Goal: Task Accomplishment & Management: Manage account settings

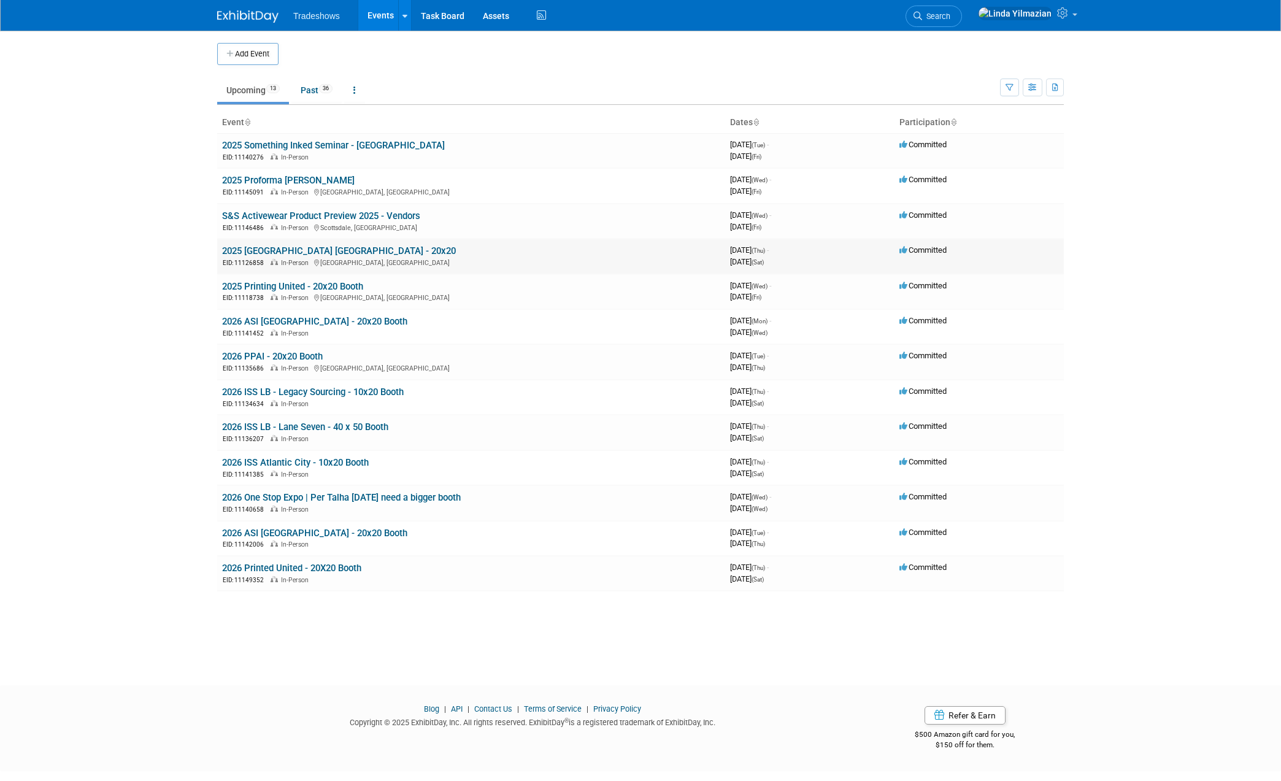
click at [260, 247] on link "2025 [GEOGRAPHIC_DATA] [GEOGRAPHIC_DATA] - 20x20" at bounding box center [339, 250] width 234 height 11
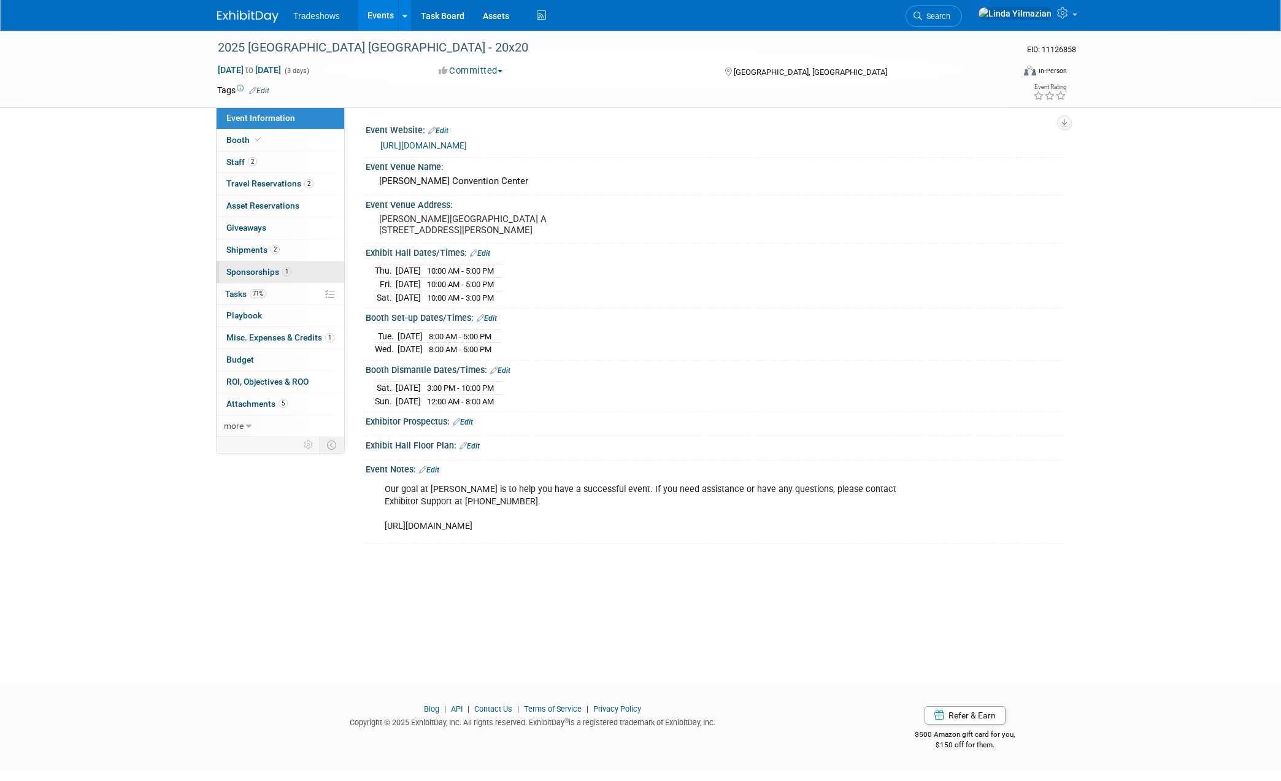
click at [251, 265] on link "1 Sponsorships 1" at bounding box center [281, 271] width 128 height 21
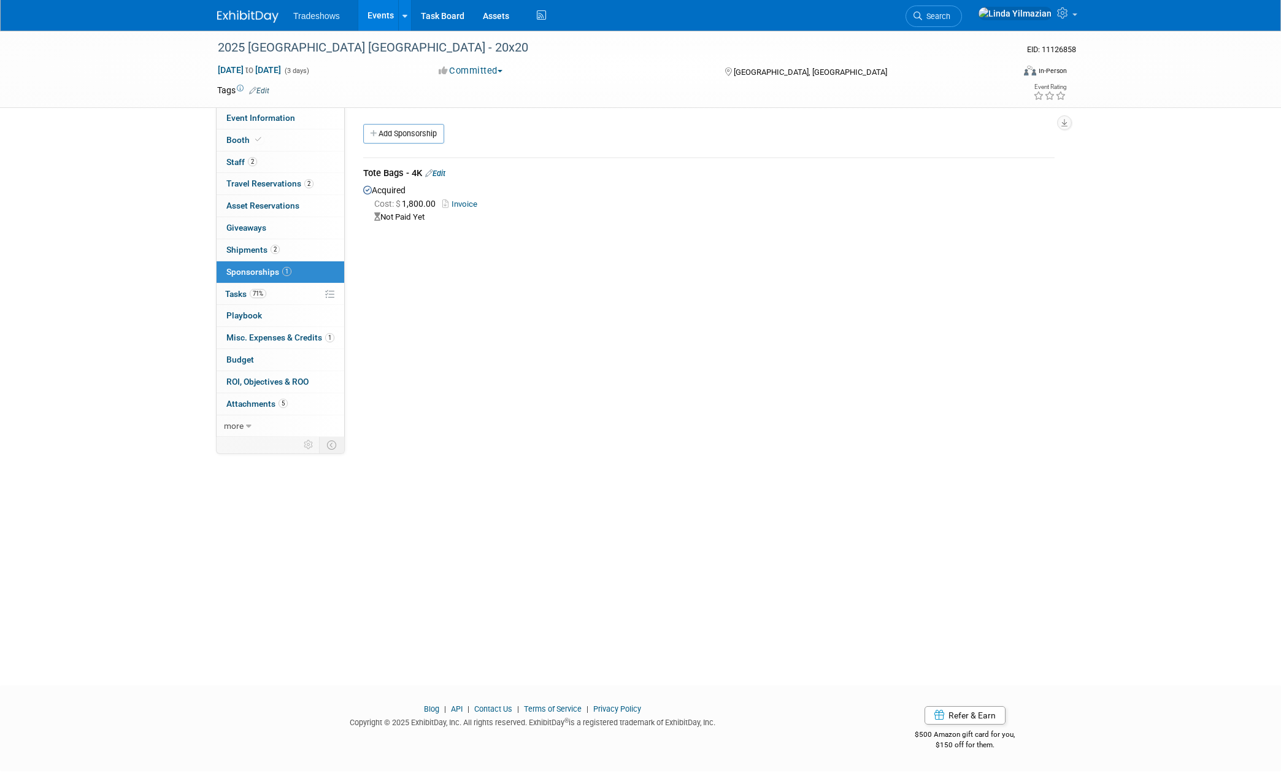
click at [442, 172] on link "Edit" at bounding box center [435, 173] width 20 height 9
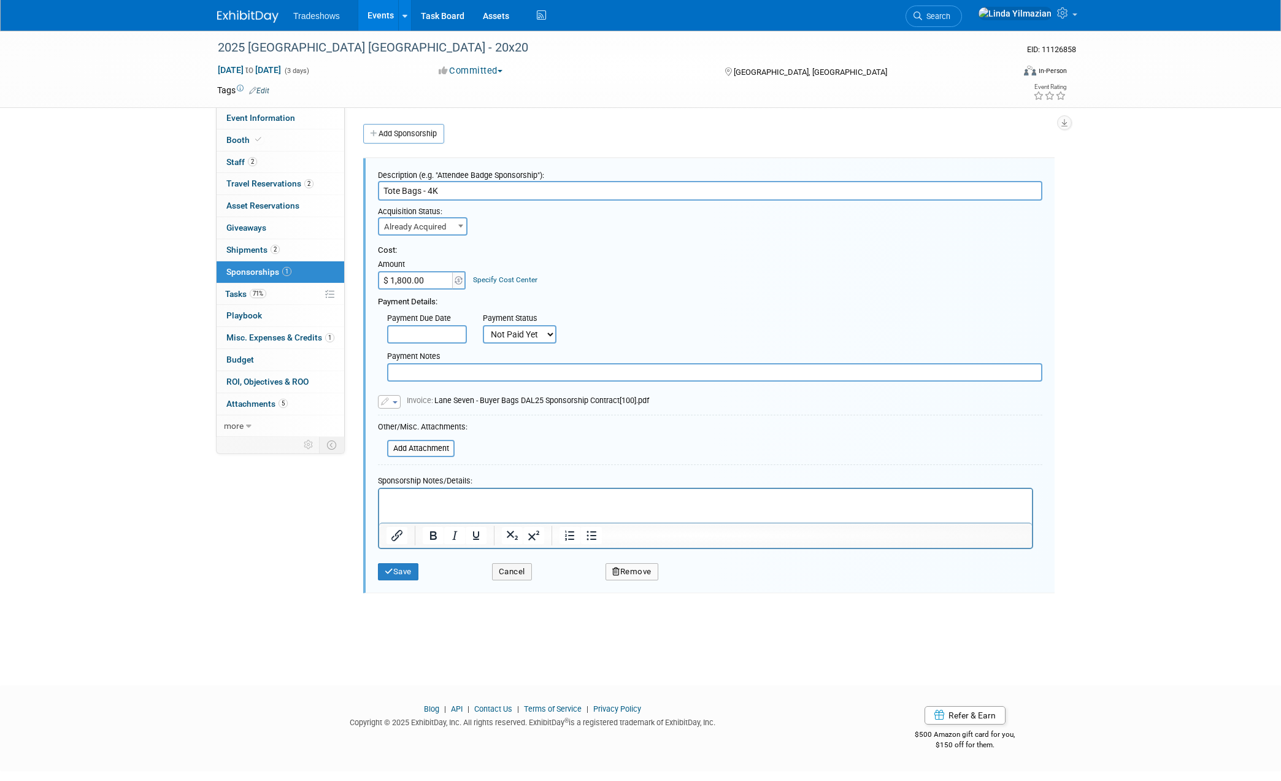
click at [430, 190] on input "Tote Bags - 4K" at bounding box center [710, 191] width 665 height 20
type input "Tote Bags - 3K"
drag, startPoint x: 409, startPoint y: 571, endPoint x: 363, endPoint y: 339, distance: 236.4
click at [409, 571] on button "Save" at bounding box center [398, 571] width 41 height 17
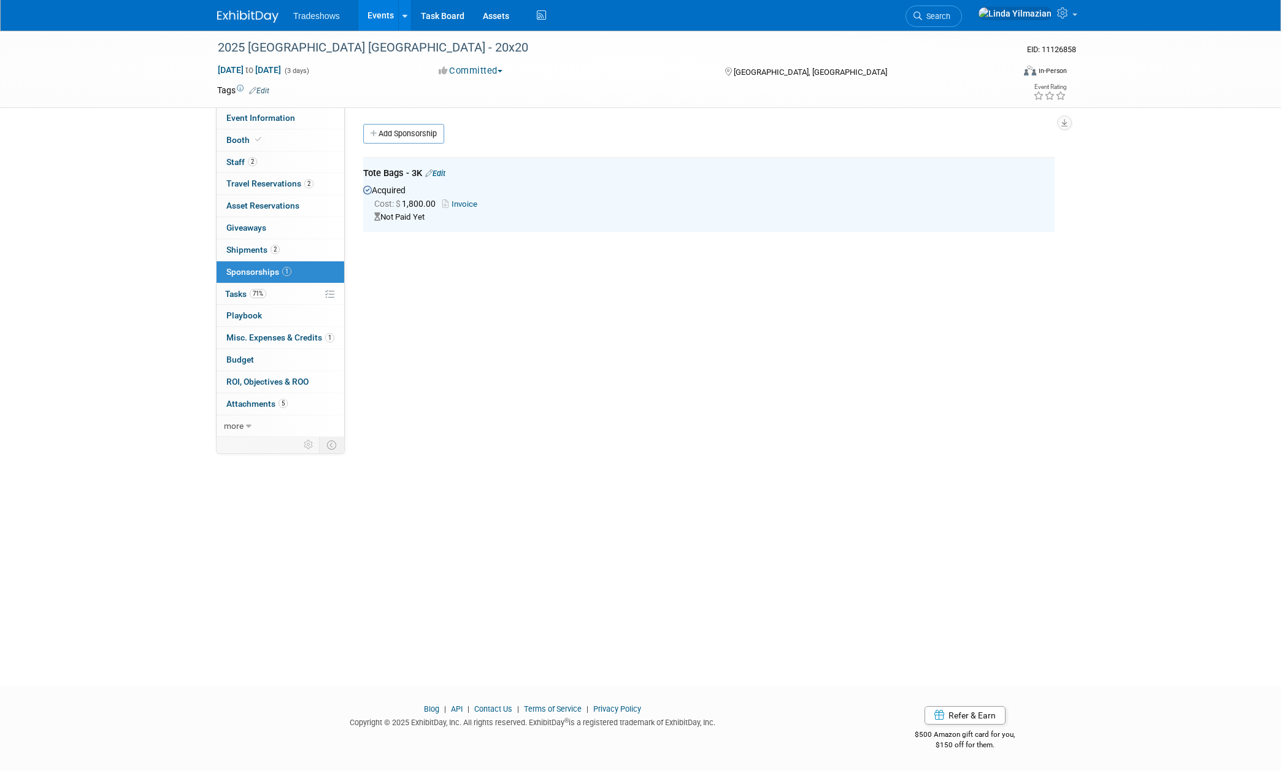
click at [376, 14] on link "Events" at bounding box center [380, 15] width 45 height 31
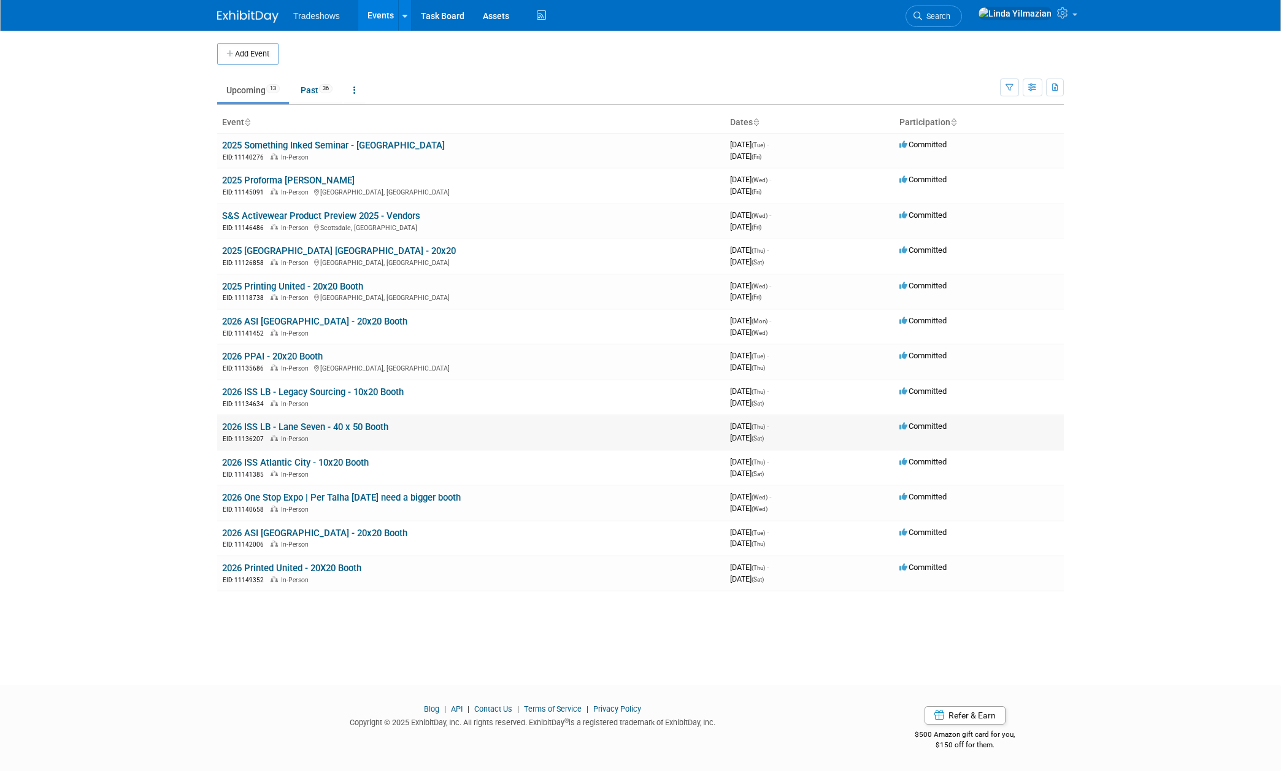
click at [296, 430] on link "2026 ISS LB - Lane Seven - 40 x 50 Booth" at bounding box center [305, 427] width 166 height 11
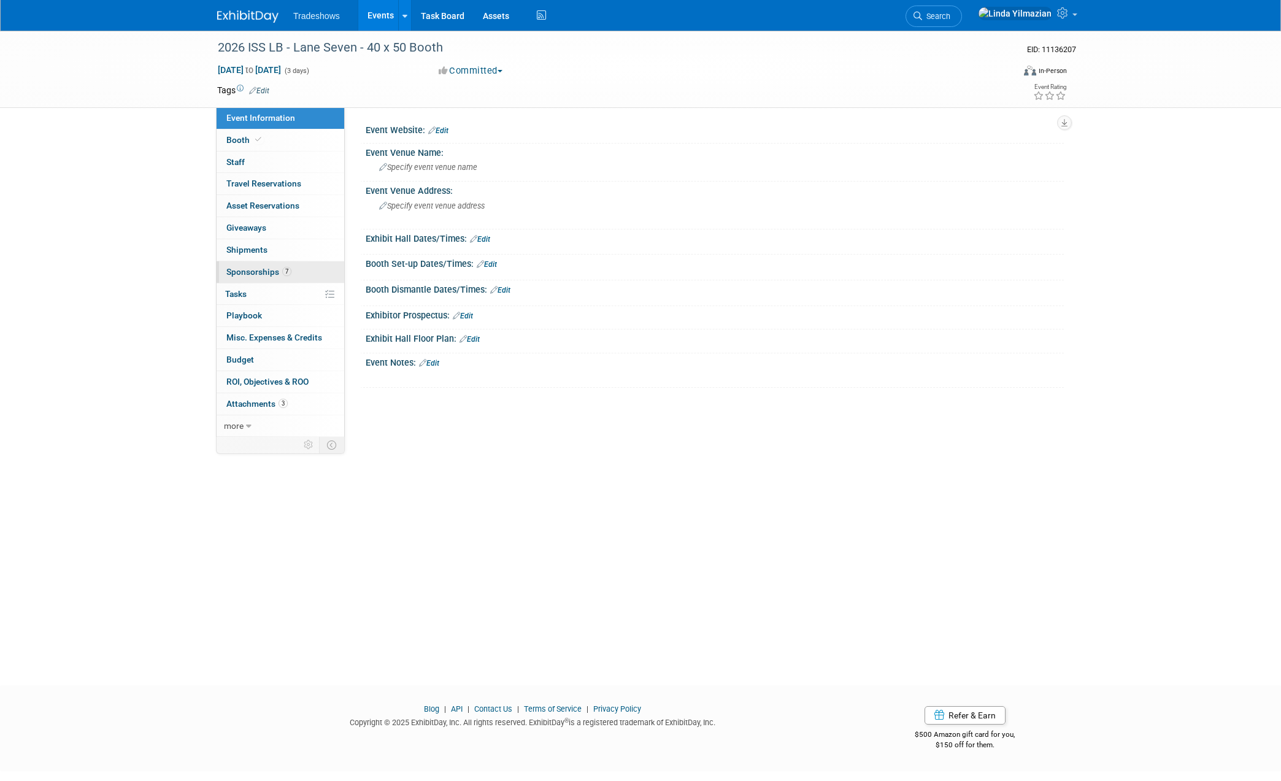
click at [251, 274] on span "Sponsorships 7" at bounding box center [258, 272] width 65 height 10
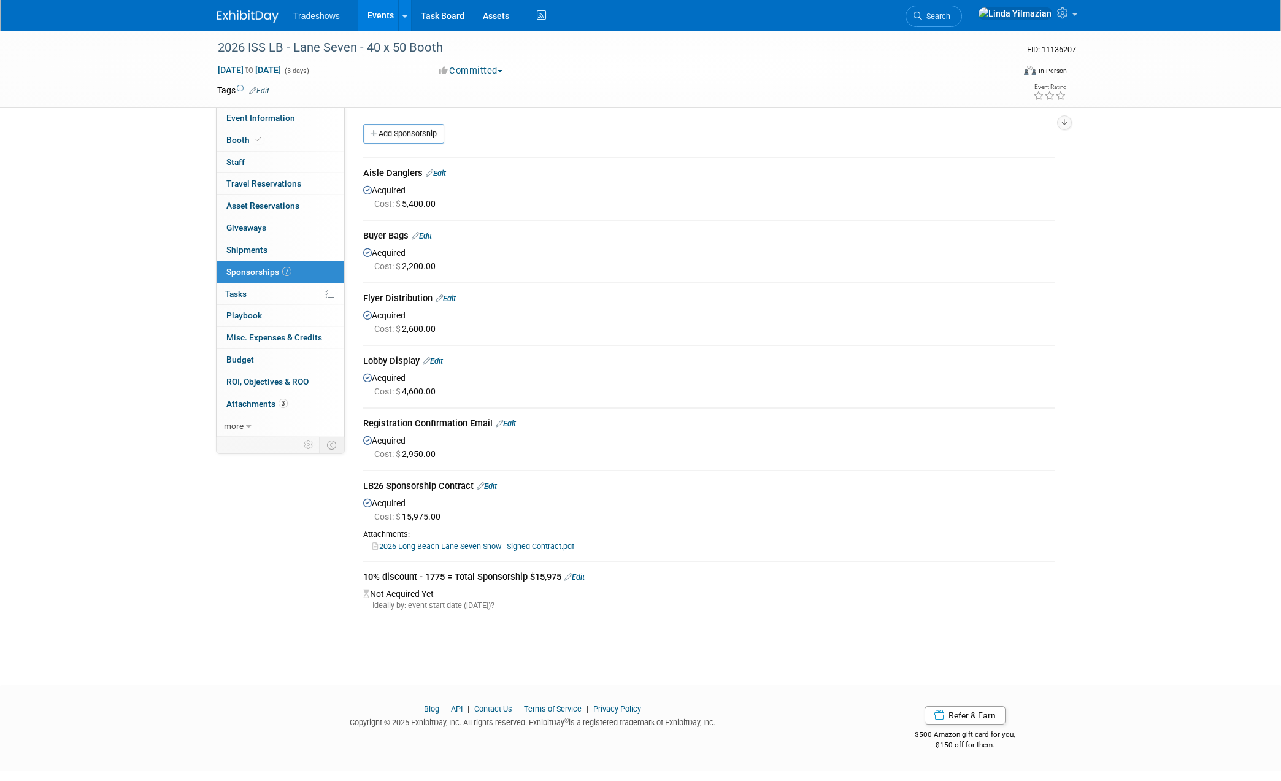
click at [430, 238] on link "Edit" at bounding box center [422, 235] width 20 height 9
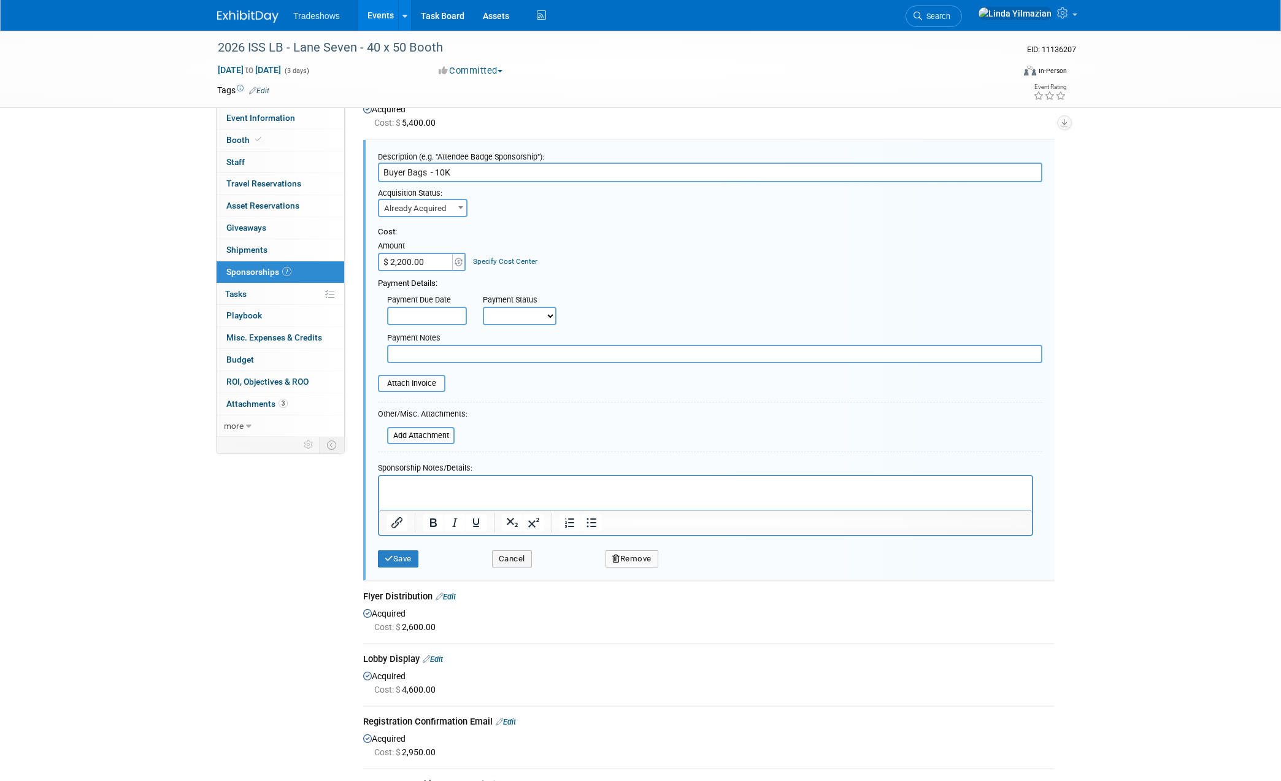
drag, startPoint x: 406, startPoint y: 172, endPoint x: 351, endPoint y: 164, distance: 55.1
click at [356, 169] on div "Aisle Danglers Edit Acquired Cost: $ 5,400.00" at bounding box center [709, 493] width 710 height 854
type input "Tote Bags - 10K"
click at [399, 558] on button "Save" at bounding box center [398, 558] width 41 height 17
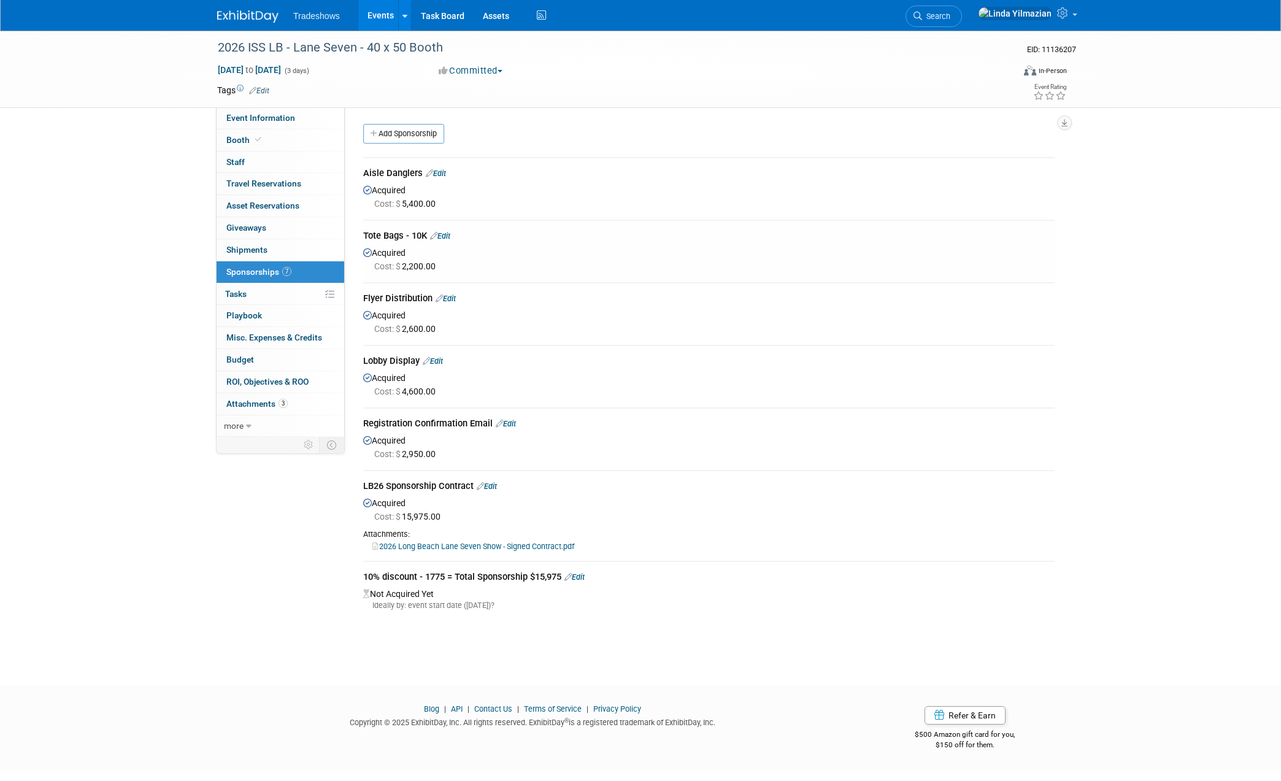
click at [375, 17] on link "Events" at bounding box center [380, 15] width 45 height 31
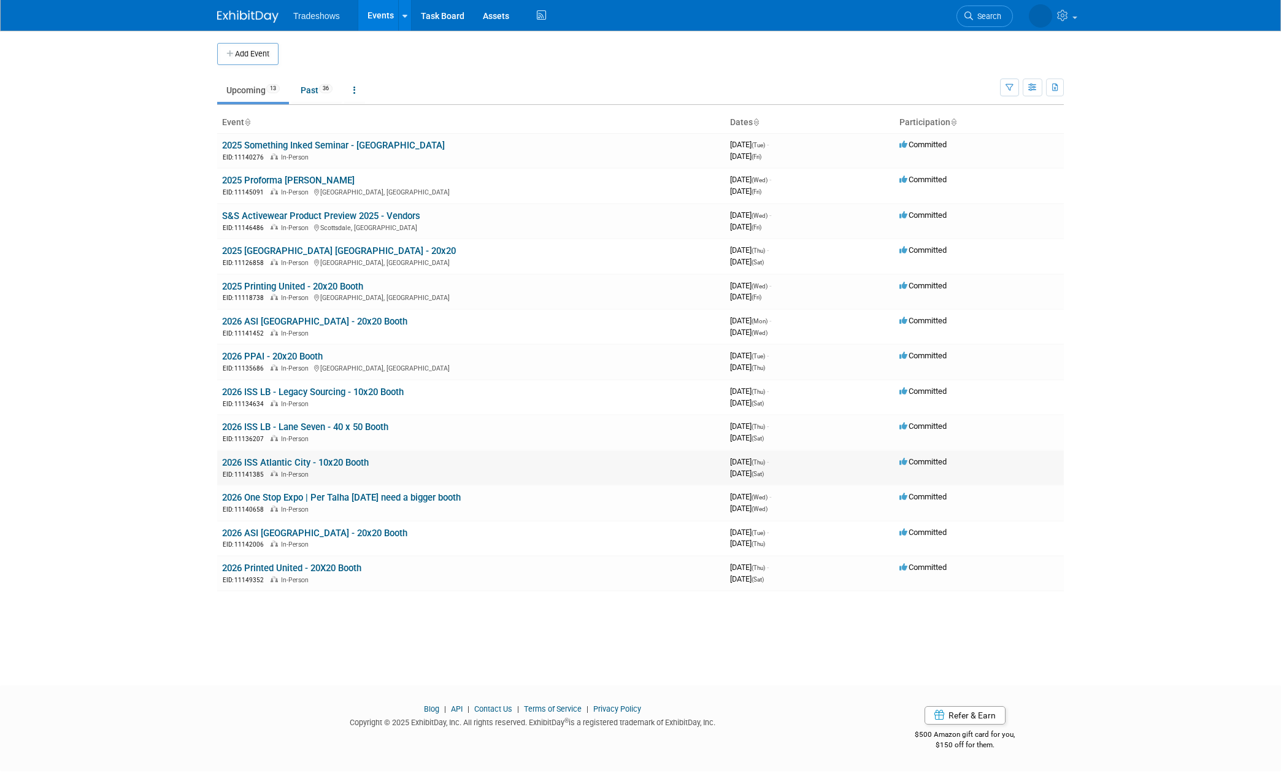
click at [312, 463] on link "2026 ISS Atlantic City - 10x20 Booth" at bounding box center [295, 462] width 147 height 11
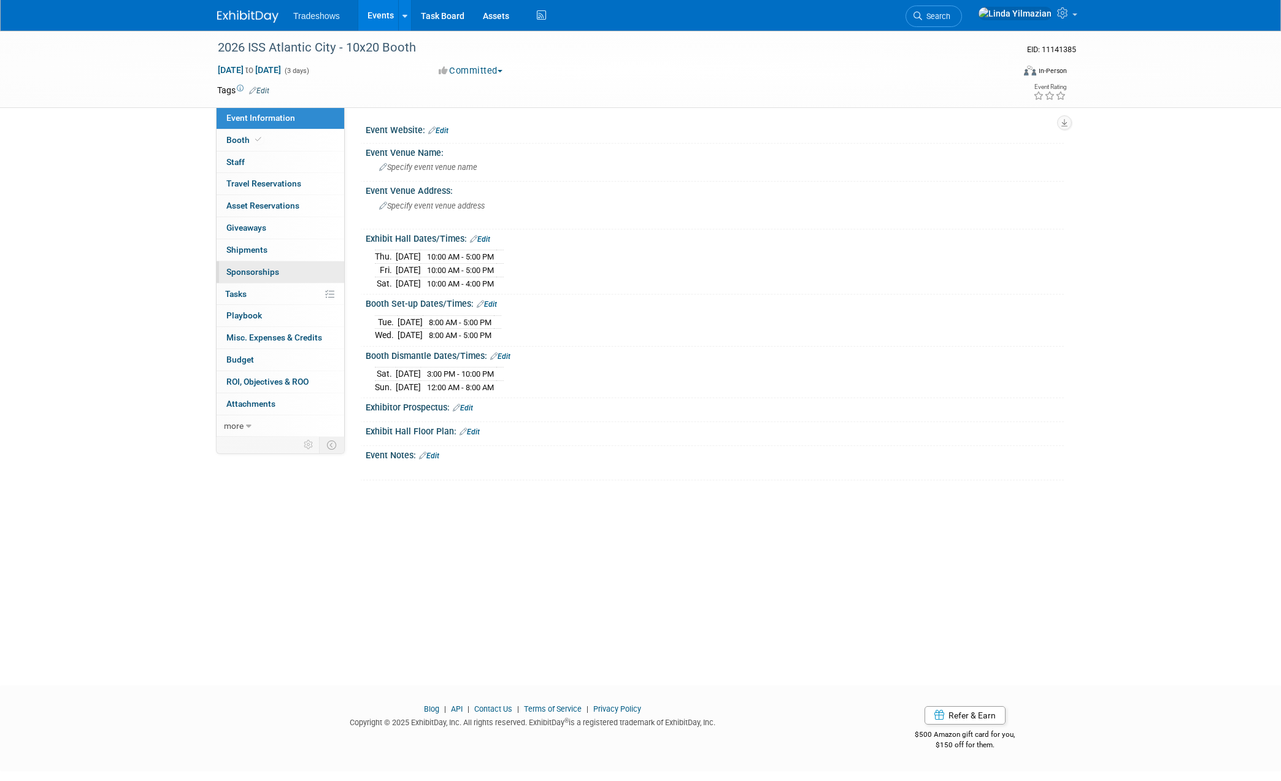
click at [252, 272] on span "Sponsorships 0" at bounding box center [252, 272] width 53 height 10
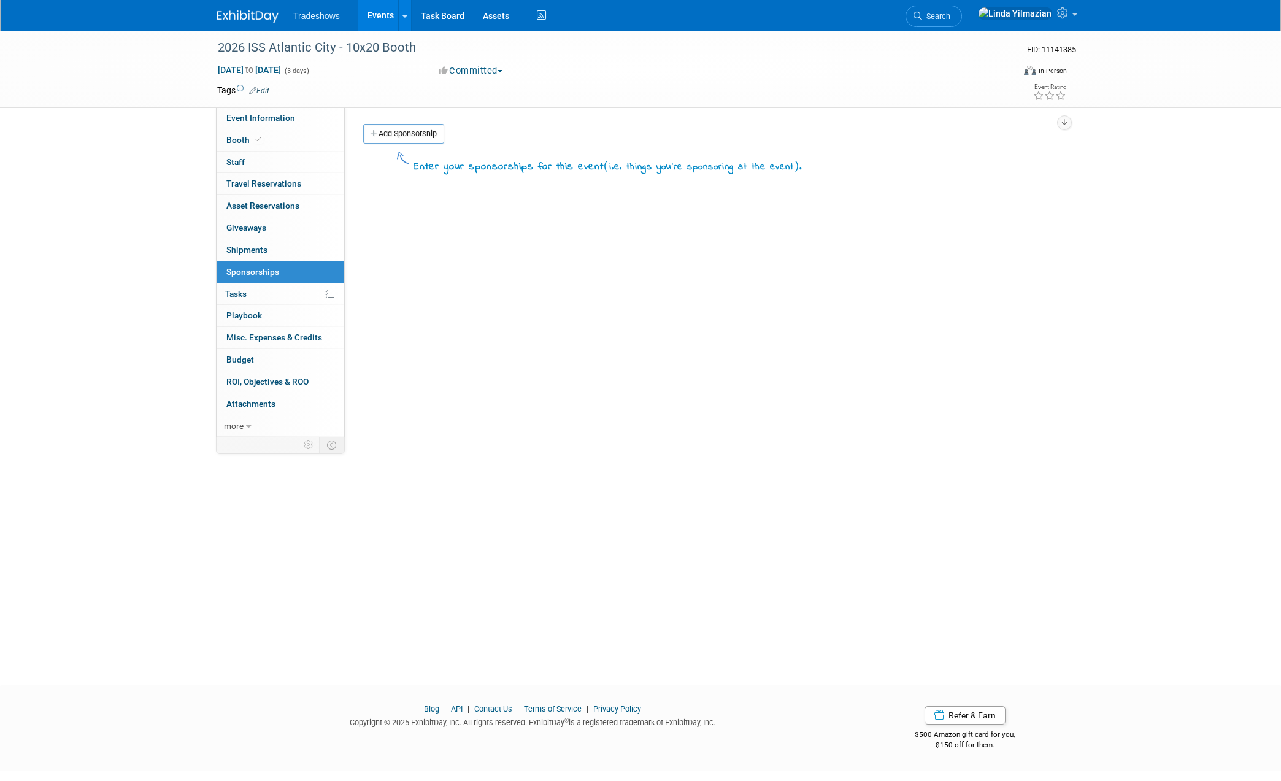
click at [398, 132] on link "Add Sponsorship" at bounding box center [403, 134] width 81 height 20
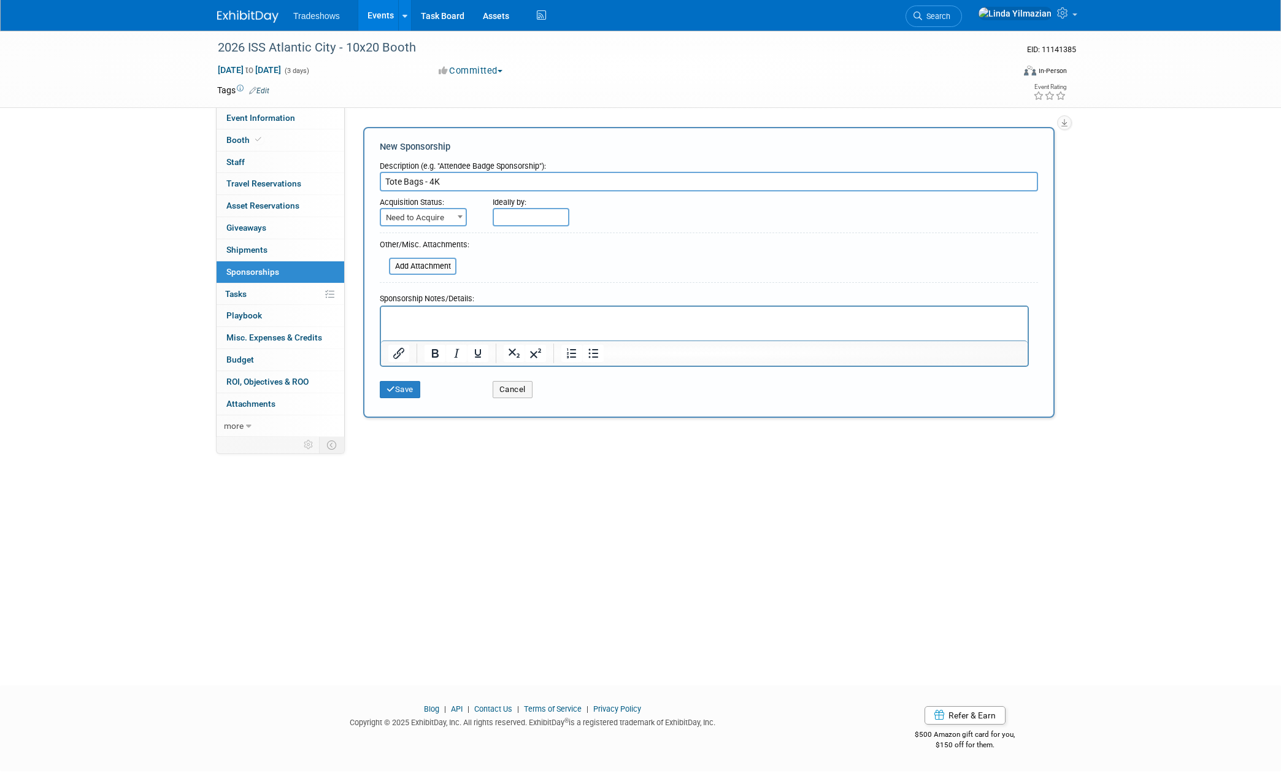
type input "Tote Bags - 4K"
click at [427, 217] on span "Need to Acquire" at bounding box center [423, 217] width 85 height 17
select select "2"
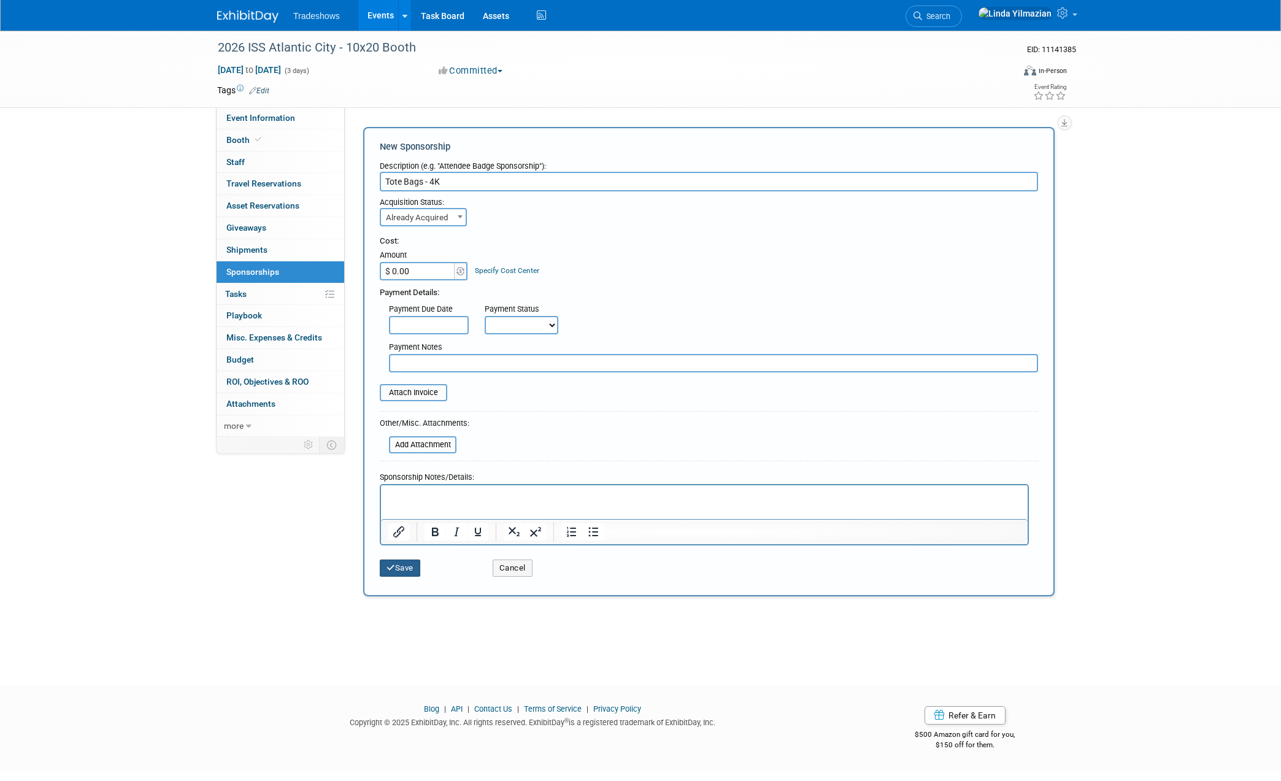
click at [401, 566] on button "Save" at bounding box center [400, 568] width 41 height 17
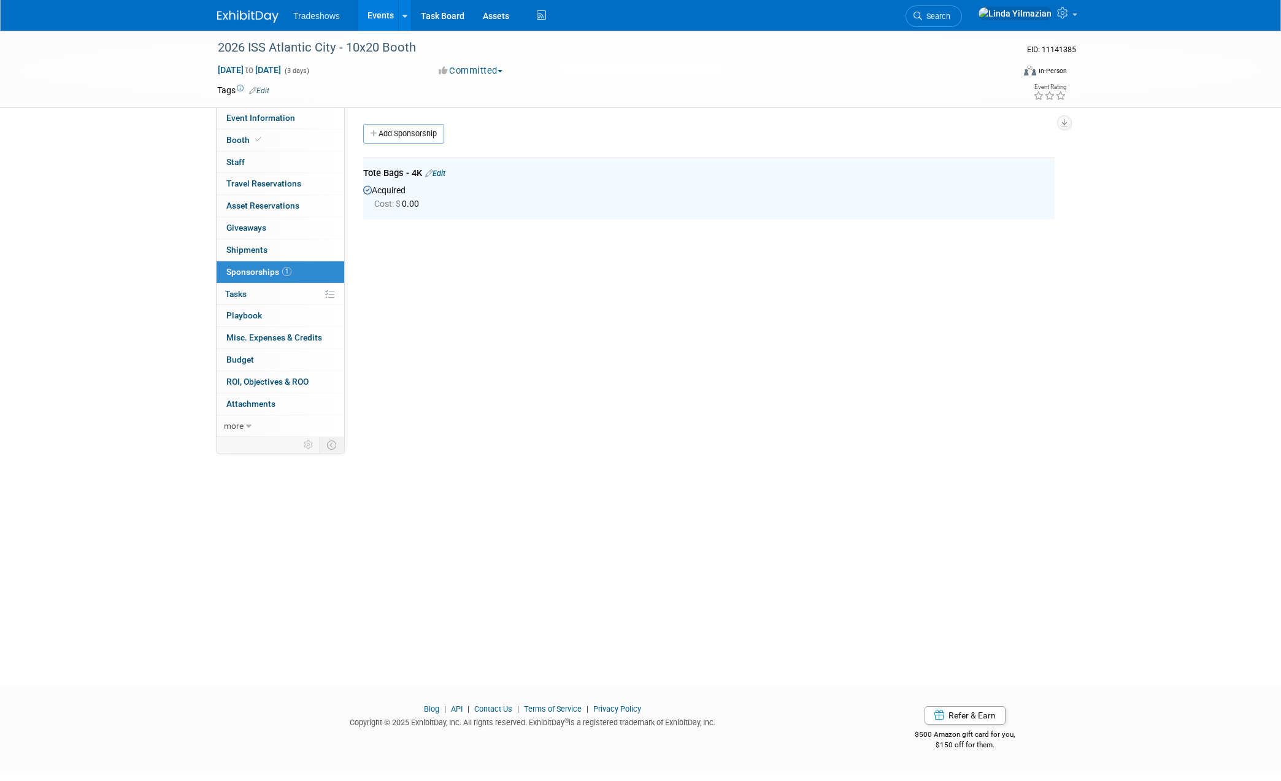
click at [379, 12] on link "Events" at bounding box center [380, 15] width 45 height 31
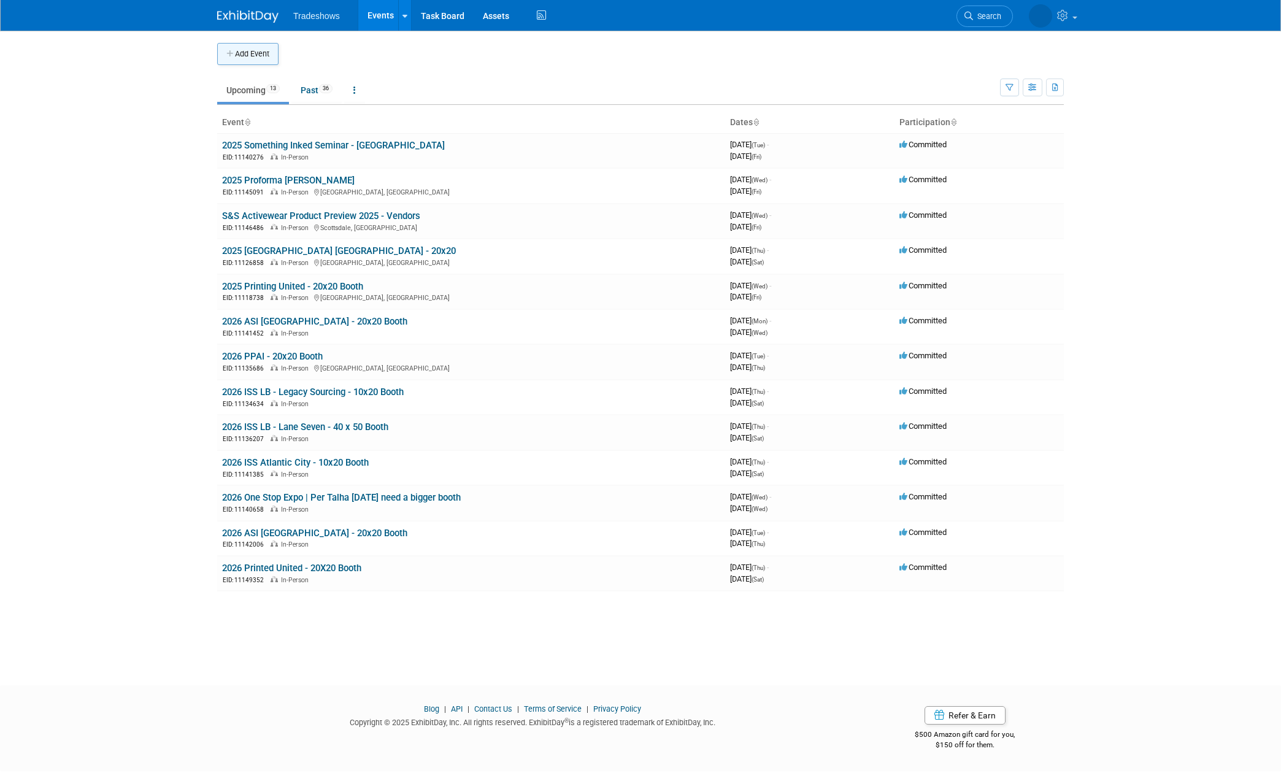
click at [267, 57] on button "Add Event" at bounding box center [247, 54] width 61 height 22
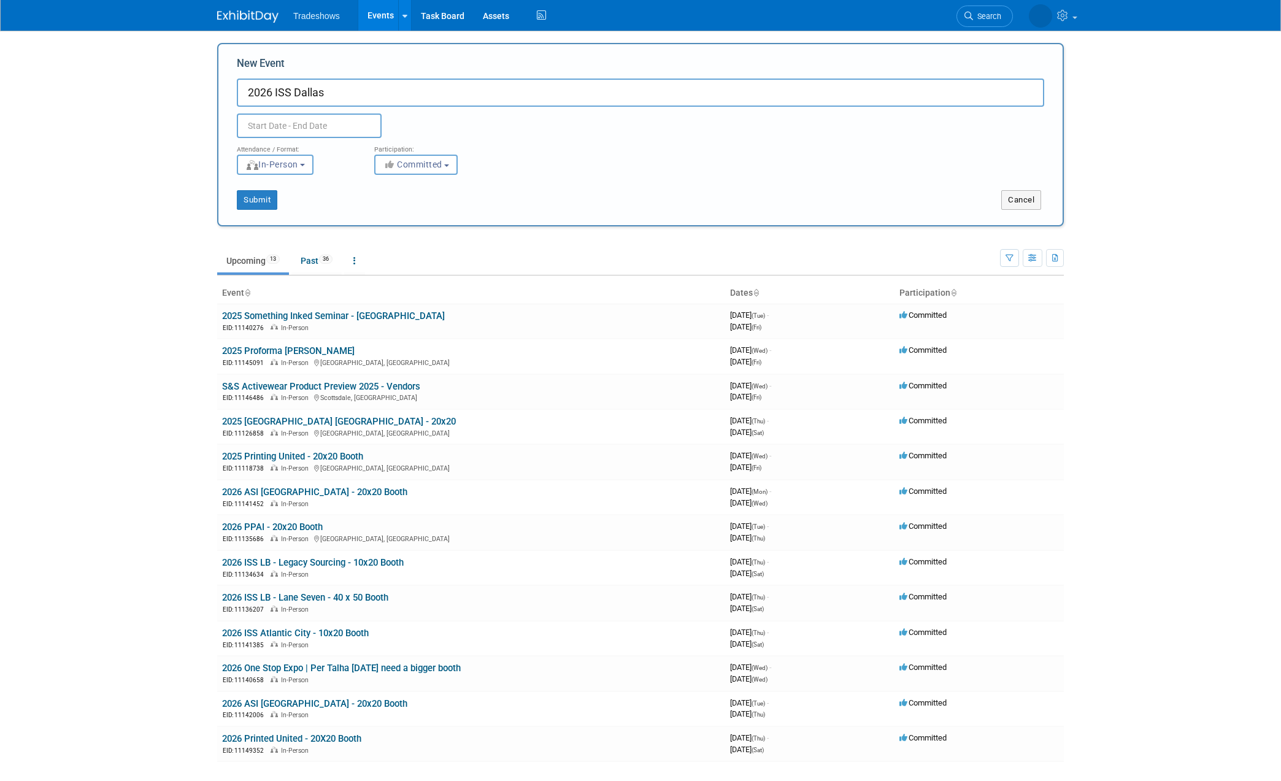
type input "2026 ISS Dallas"
click at [277, 129] on input "text" at bounding box center [309, 126] width 145 height 25
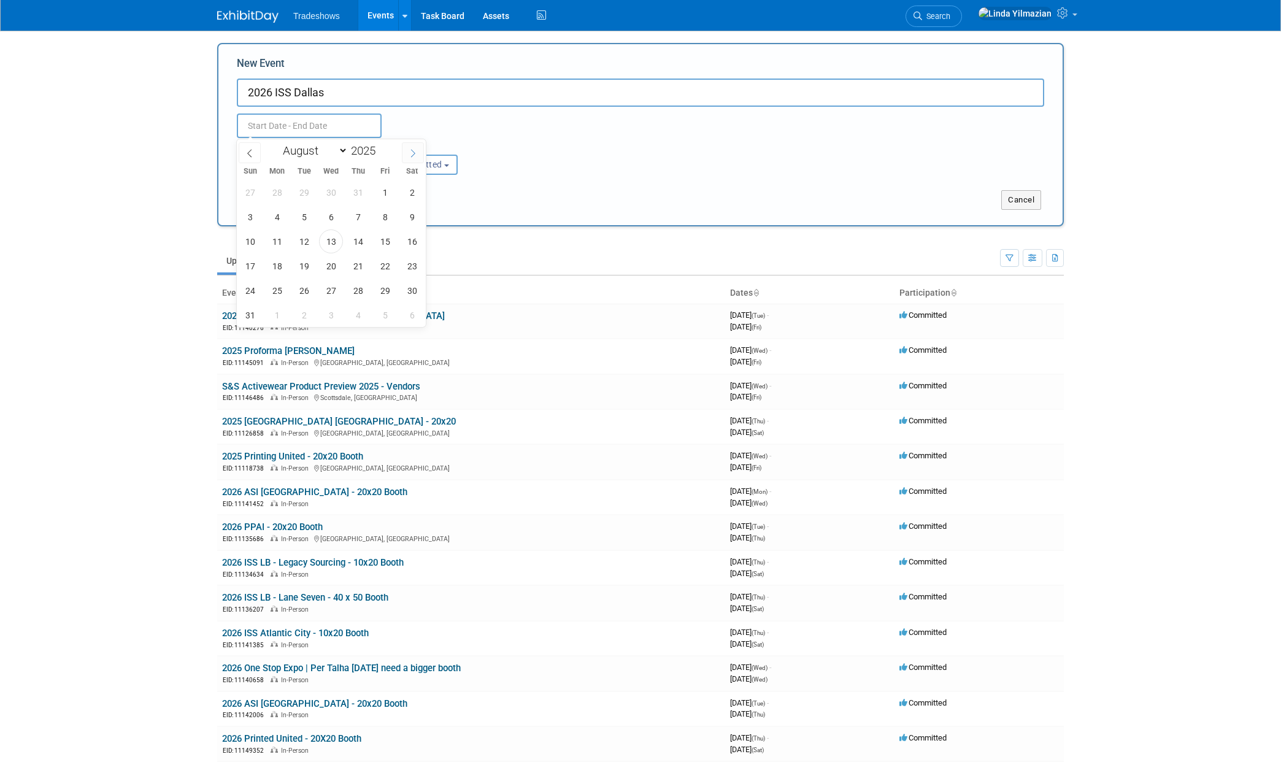
click at [409, 156] on icon at bounding box center [413, 153] width 9 height 9
select select "9"
click at [329, 198] on span "1" at bounding box center [331, 192] width 24 height 24
click at [407, 191] on span "4" at bounding box center [412, 192] width 24 height 24
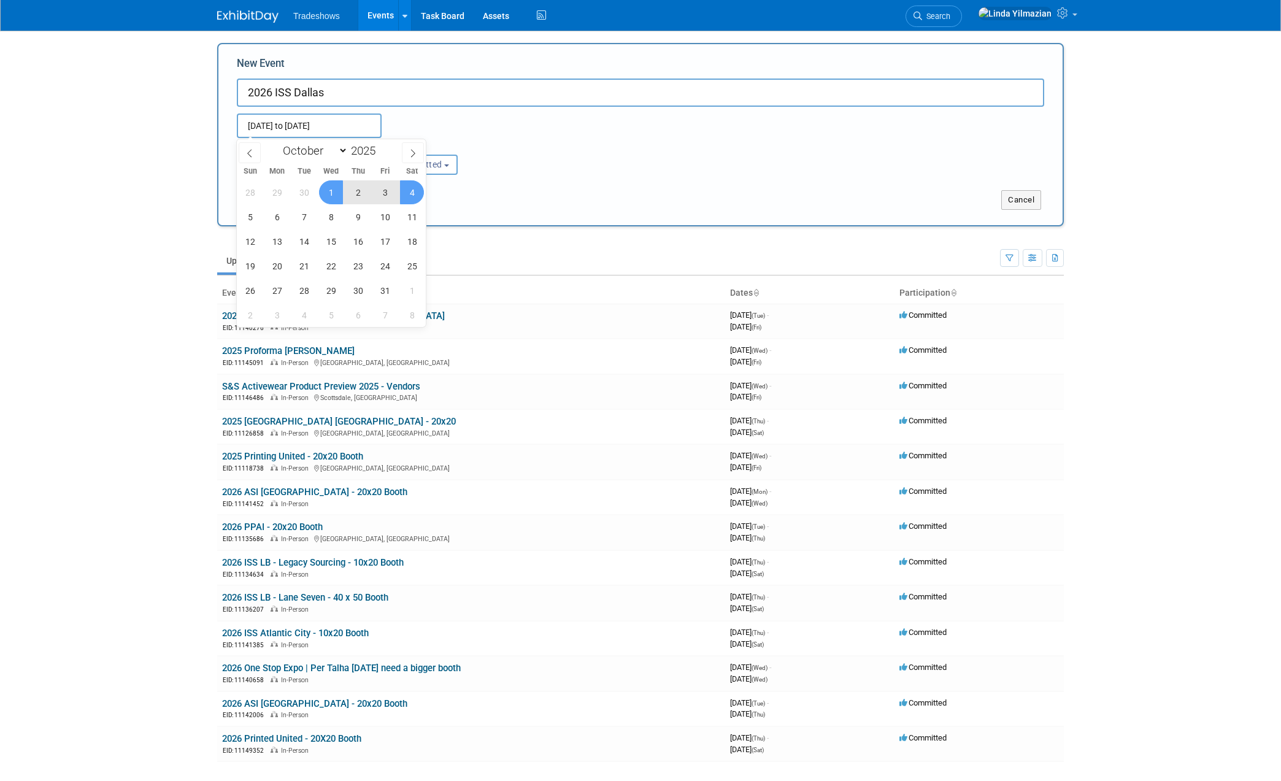
type input "Oct 1, 2025 to Oct 4, 2025"
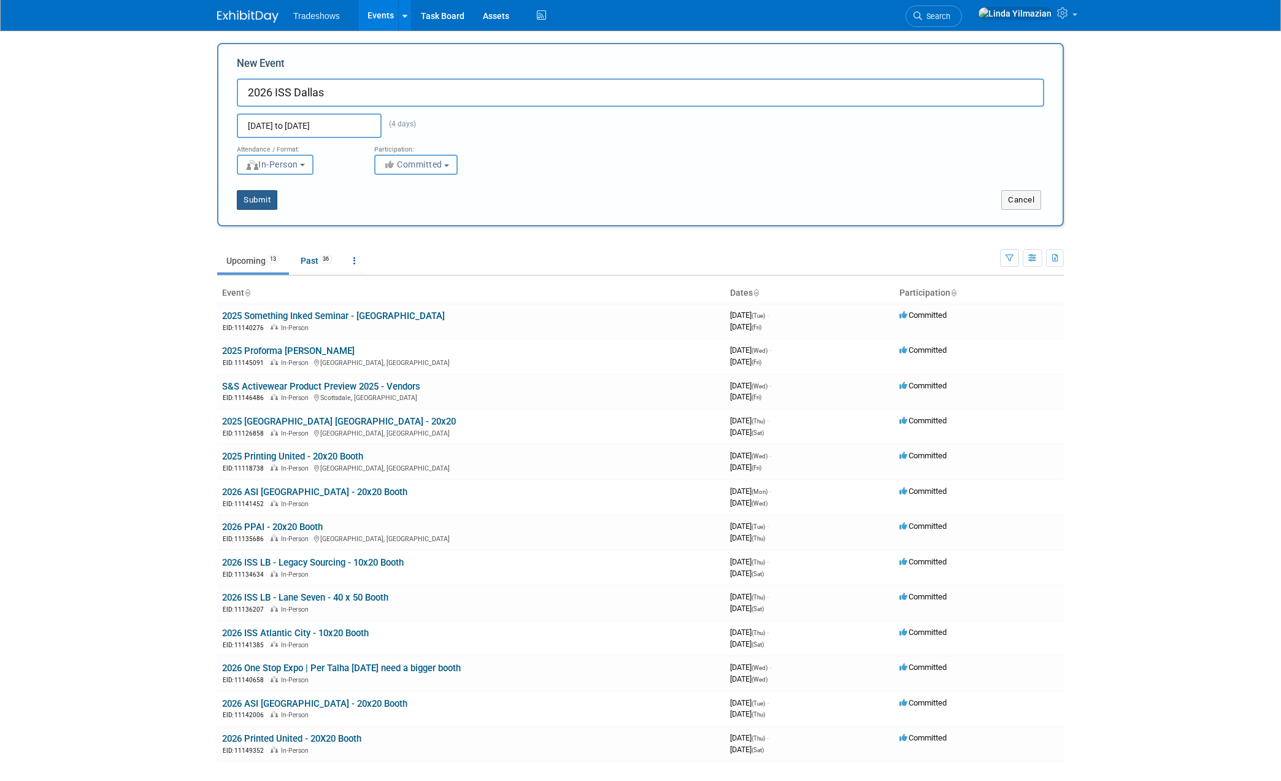
click at [265, 197] on button "Submit" at bounding box center [257, 200] width 41 height 20
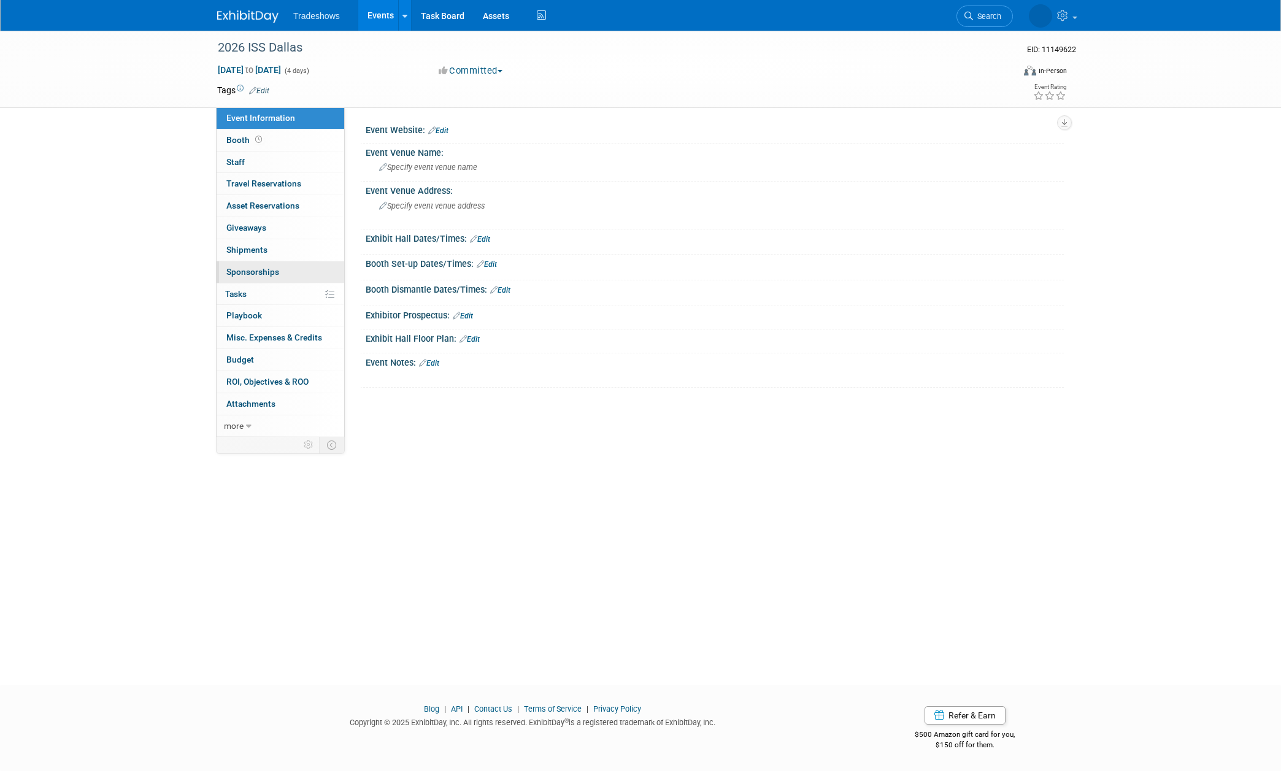
click at [253, 273] on span "Sponsorships 0" at bounding box center [252, 272] width 53 height 10
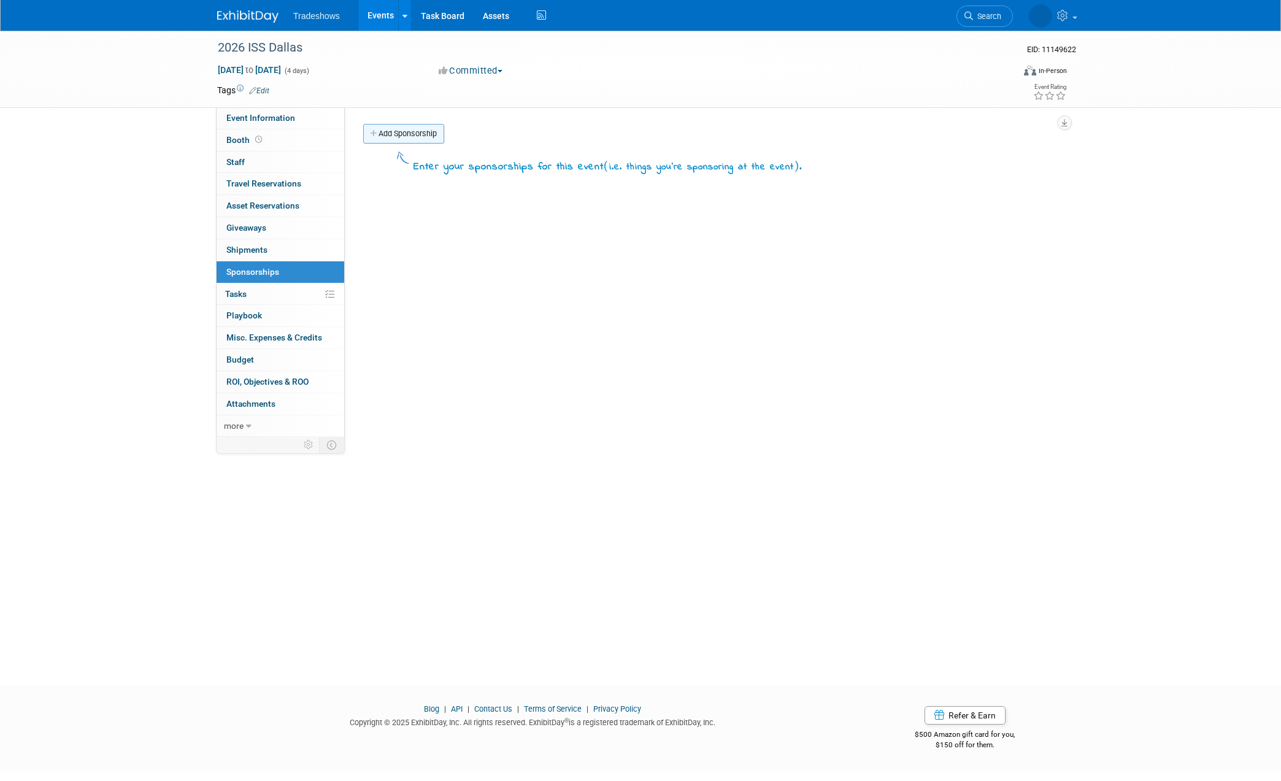
click at [393, 129] on link "Add Sponsorship" at bounding box center [403, 134] width 81 height 20
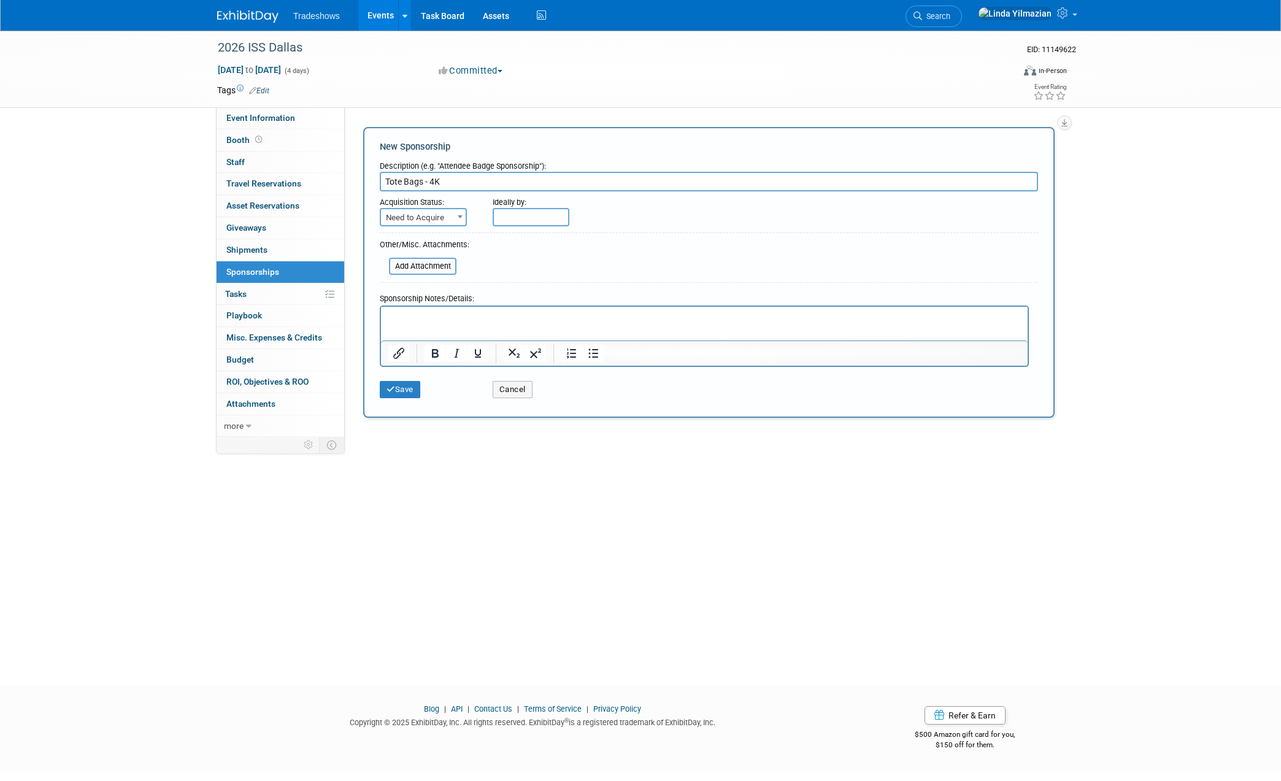
type input "Tote Bags - 4K"
click at [440, 217] on span "Need to Acquire" at bounding box center [423, 217] width 85 height 17
select select "2"
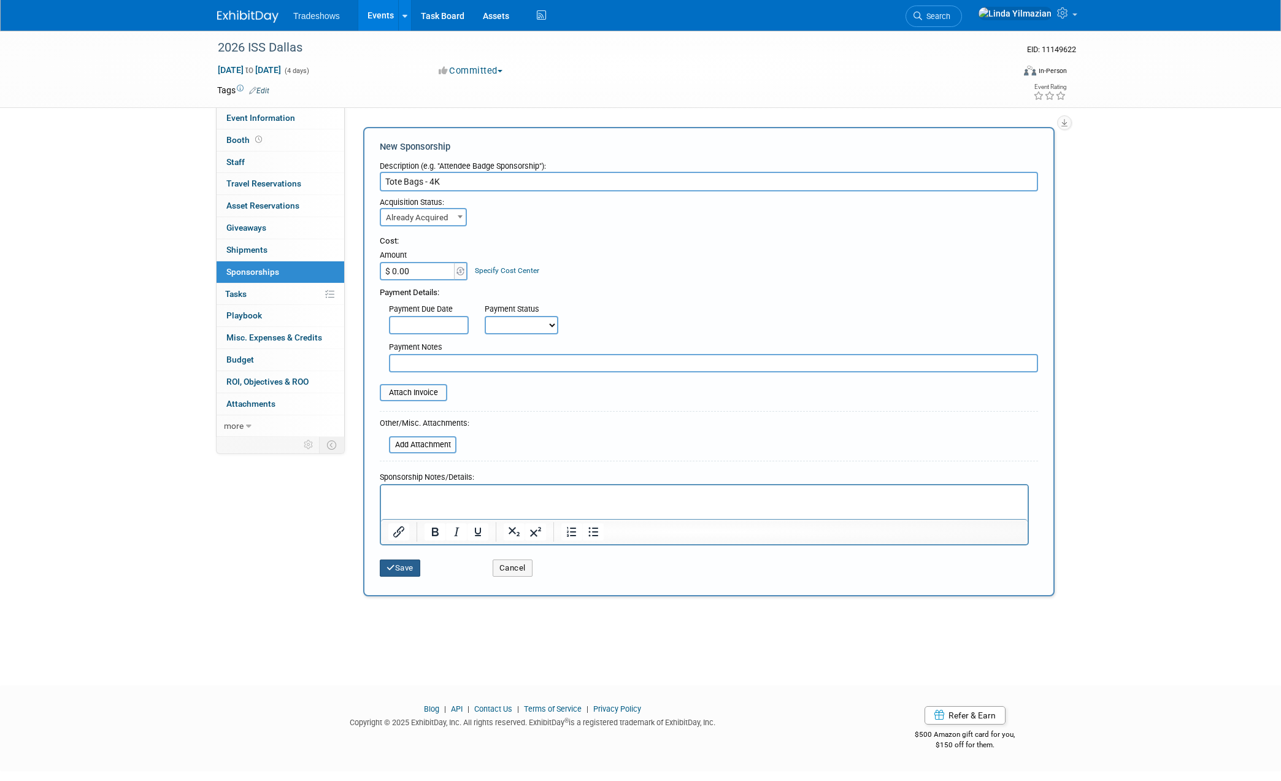
click at [399, 569] on button "Save" at bounding box center [400, 568] width 41 height 17
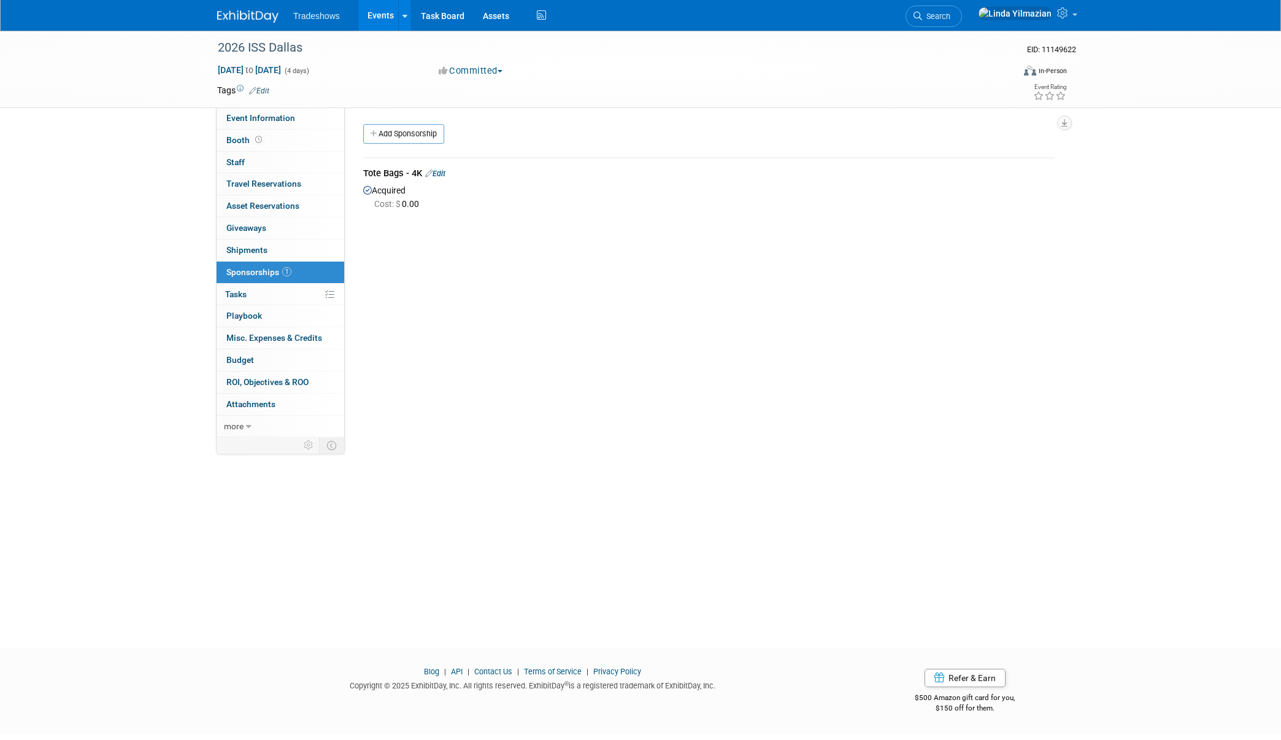
click at [387, 14] on link "Events" at bounding box center [380, 15] width 45 height 31
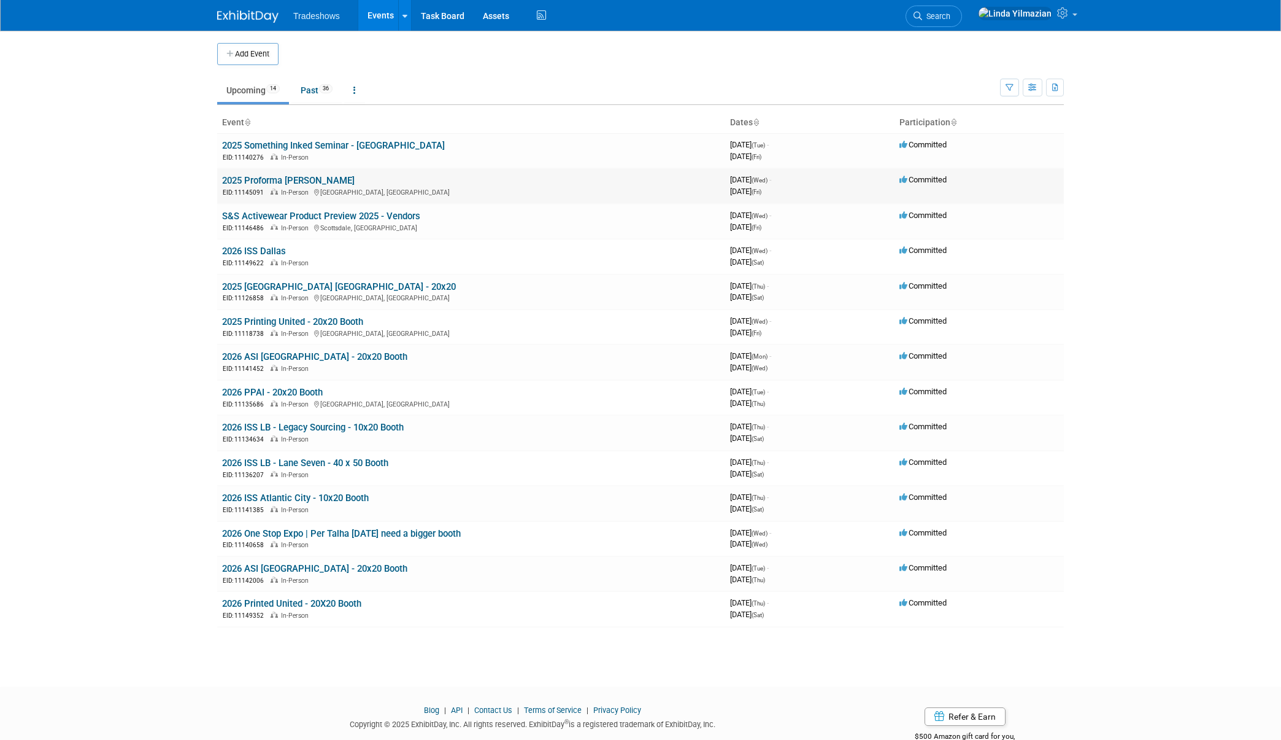
click at [288, 182] on link "2025 Proforma [PERSON_NAME]" at bounding box center [288, 180] width 133 height 11
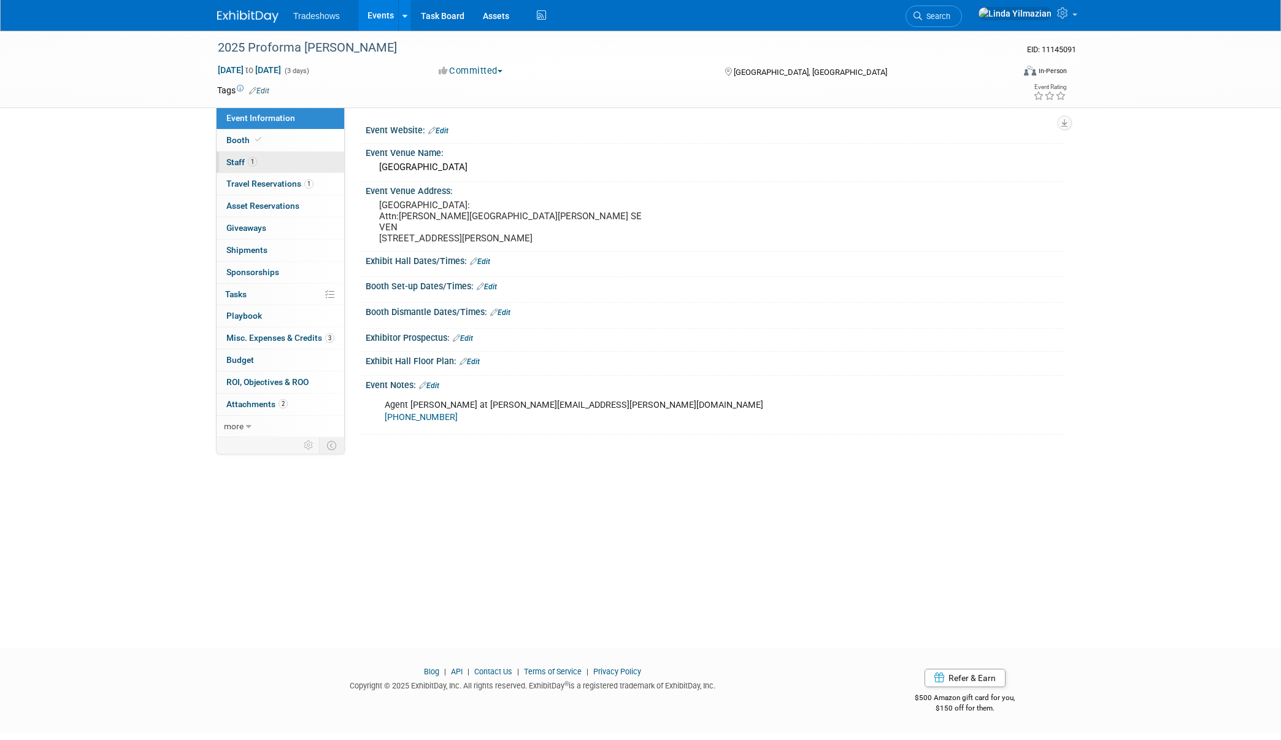
click at [244, 161] on span "Staff 1" at bounding box center [241, 162] width 31 height 10
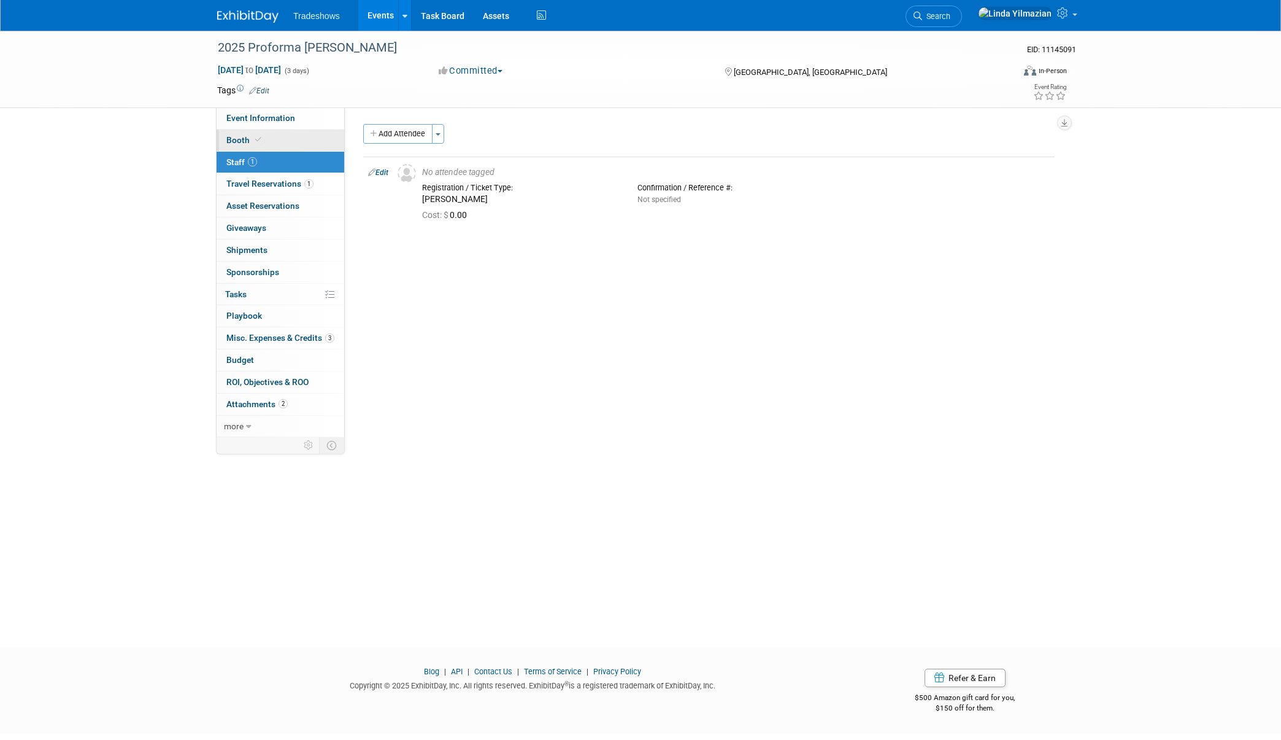
click at [242, 140] on span "Booth" at bounding box center [244, 140] width 37 height 10
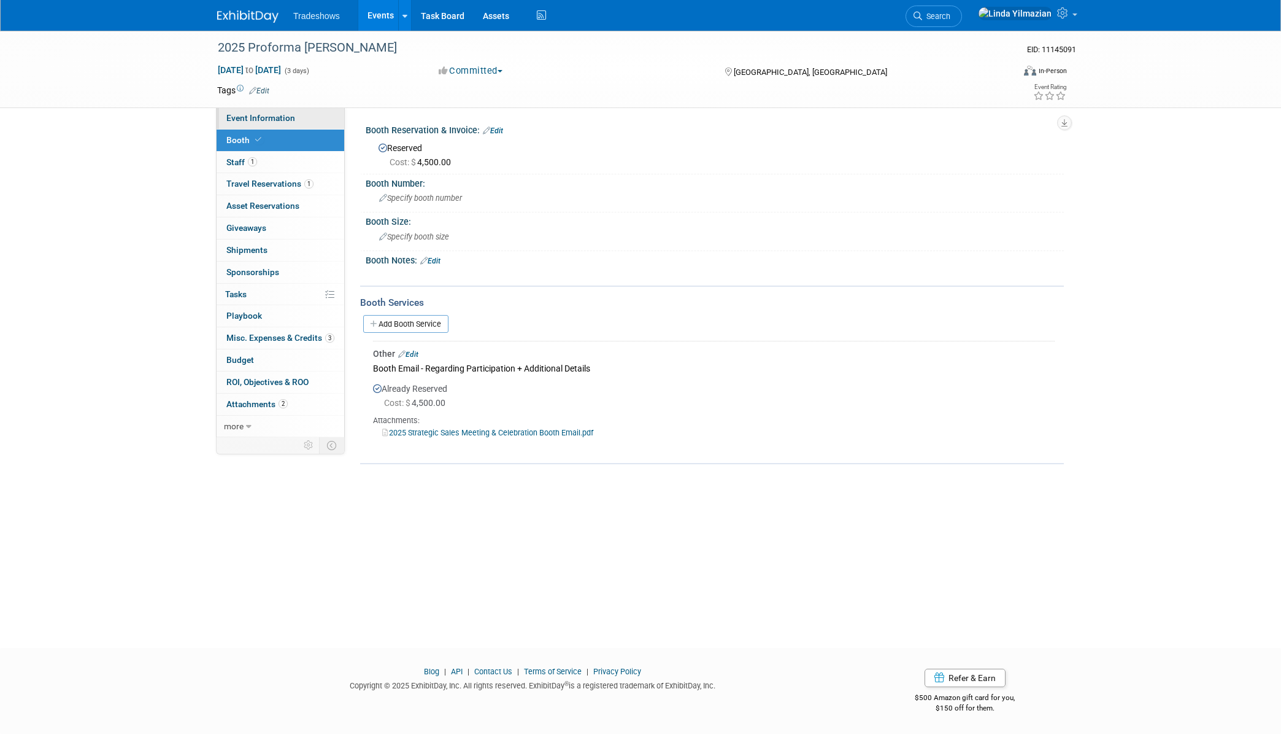
click at [252, 122] on span "Event Information" at bounding box center [260, 118] width 69 height 10
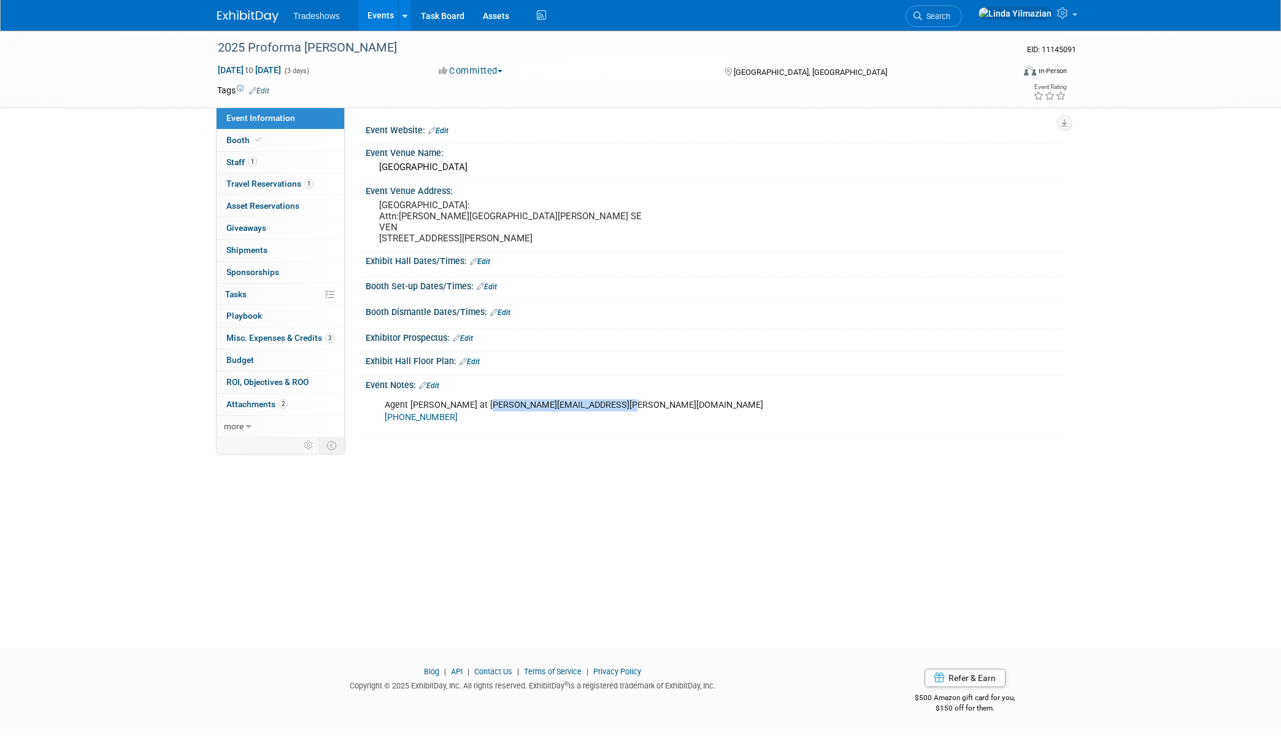
drag, startPoint x: 610, startPoint y: 405, endPoint x: 483, endPoint y: 405, distance: 127.0
click at [483, 405] on div "Agent Whitney Brewer at whitney.brewer@albrechtco.com 513-753-2594" at bounding box center [652, 411] width 553 height 37
copy div "whitney.brewer@albrechtco.com"
click at [484, 261] on link "Edit" at bounding box center [480, 261] width 20 height 9
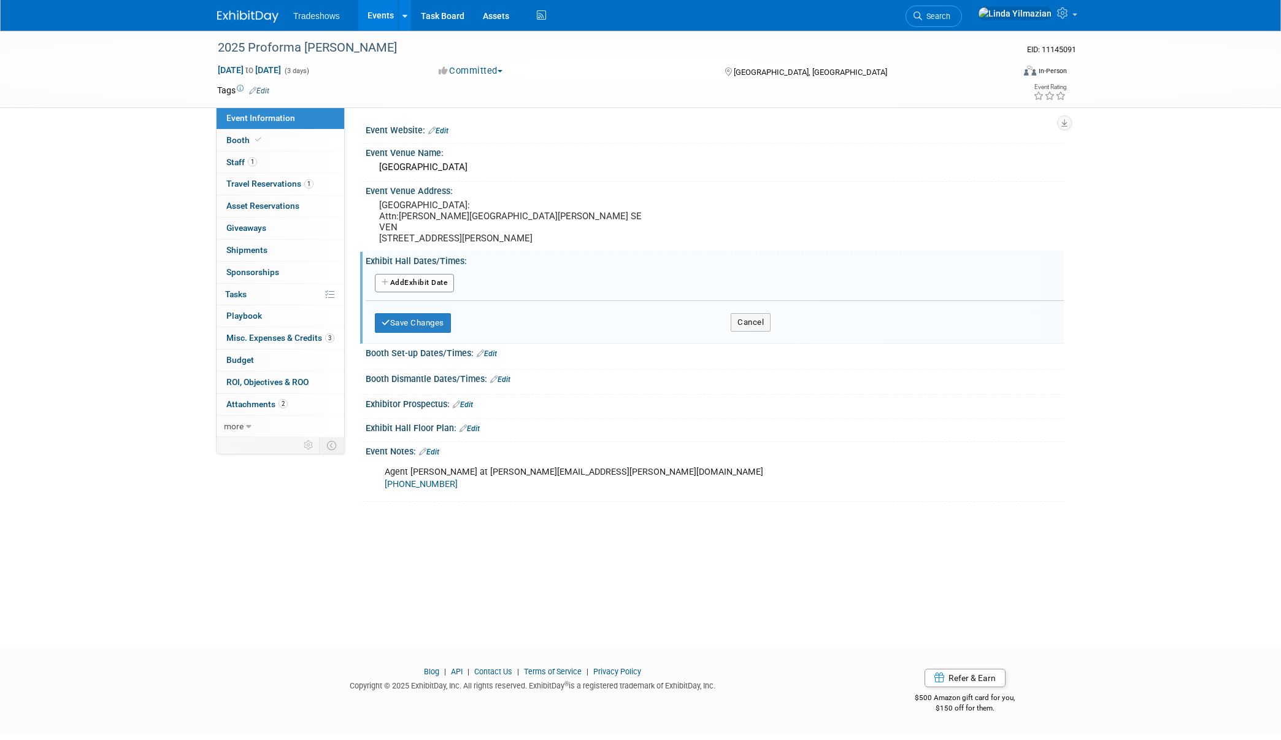
click at [439, 284] on button "Add Another Exhibit Date" at bounding box center [414, 283] width 79 height 18
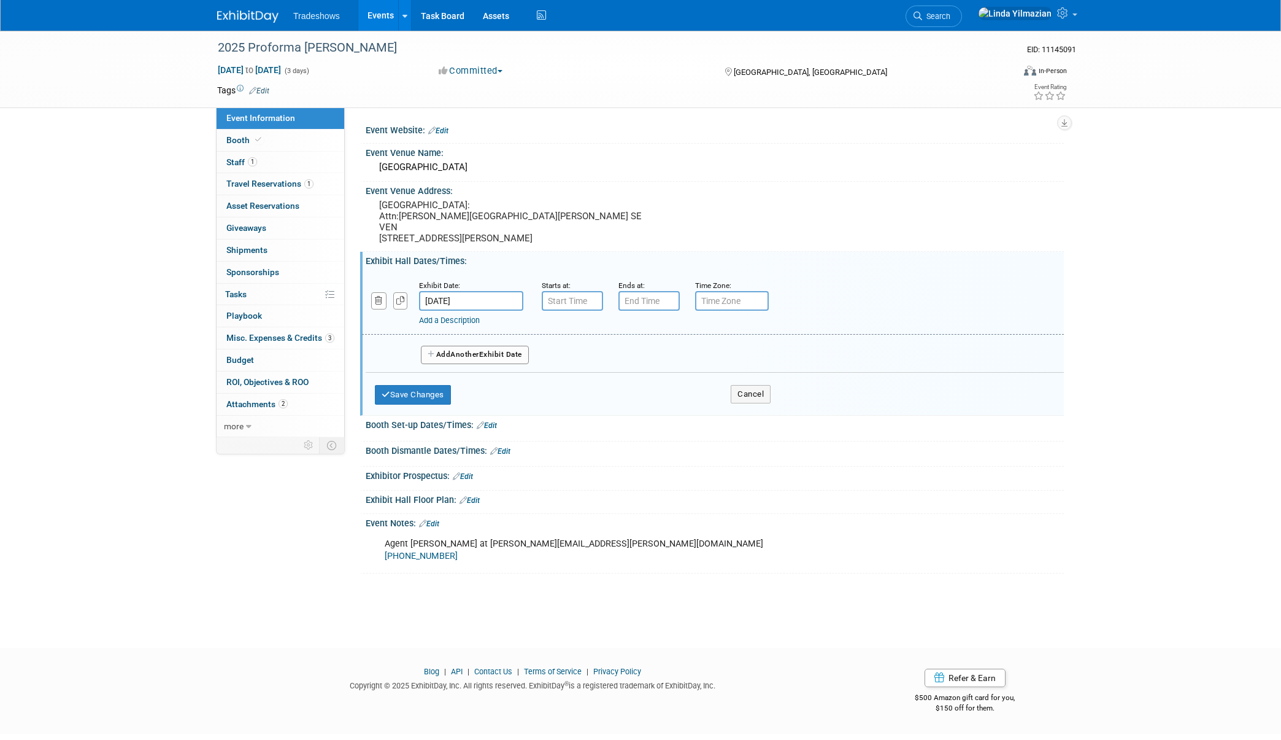
click at [446, 301] on input "Sep 3, 2025" at bounding box center [471, 301] width 104 height 20
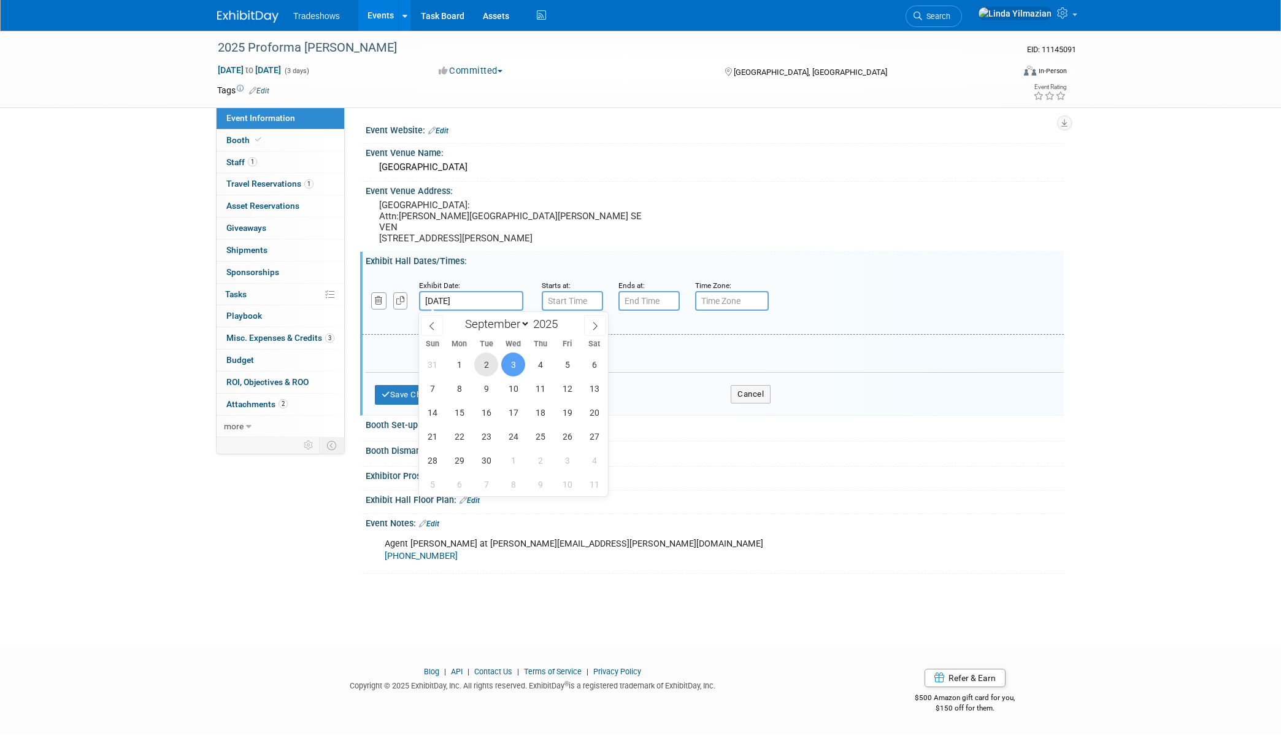
click at [484, 359] on span "2" at bounding box center [486, 364] width 24 height 24
type input "Sep 2, 2025"
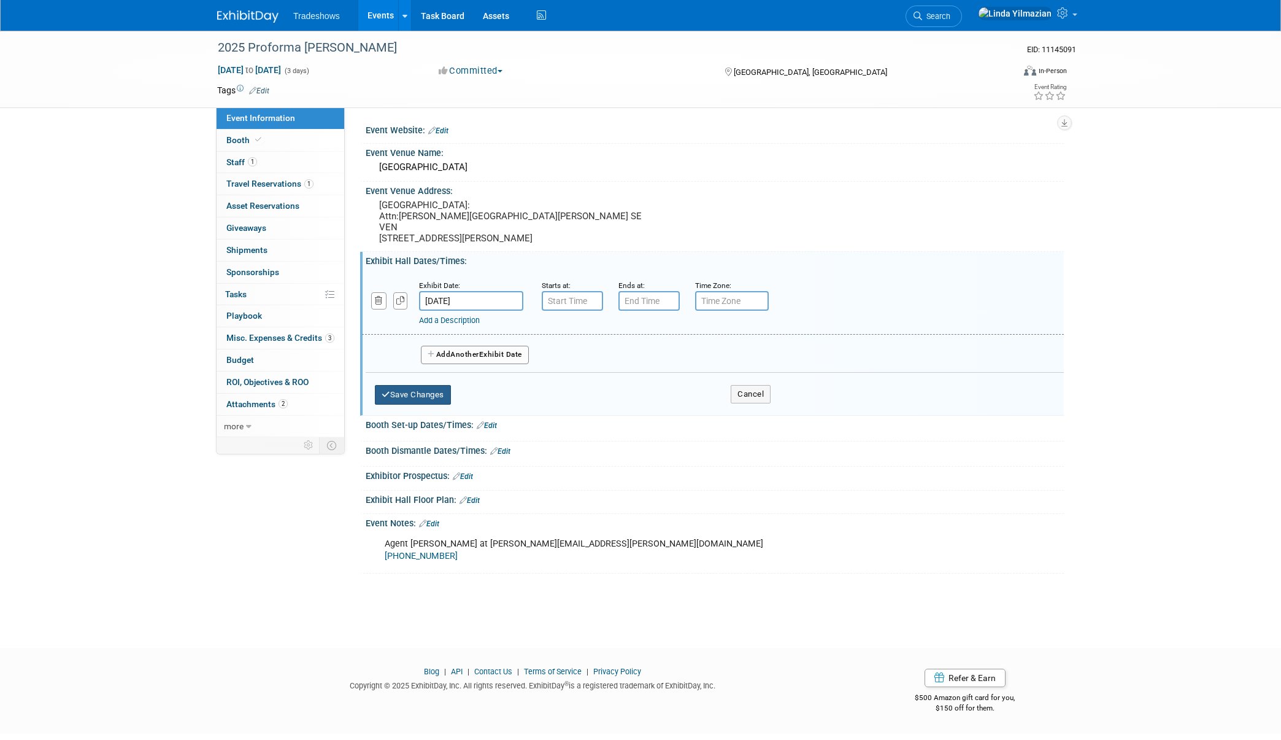
click at [427, 392] on button "Save Changes" at bounding box center [413, 395] width 76 height 20
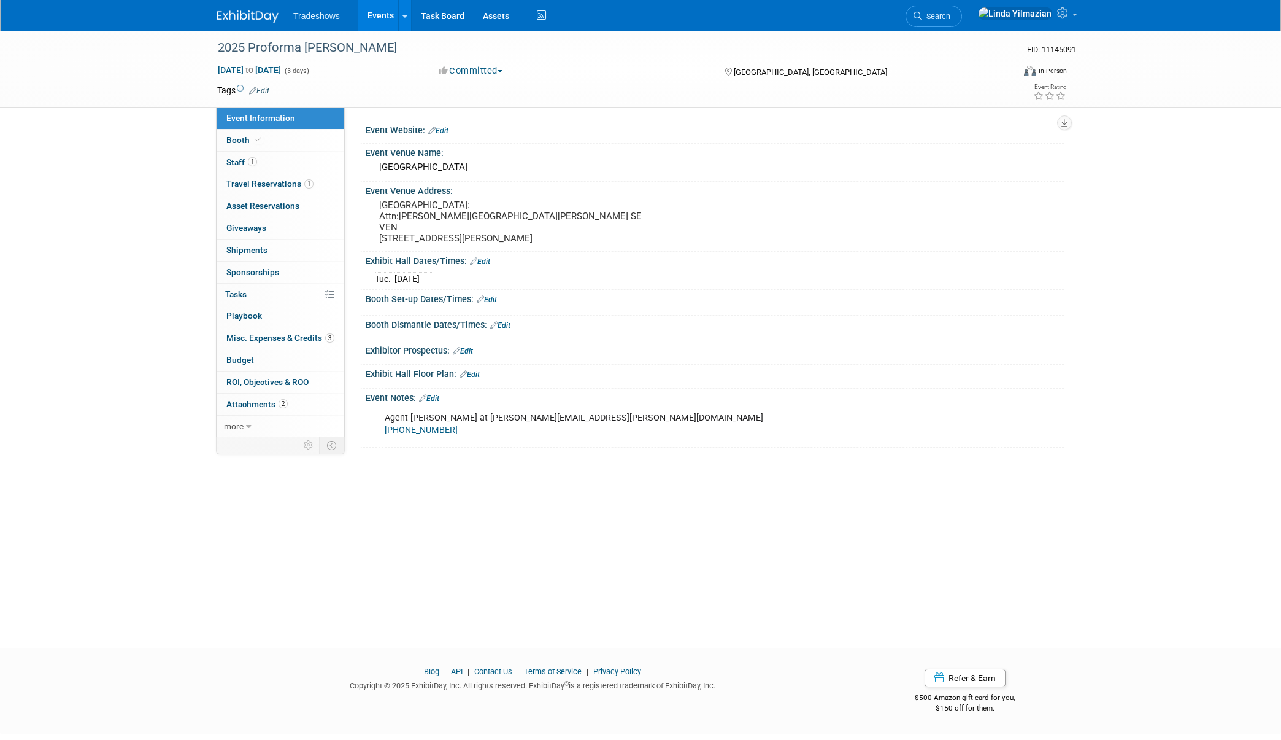
click at [488, 262] on link "Edit" at bounding box center [480, 261] width 20 height 9
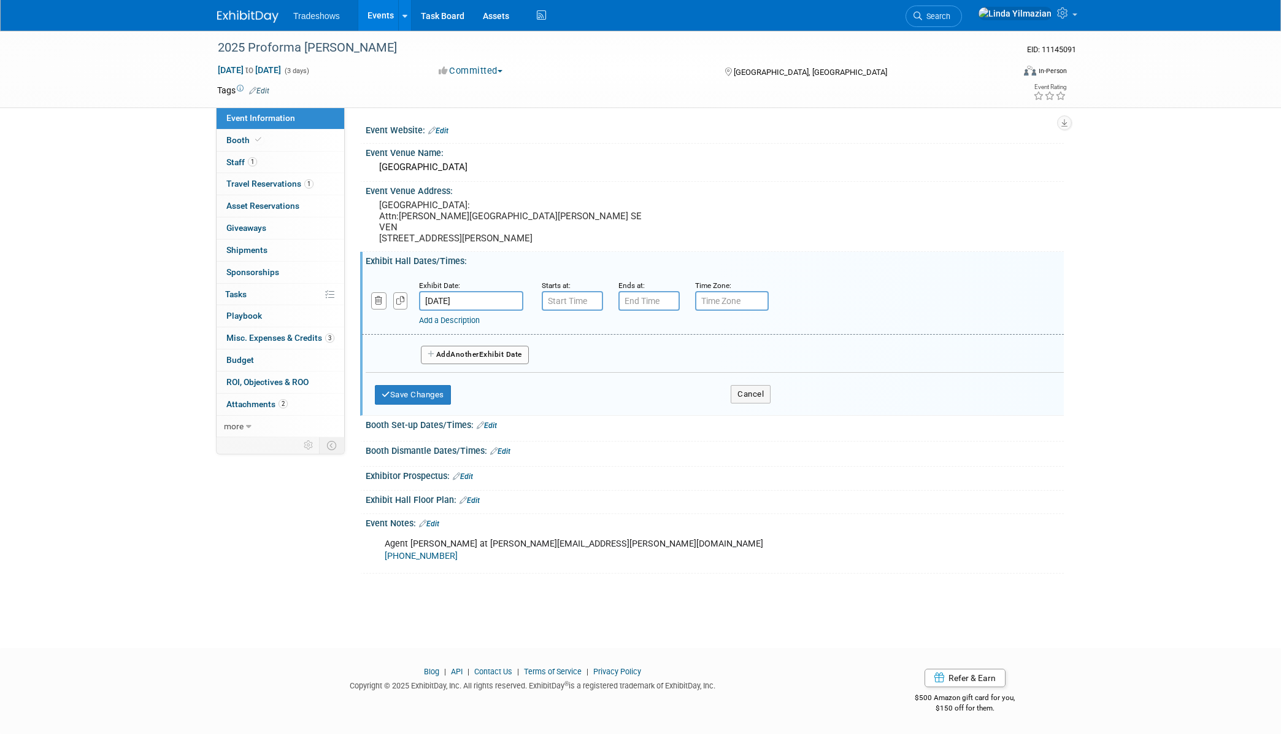
click at [462, 355] on span "Another" at bounding box center [464, 354] width 29 height 9
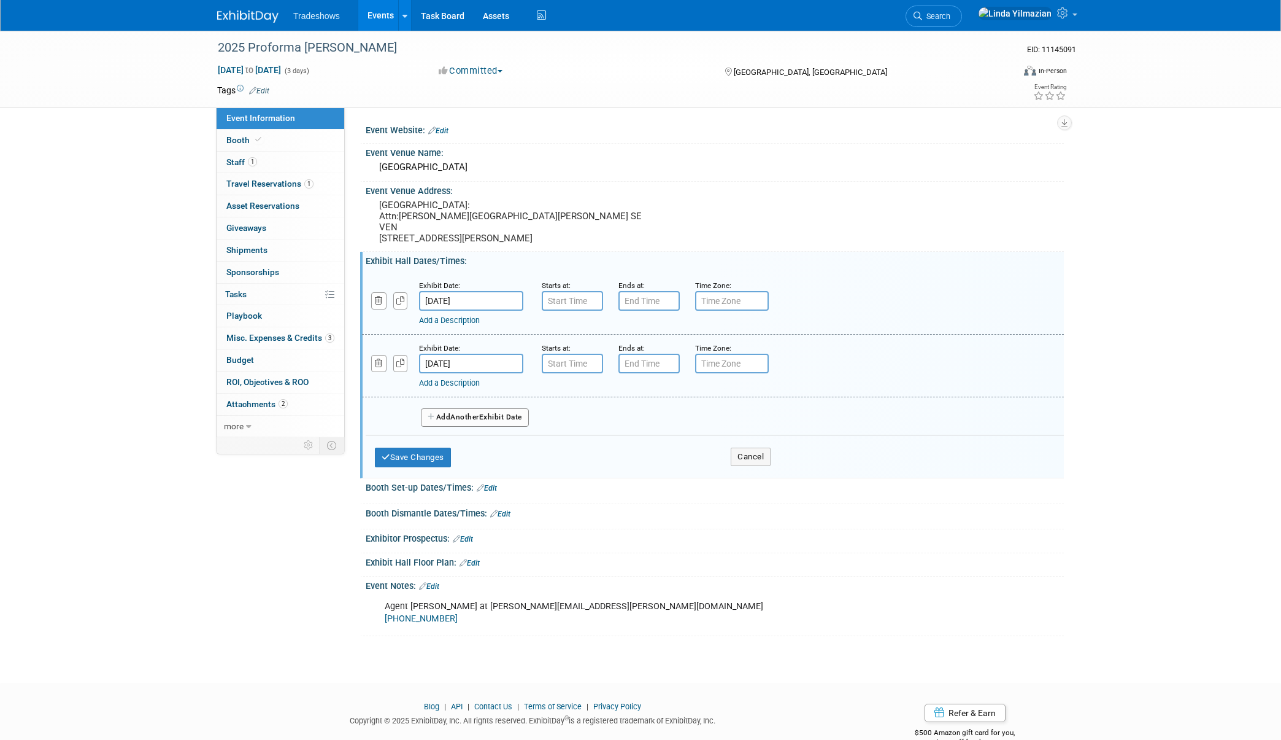
click at [450, 420] on button "Add Another Exhibit Date" at bounding box center [475, 417] width 108 height 18
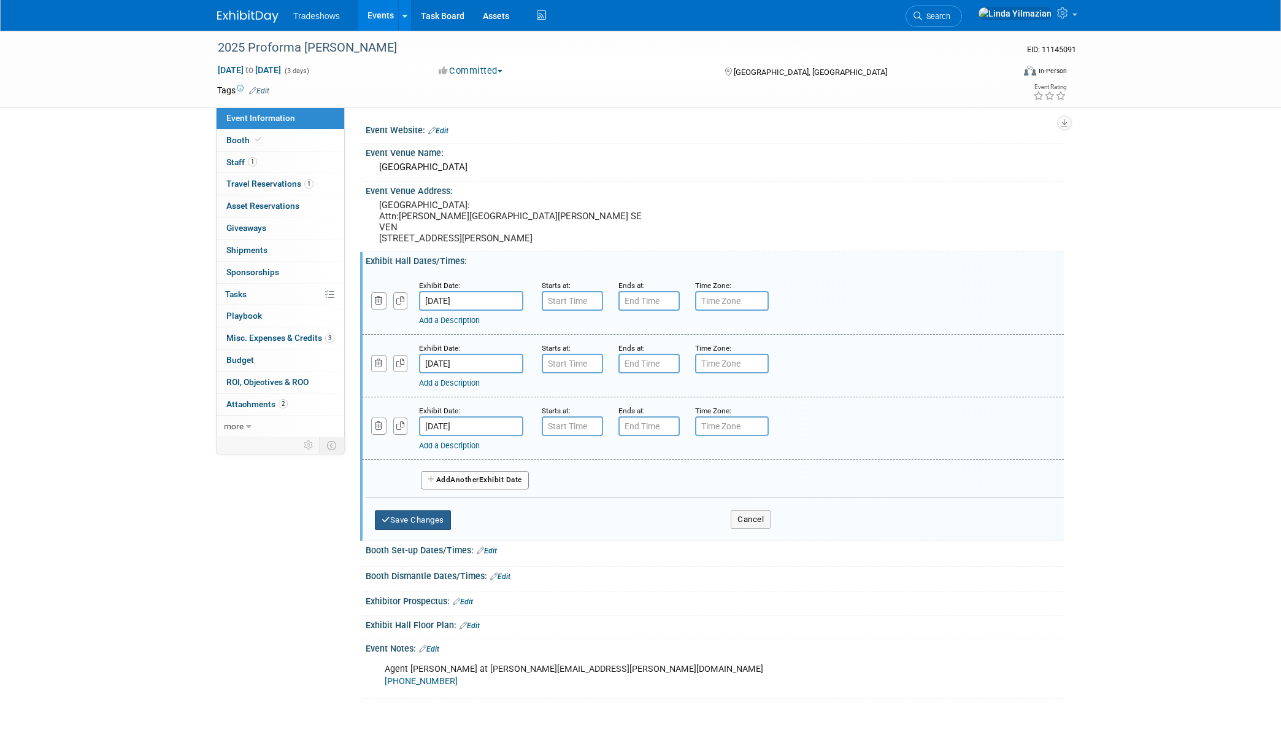
click at [415, 522] on button "Save Changes" at bounding box center [413, 520] width 76 height 20
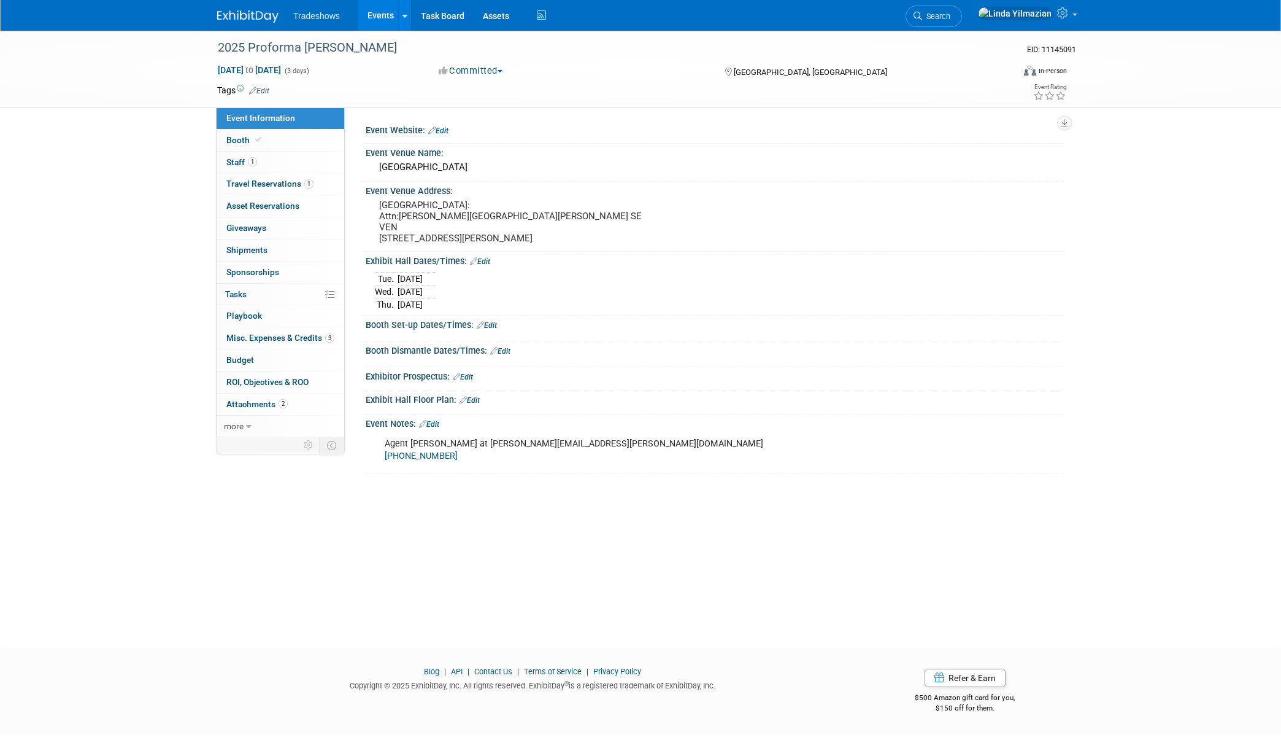
click at [489, 259] on link "Edit" at bounding box center [480, 261] width 20 height 9
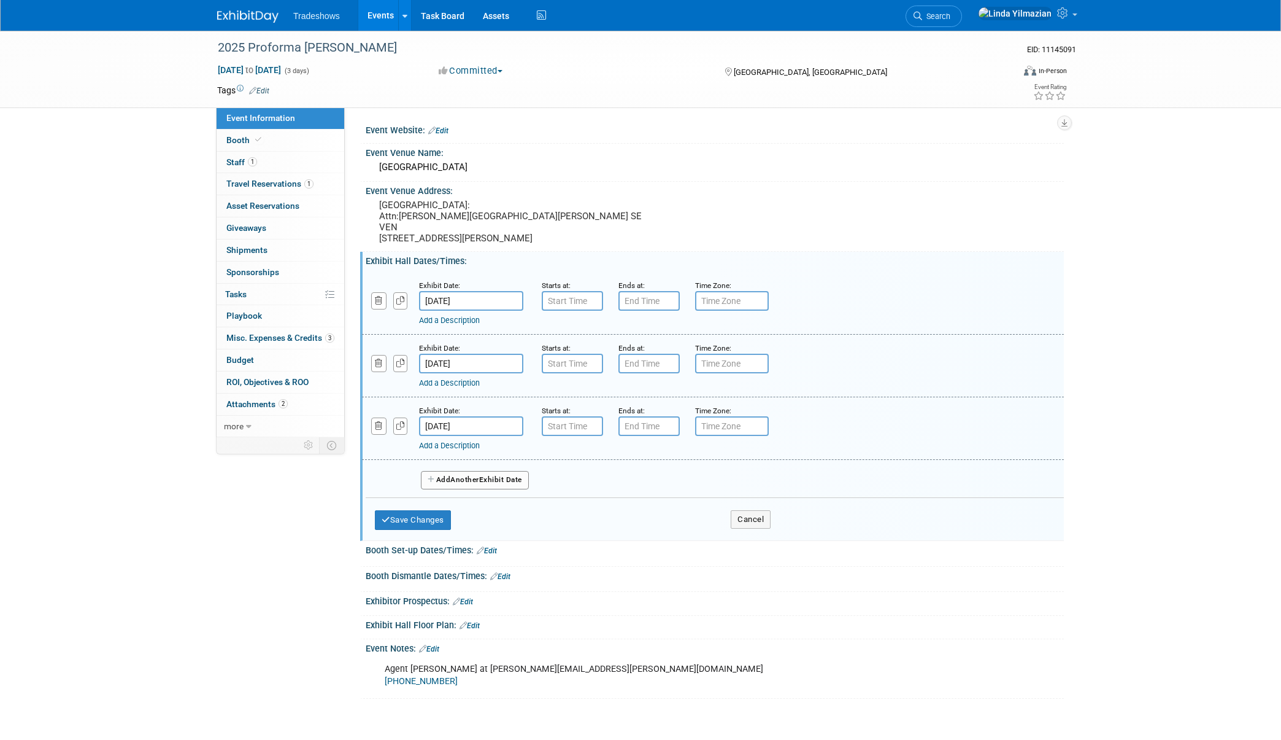
click at [488, 481] on button "Add Another Exhibit Date" at bounding box center [475, 480] width 108 height 18
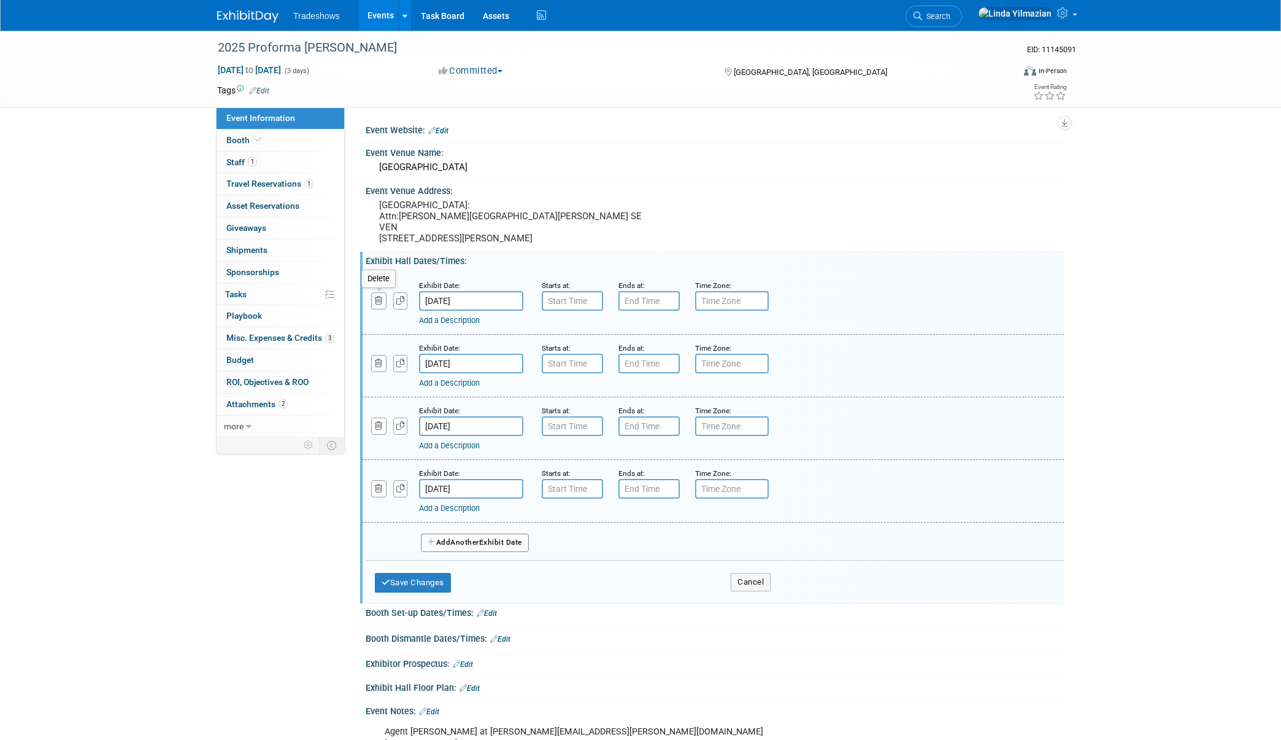
click at [379, 303] on icon "button" at bounding box center [379, 300] width 8 height 8
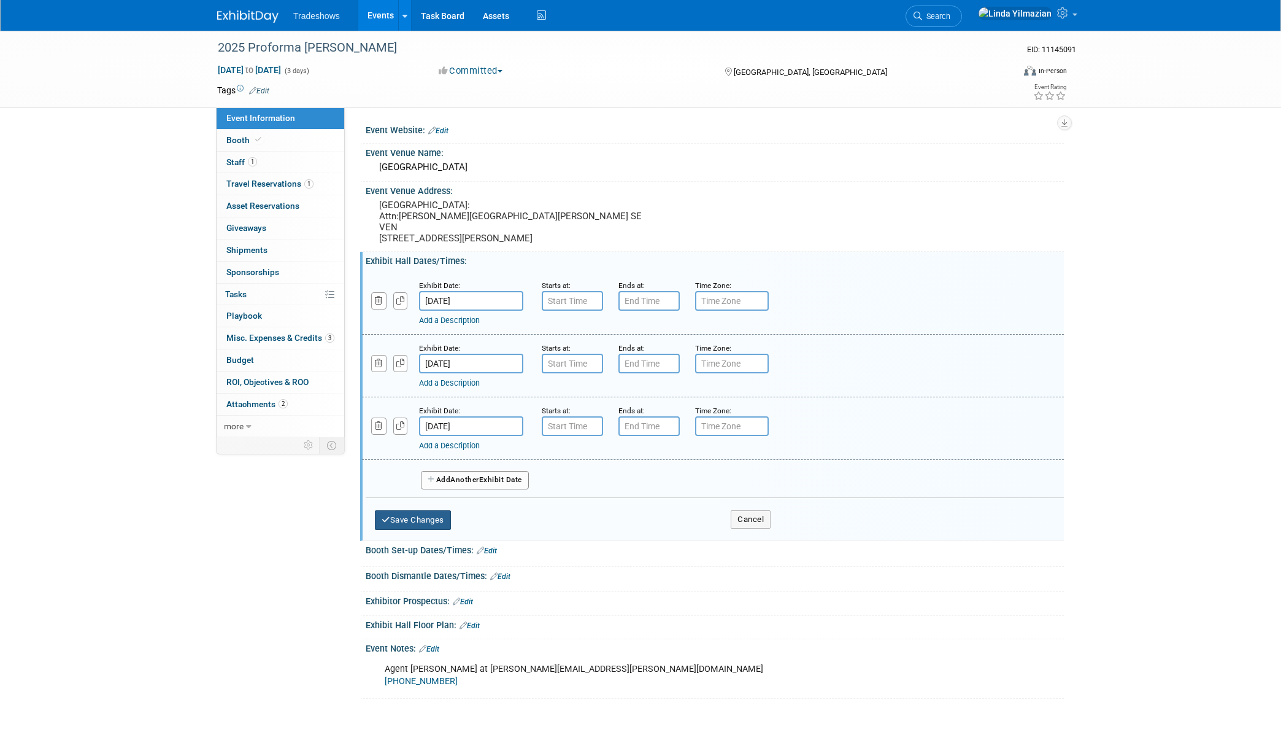
click at [437, 524] on button "Save Changes" at bounding box center [413, 520] width 76 height 20
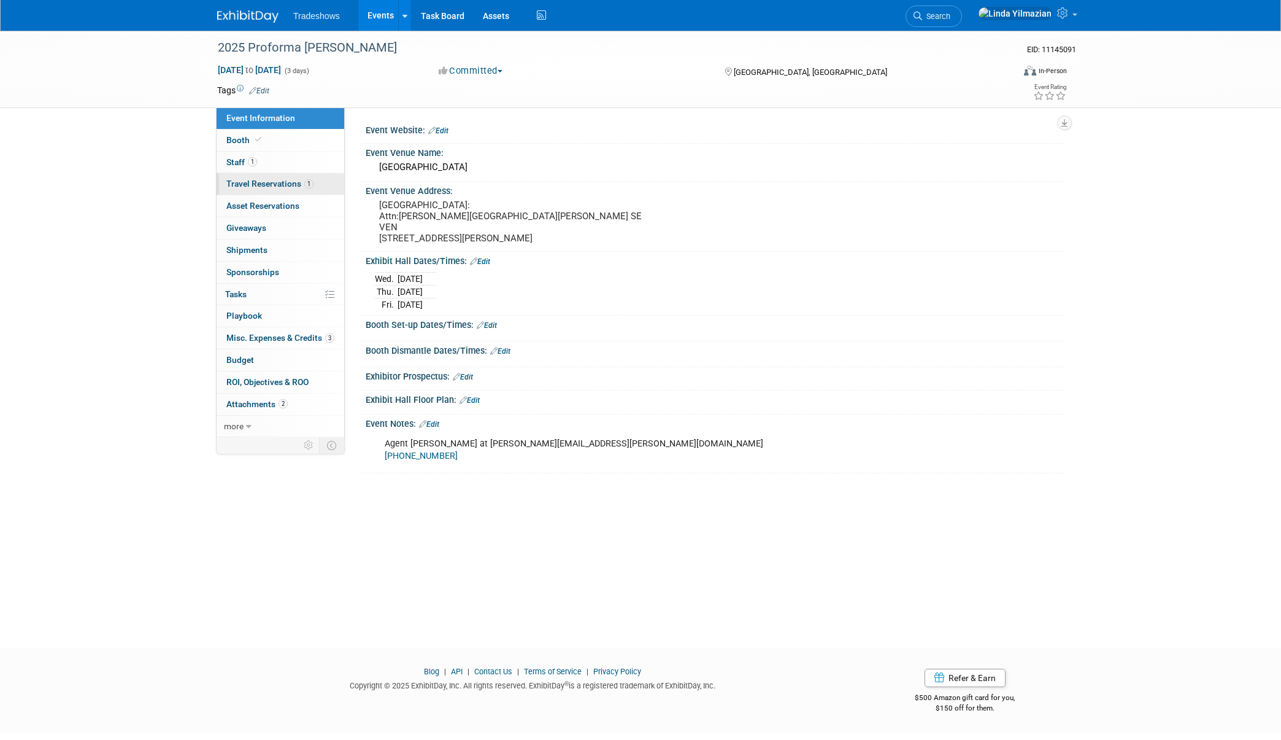
click at [254, 185] on span "Travel Reservations 1" at bounding box center [269, 184] width 87 height 10
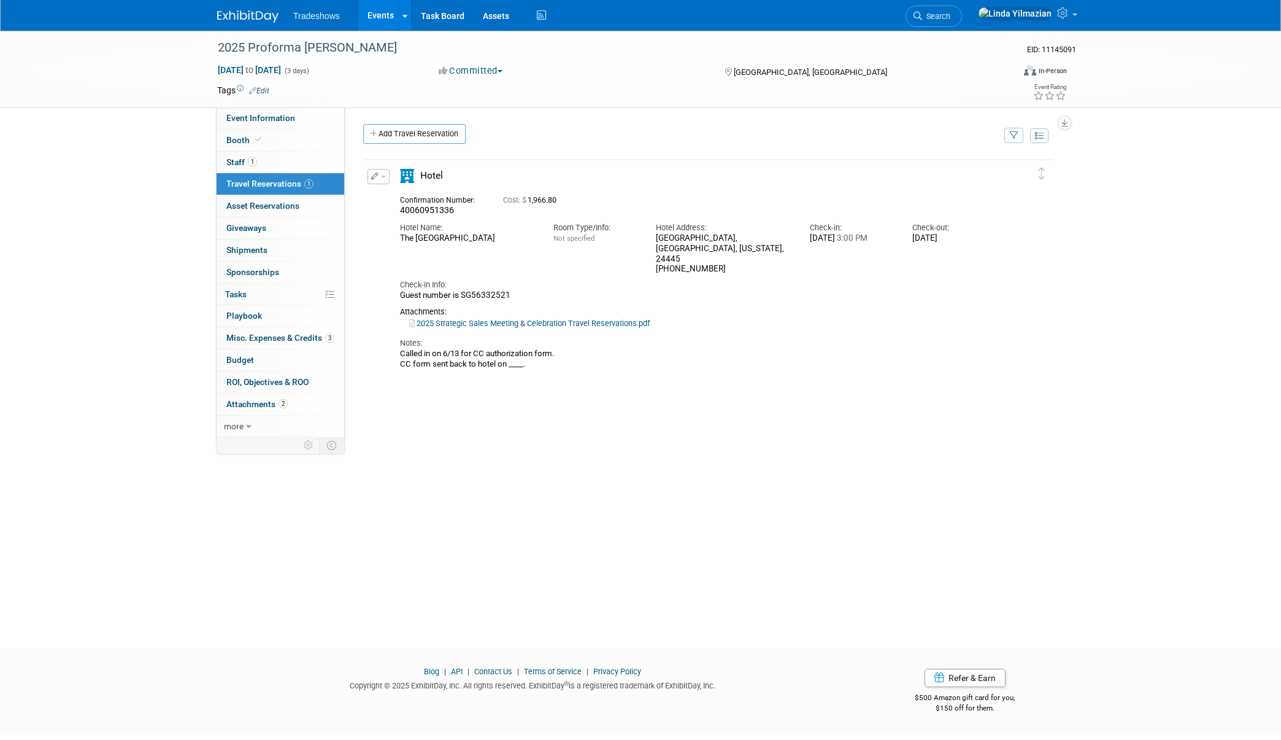
click at [377, 17] on link "Events" at bounding box center [380, 15] width 45 height 31
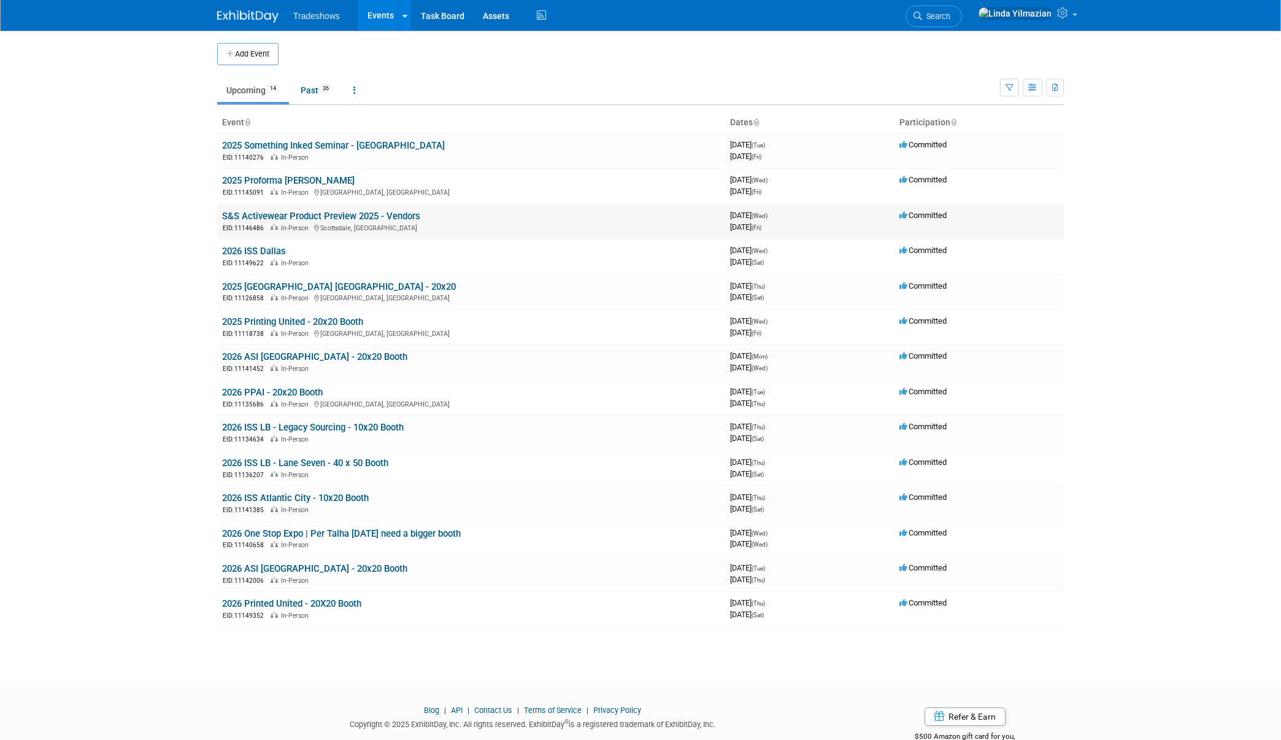
click at [315, 216] on link "S&S Activewear Product Preview 2025 - Vendors" at bounding box center [321, 215] width 198 height 11
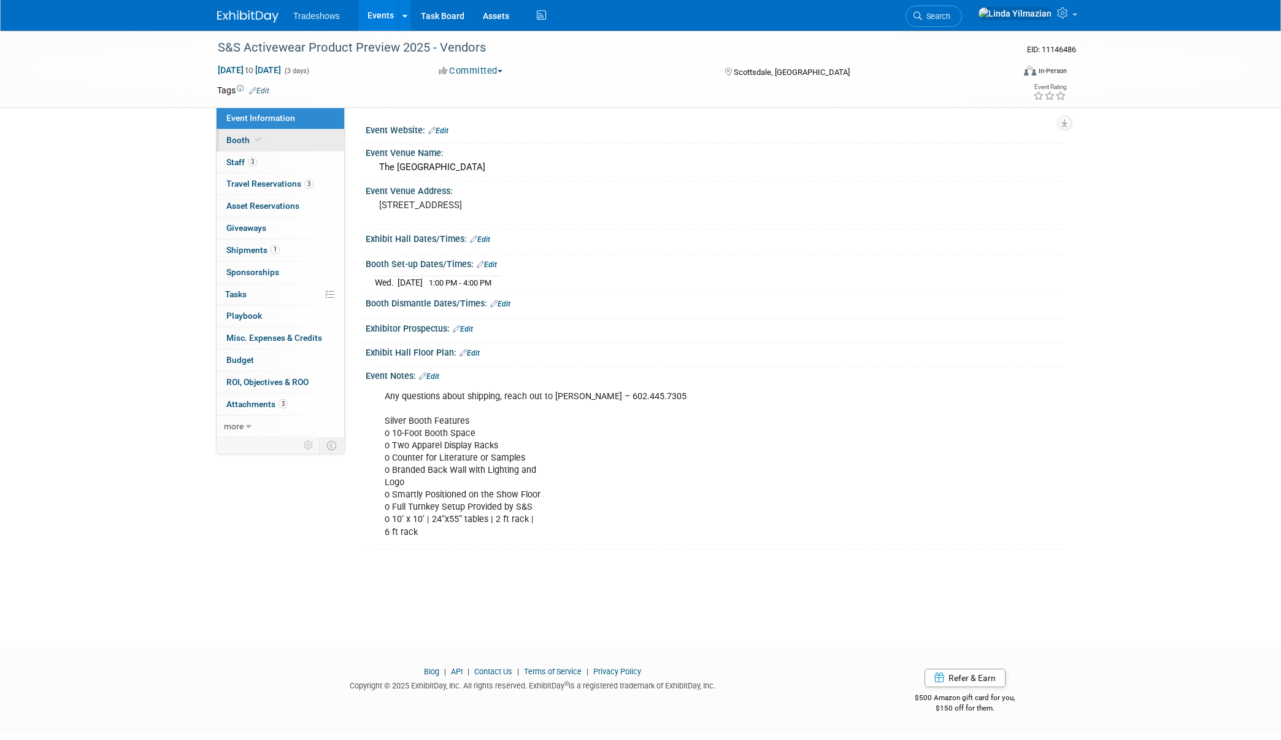
click at [241, 137] on span "Booth" at bounding box center [244, 140] width 37 height 10
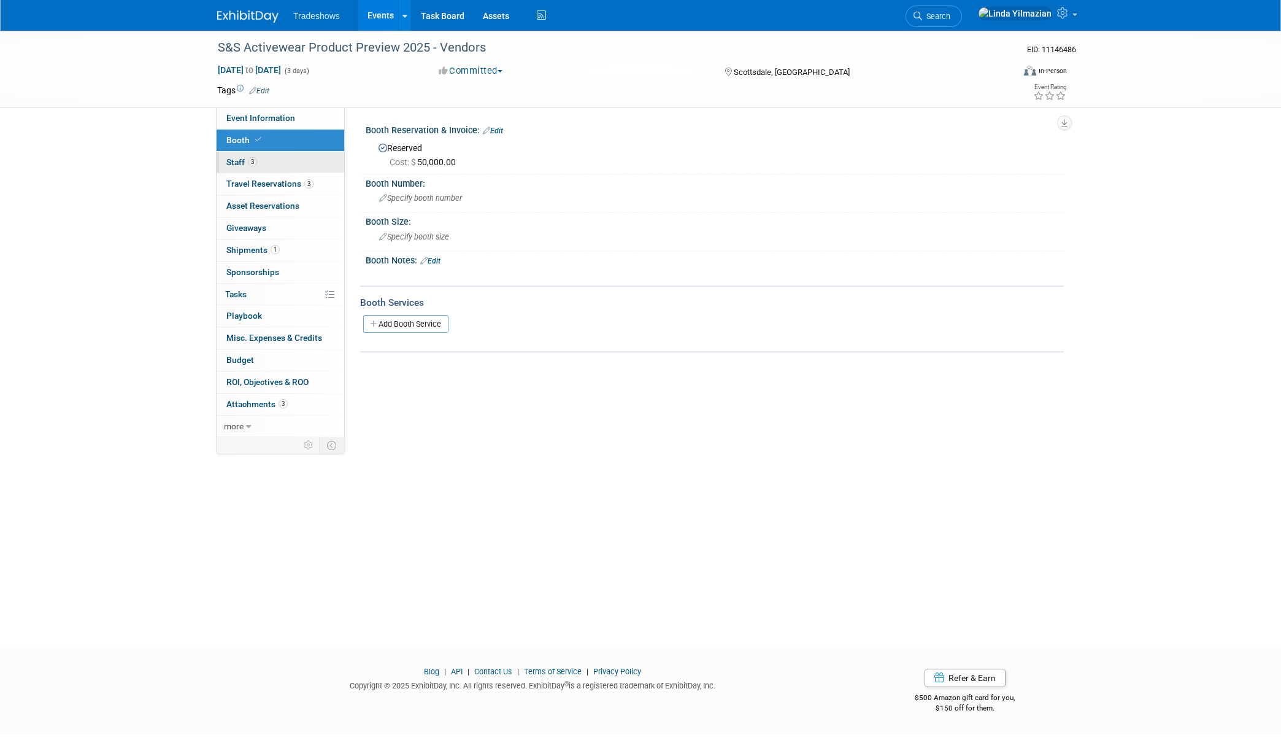
click at [239, 162] on span "Staff 3" at bounding box center [241, 162] width 31 height 10
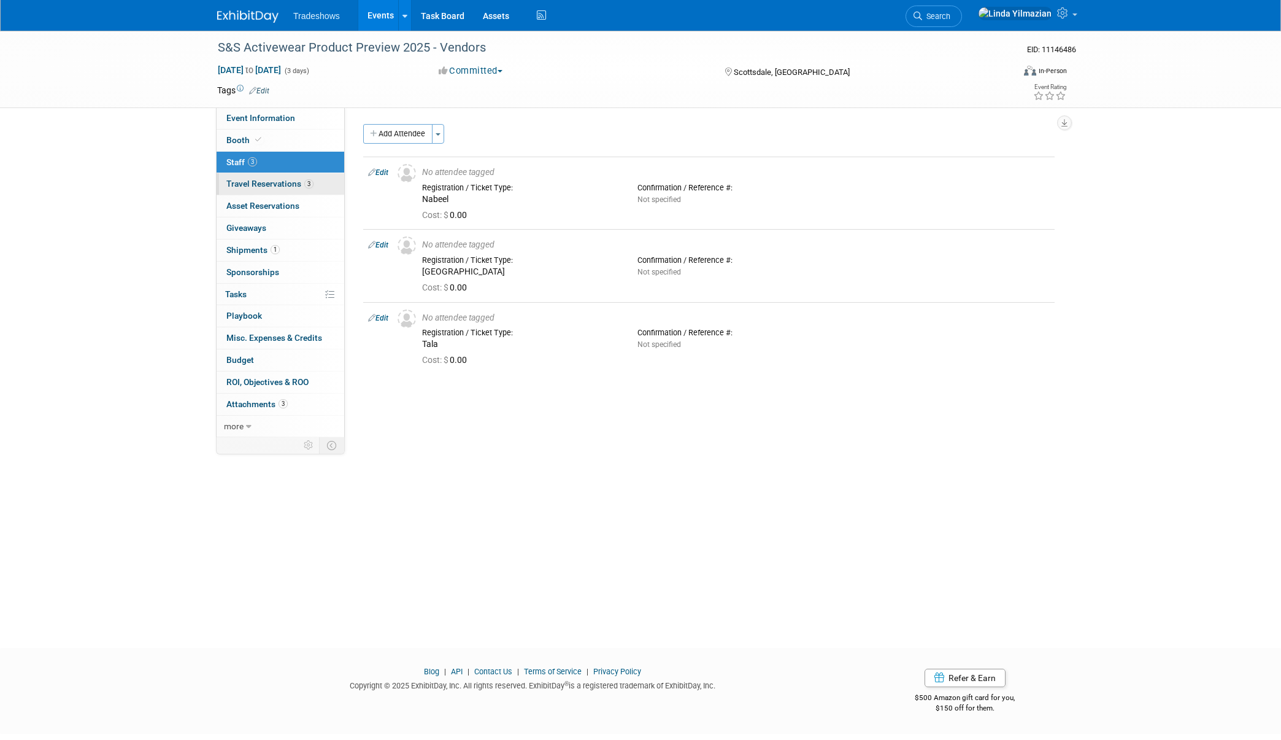
click at [232, 184] on span "Travel Reservations 3" at bounding box center [269, 184] width 87 height 10
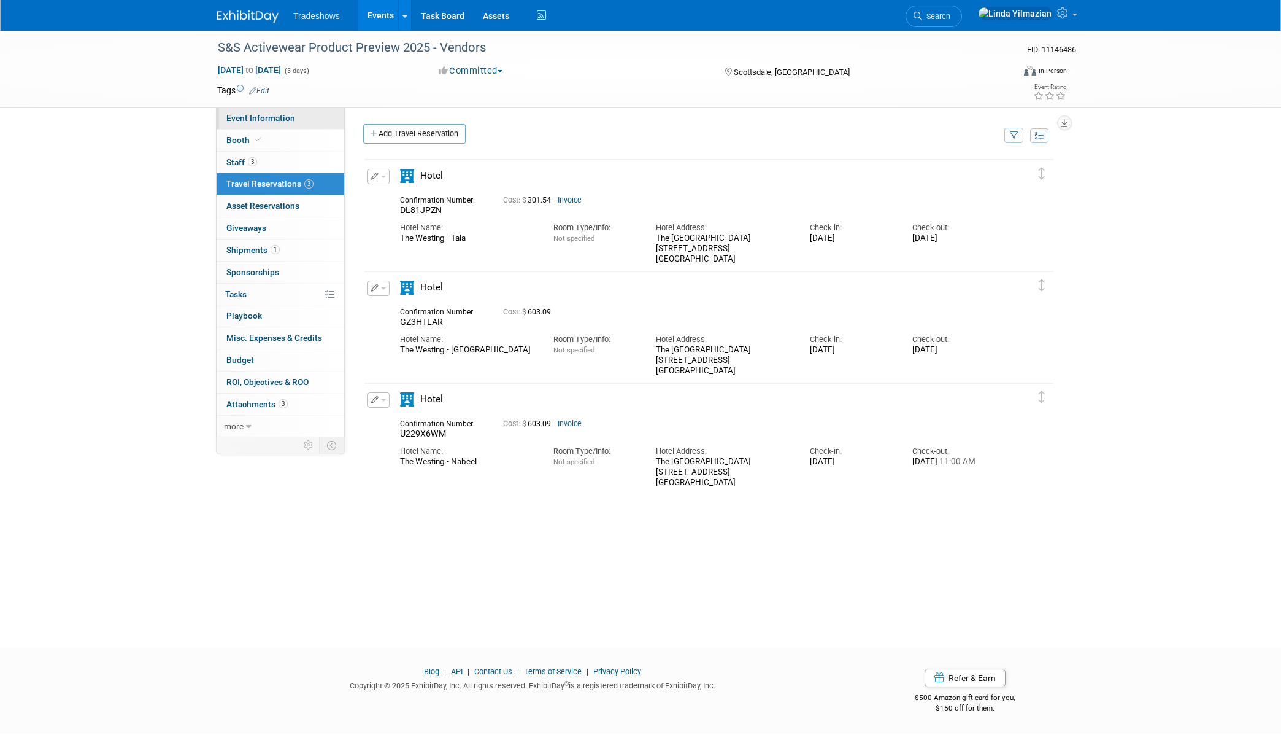
click at [239, 121] on span "Event Information" at bounding box center [260, 118] width 69 height 10
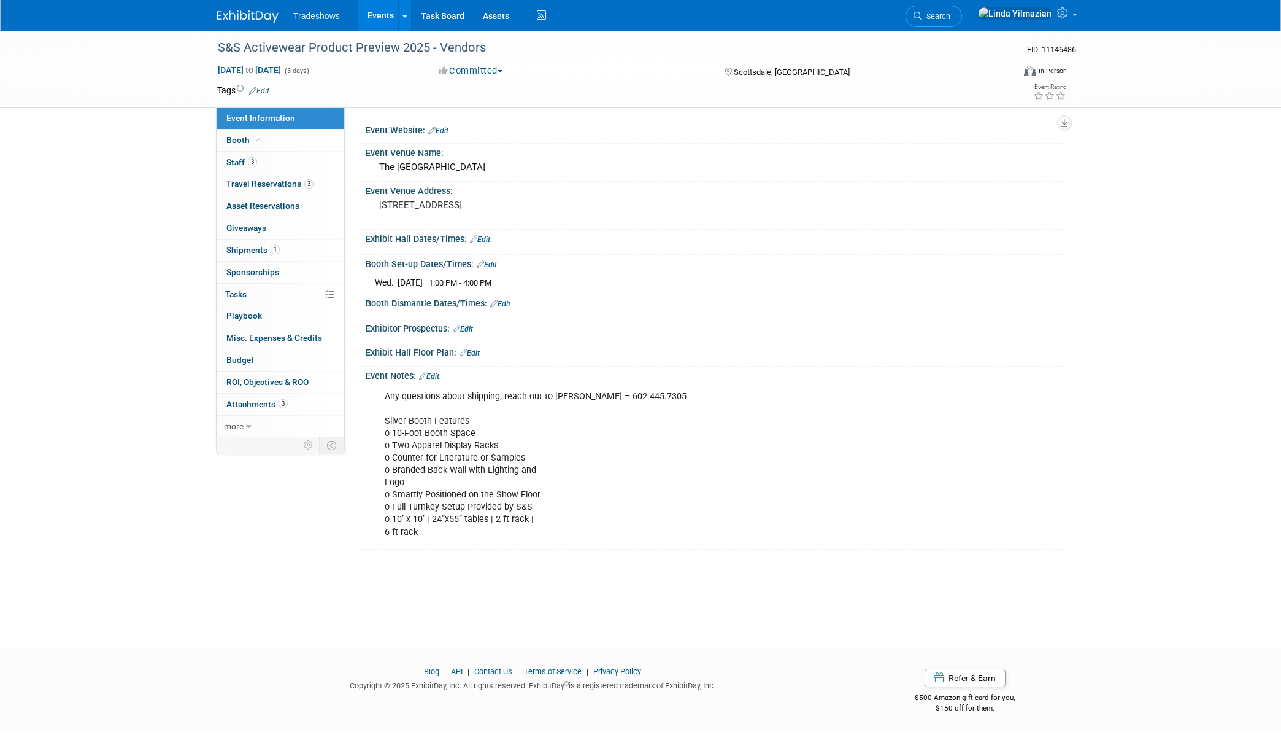
click at [374, 15] on link "Events" at bounding box center [380, 15] width 45 height 31
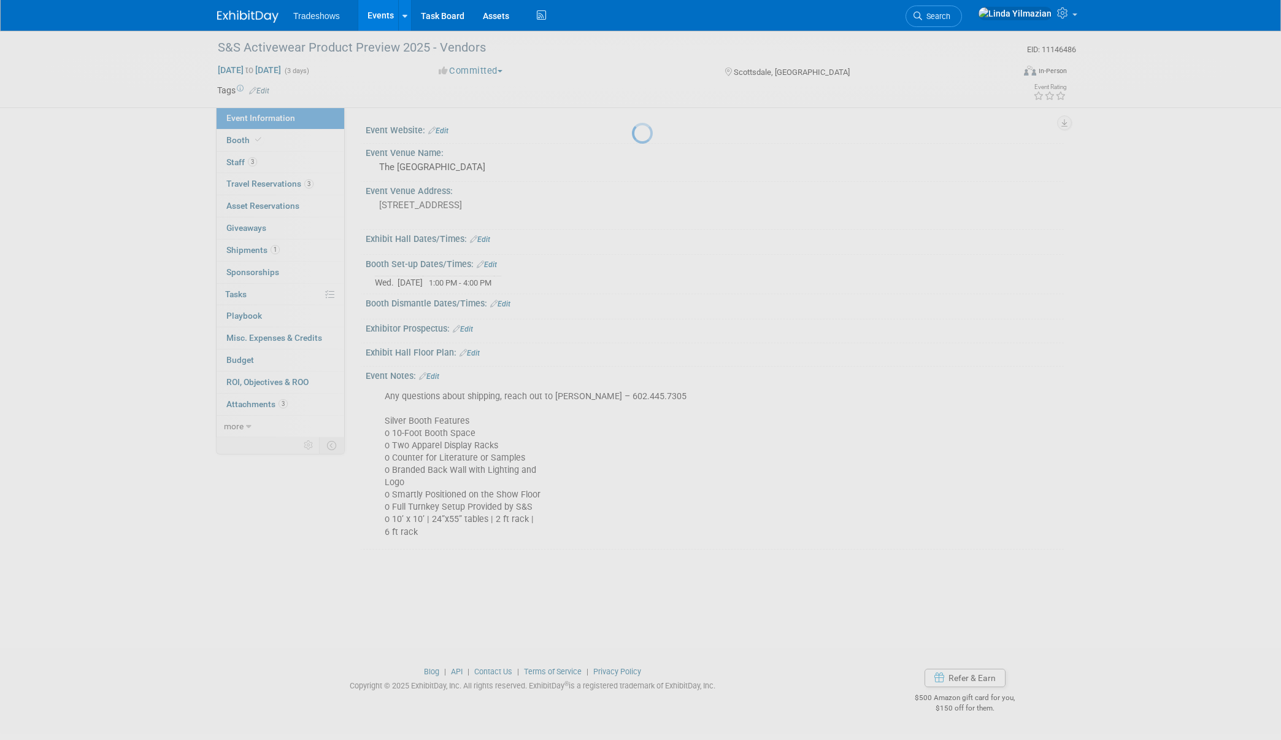
click at [374, 15] on link "Events" at bounding box center [380, 15] width 45 height 31
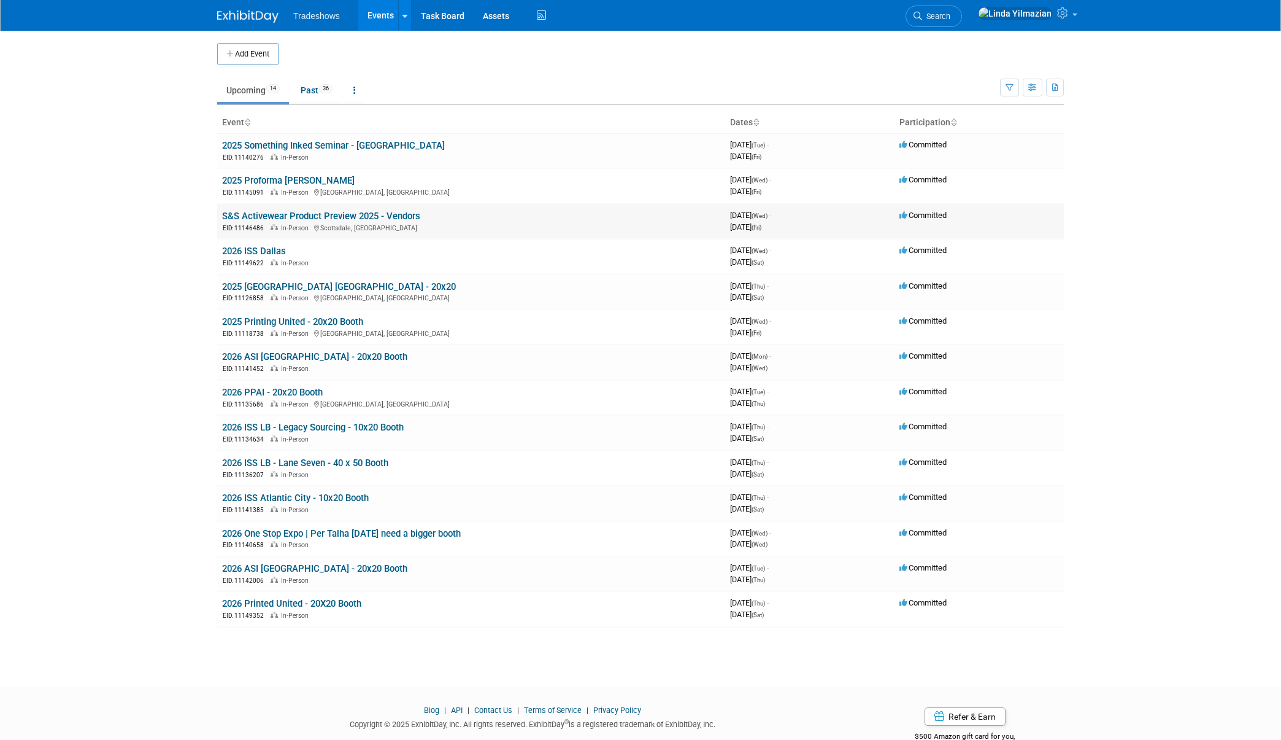
click at [321, 218] on link "S&S Activewear Product Preview 2025 - Vendors" at bounding box center [321, 215] width 198 height 11
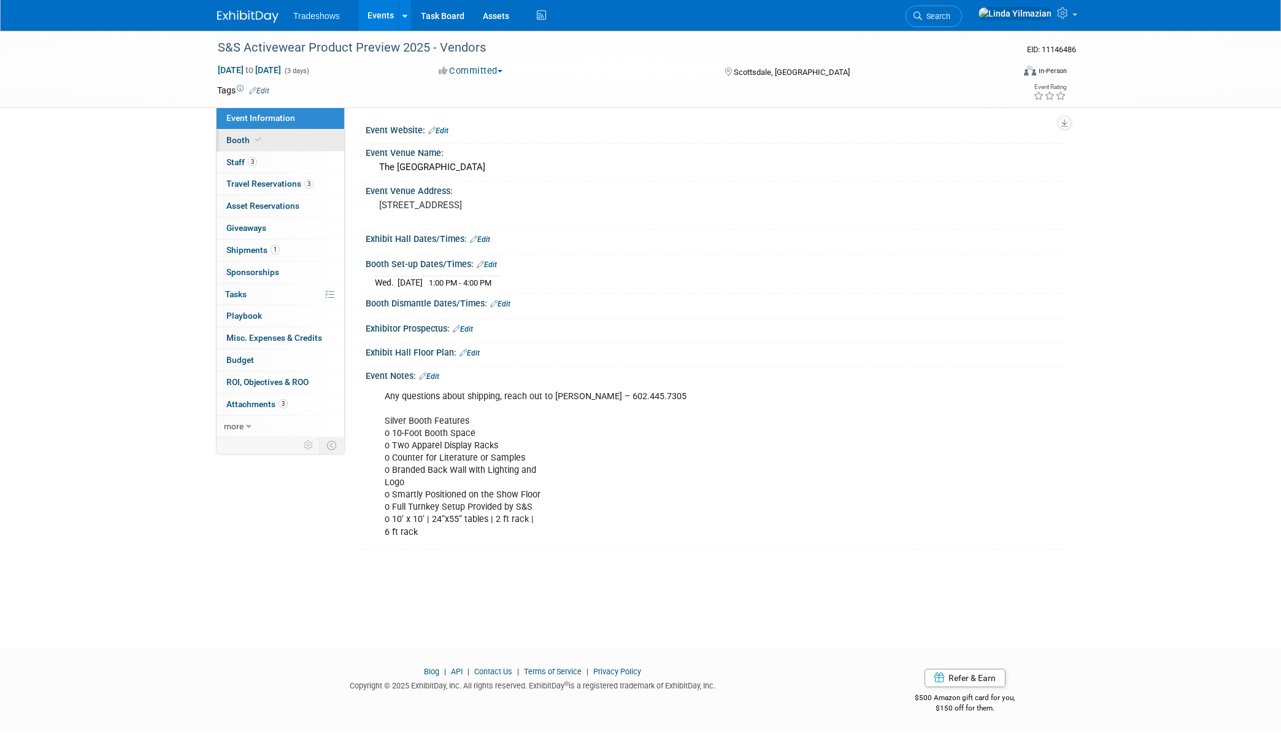
click at [240, 142] on span "Booth" at bounding box center [244, 140] width 37 height 10
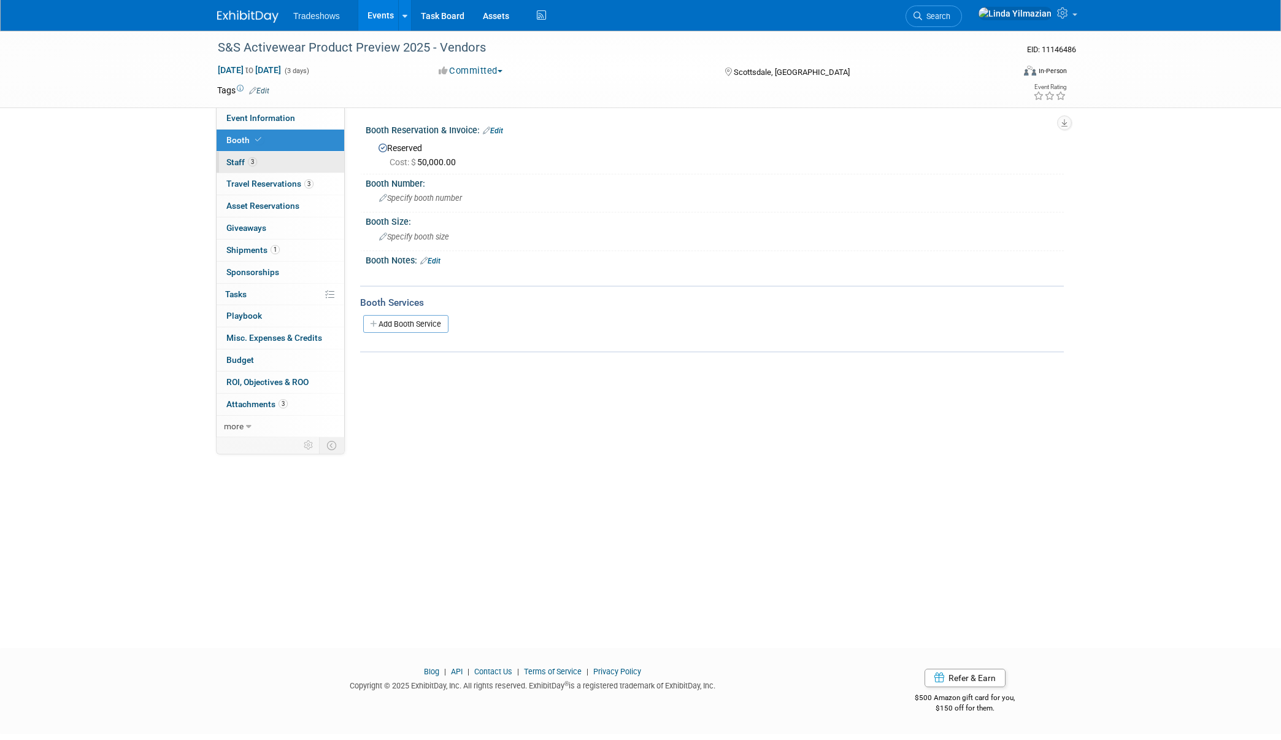
click at [231, 163] on span "Staff 3" at bounding box center [241, 162] width 31 height 10
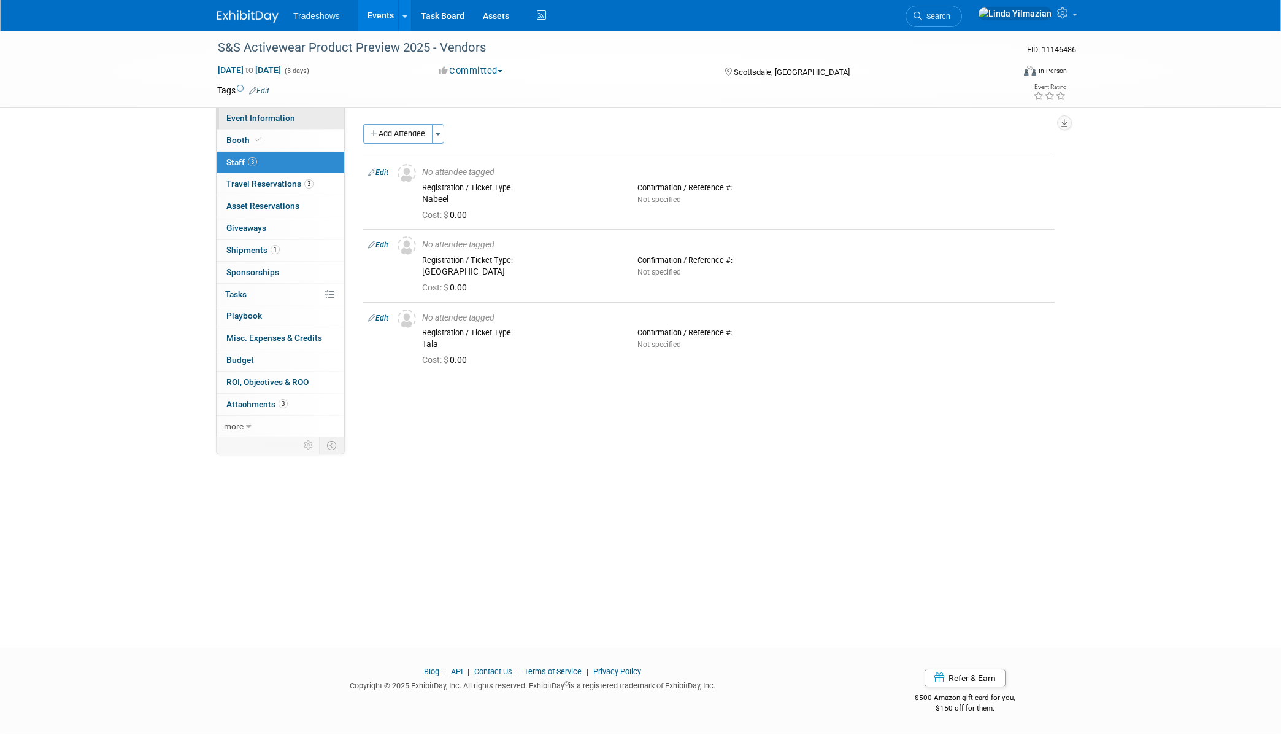
click at [253, 117] on span "Event Information" at bounding box center [260, 118] width 69 height 10
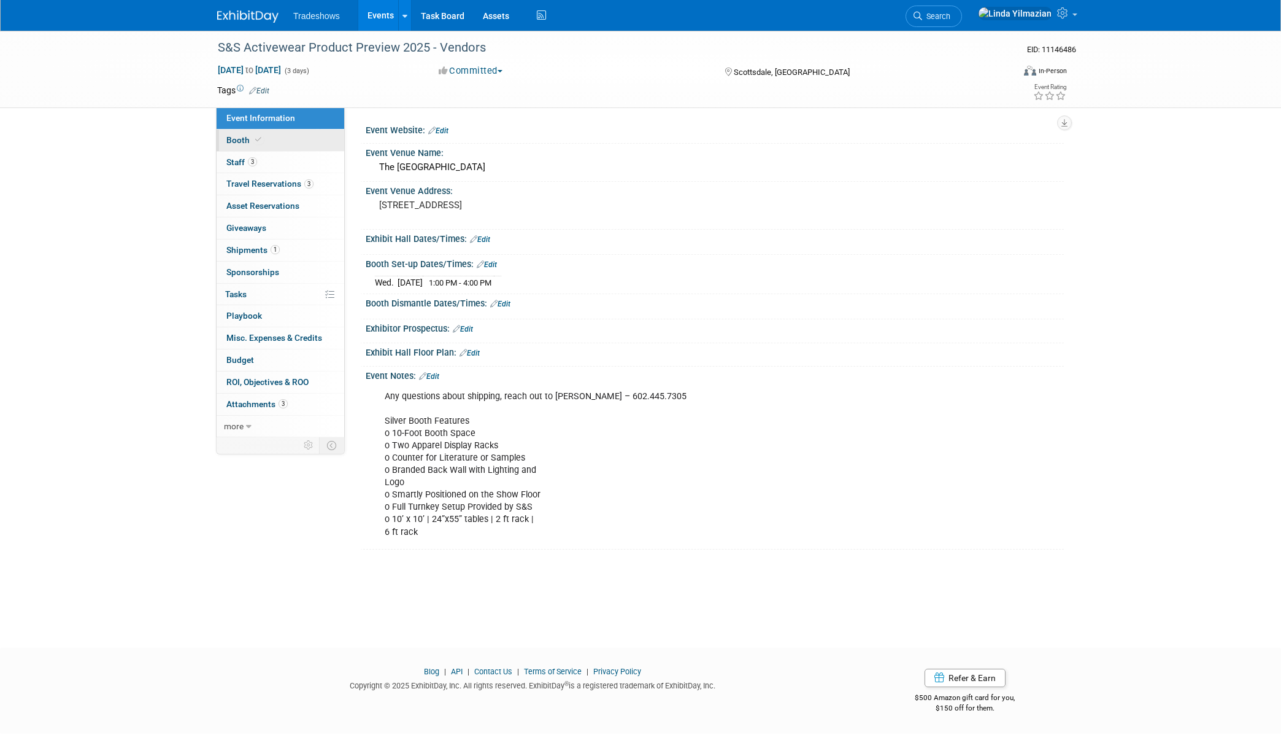
click at [236, 142] on span "Booth" at bounding box center [244, 140] width 37 height 10
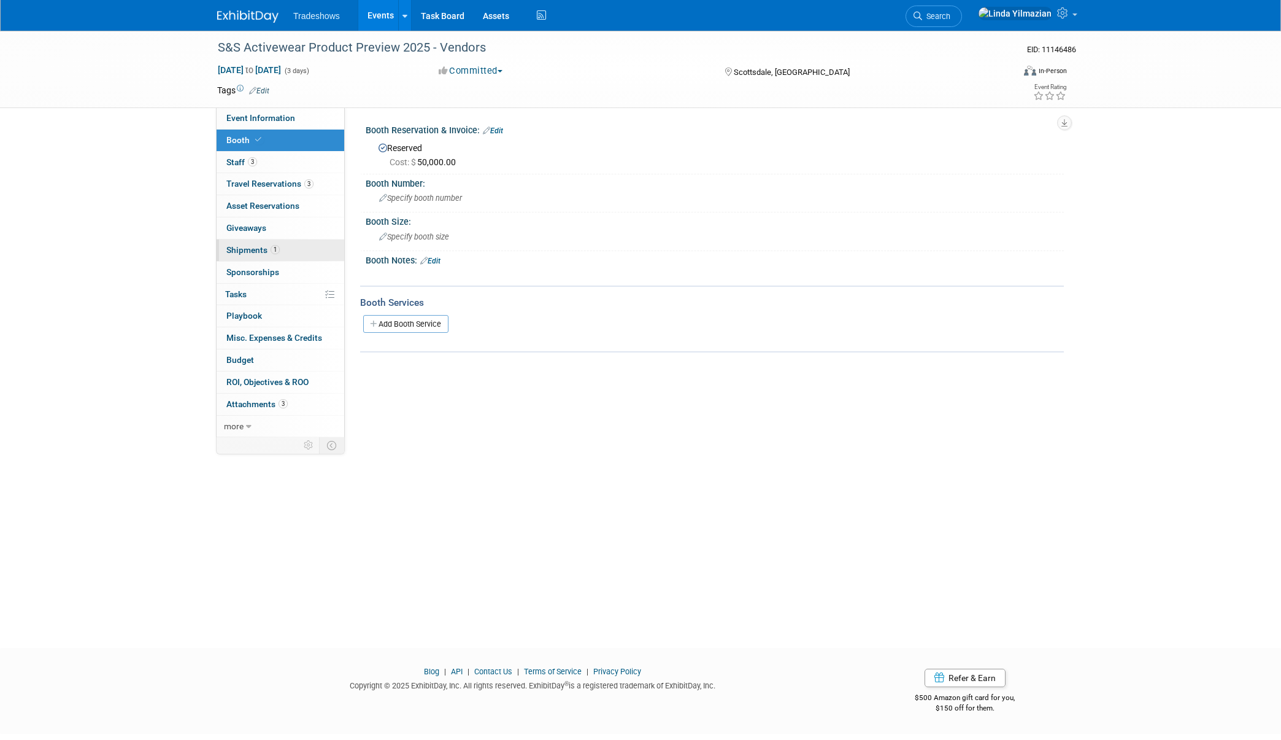
click at [245, 252] on span "Shipments 1" at bounding box center [252, 250] width 53 height 10
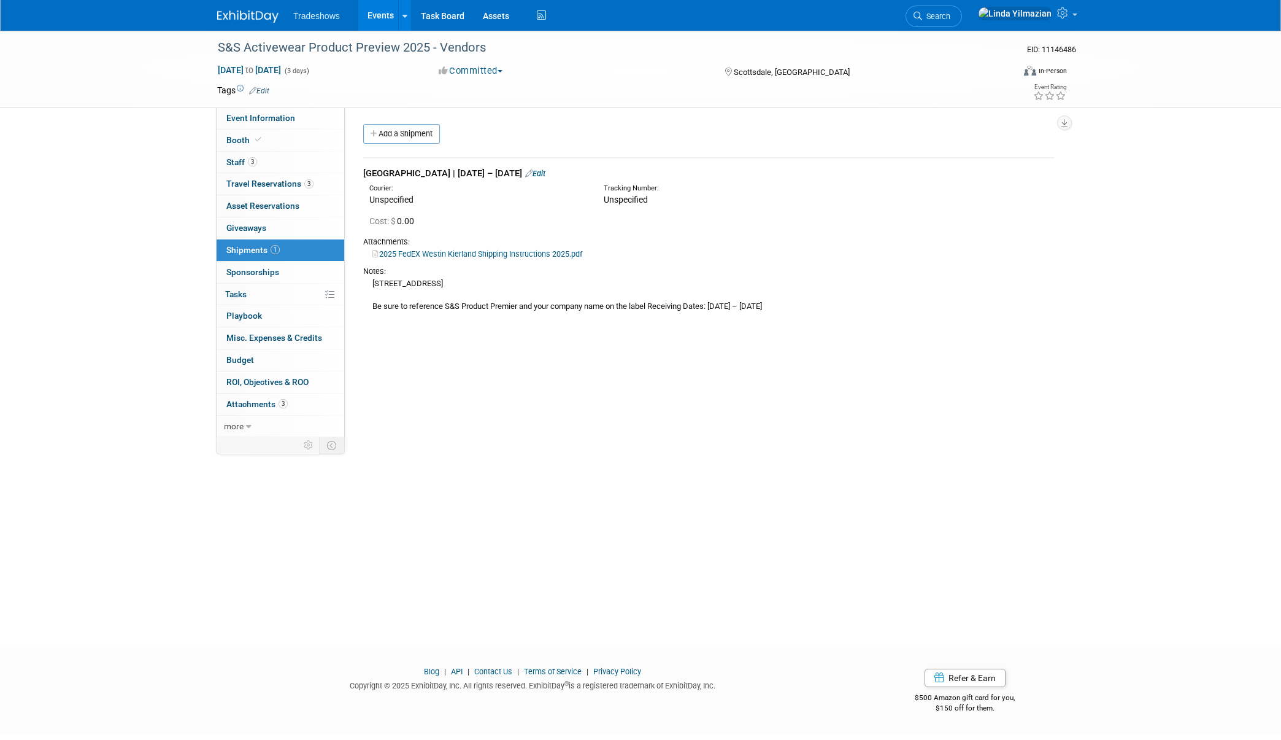
click at [546, 176] on link "Edit" at bounding box center [535, 173] width 20 height 9
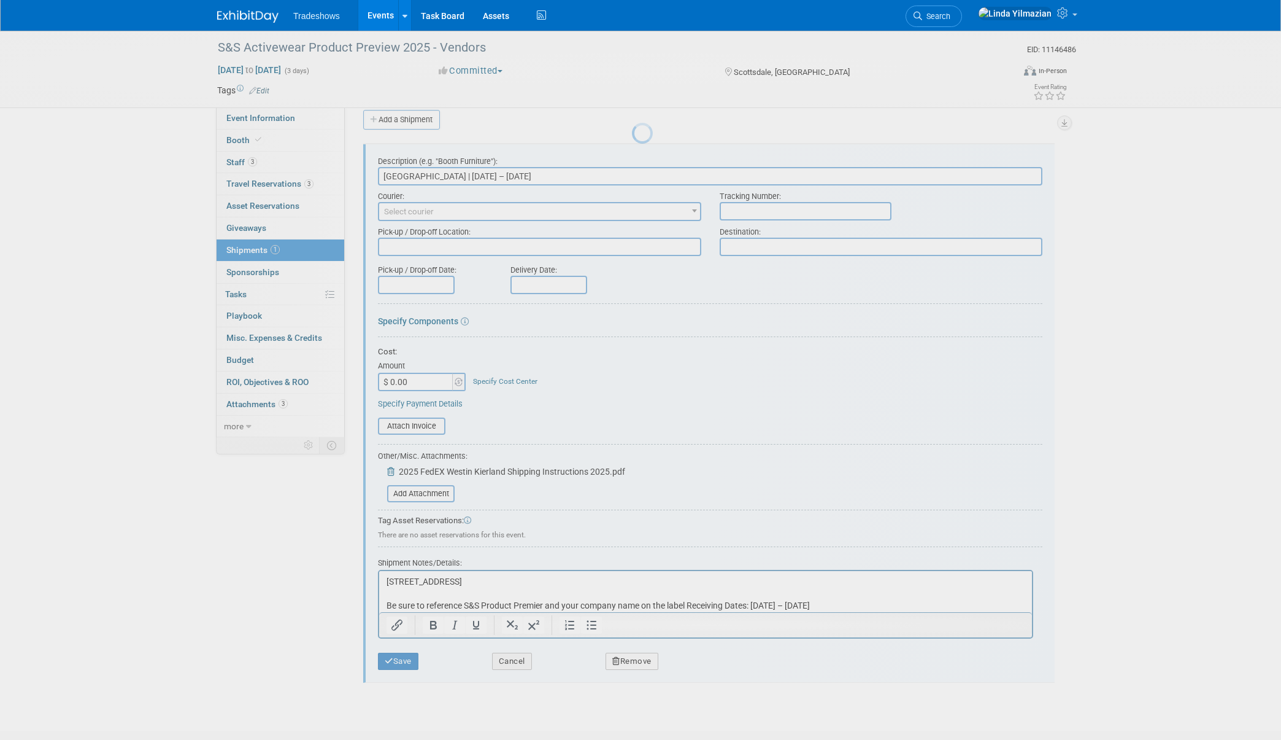
scroll to position [18, 0]
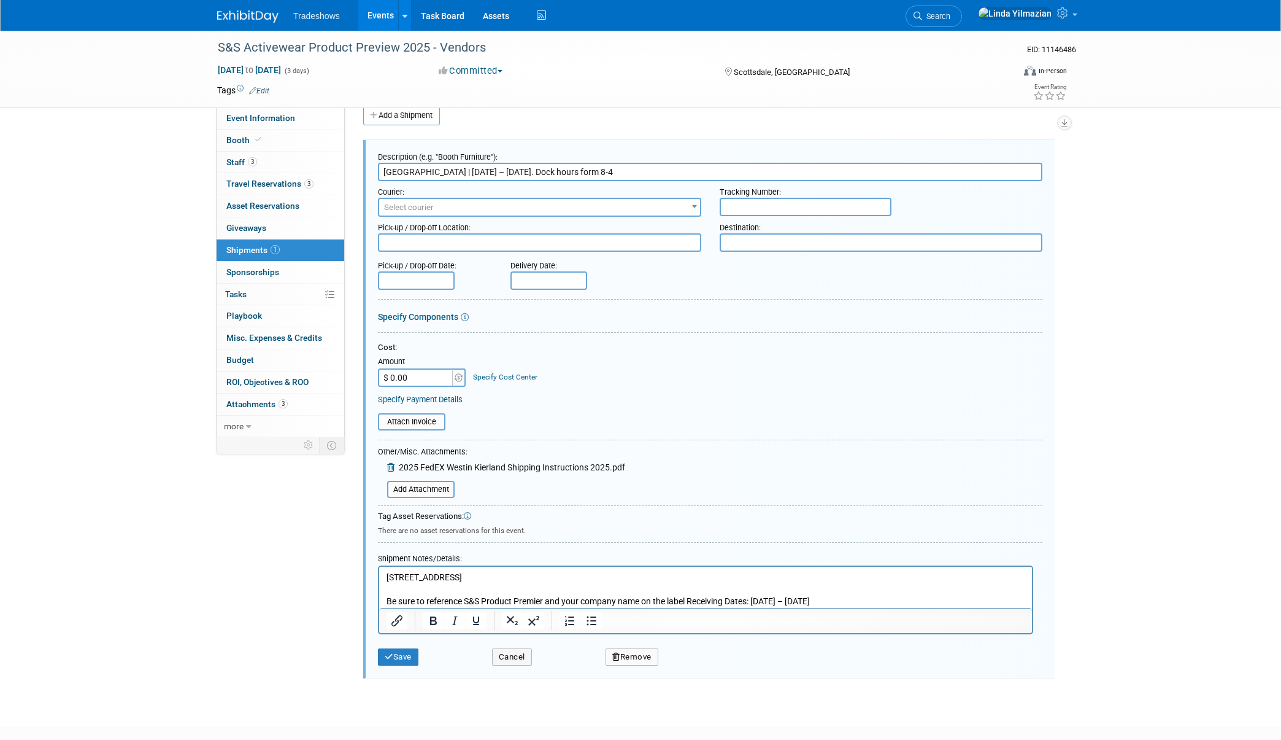
click at [604, 174] on input "Phoenix Advanced Warehouse | August 26 – September 1. Dock hours form 8-4" at bounding box center [710, 172] width 665 height 18
type input "Phoenix Advanced Warehouse | August 26 – September 1 | Dock hours form 8-4"
click at [404, 655] on button "Save" at bounding box center [398, 656] width 41 height 17
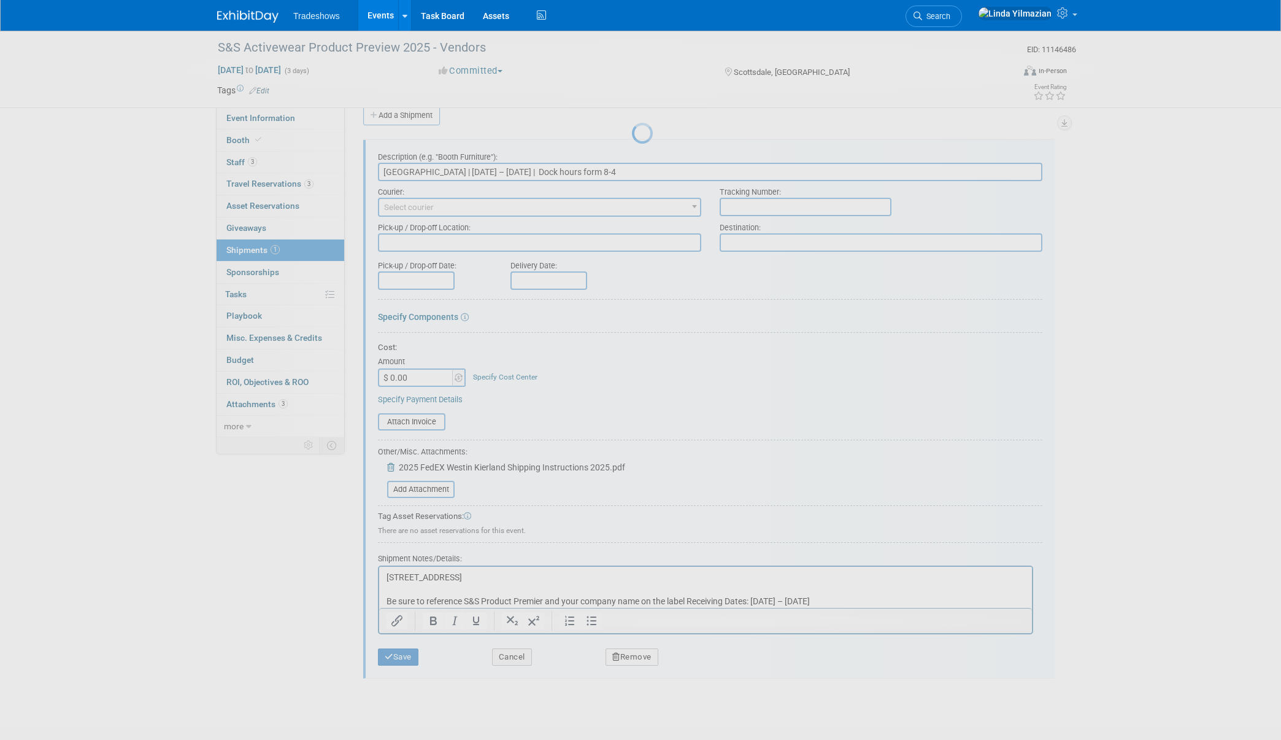
scroll to position [0, 0]
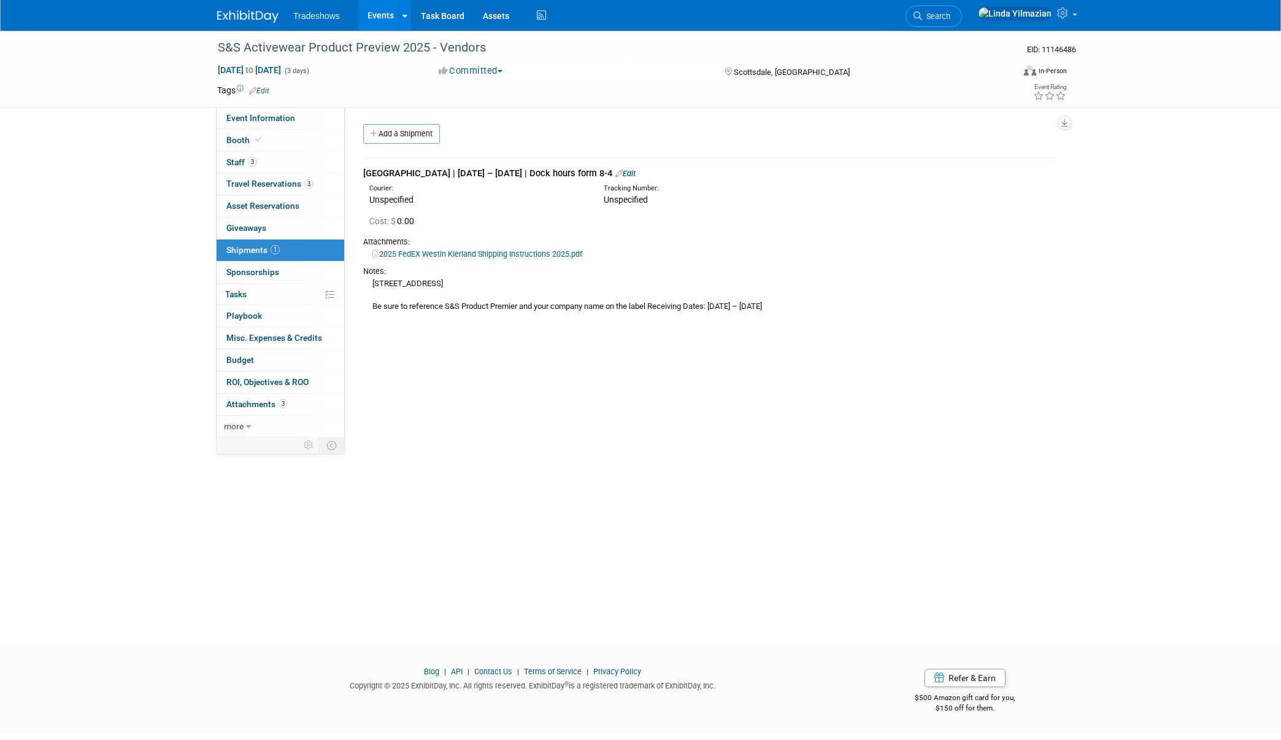
click at [454, 255] on link "2025 FedEX Westin Kierland Shipping Instructions 2025.pdf" at bounding box center [478, 253] width 210 height 9
click at [412, 137] on link "Add a Shipment" at bounding box center [401, 134] width 77 height 20
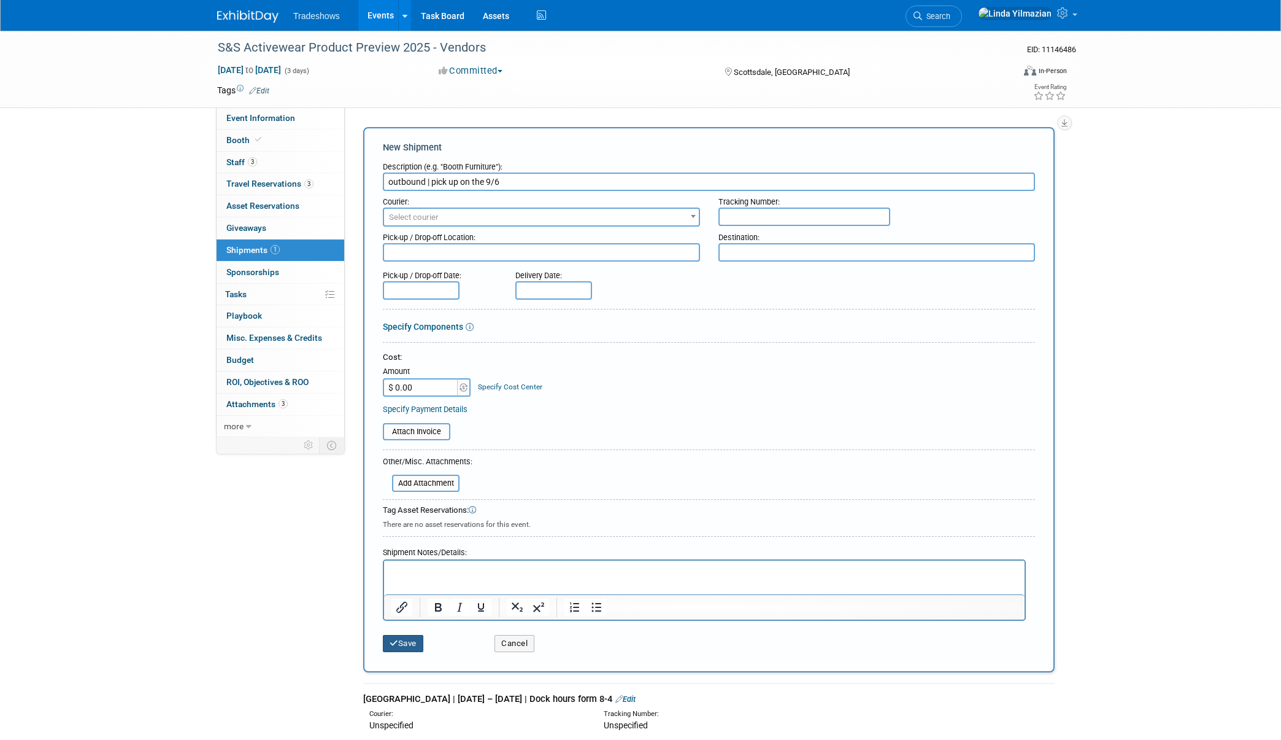
type input "outbound | pick up on the 9/6"
click at [404, 645] on button "Save" at bounding box center [403, 643] width 41 height 17
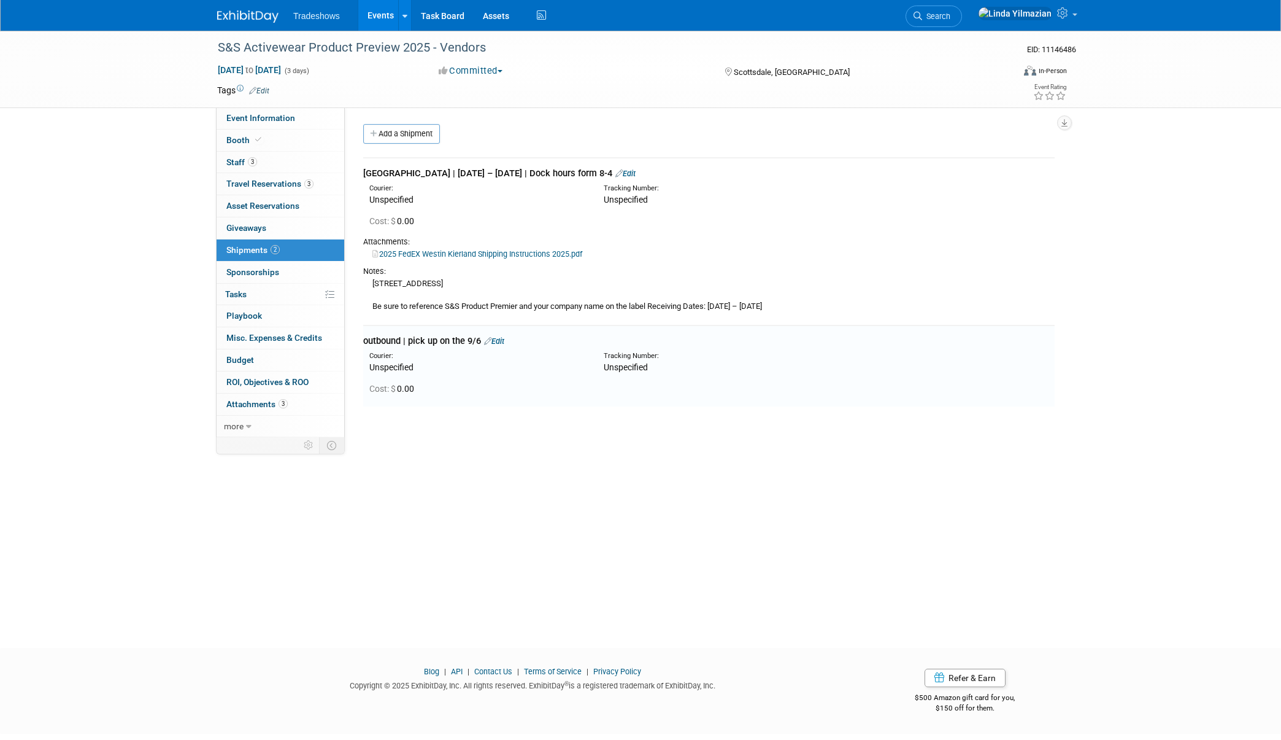
drag, startPoint x: 373, startPoint y: 282, endPoint x: 549, endPoint y: 282, distance: 176.1
click at [549, 282] on div "1439 S 40th Ave Suite 200A Phoenix, AZ 85009 Be sure to reference S&S Product P…" at bounding box center [709, 295] width 692 height 36
copy div "1439 S 40th Ave Suite 200A Phoenix, AZ 85009"
click at [499, 342] on link "Edit" at bounding box center [494, 340] width 20 height 9
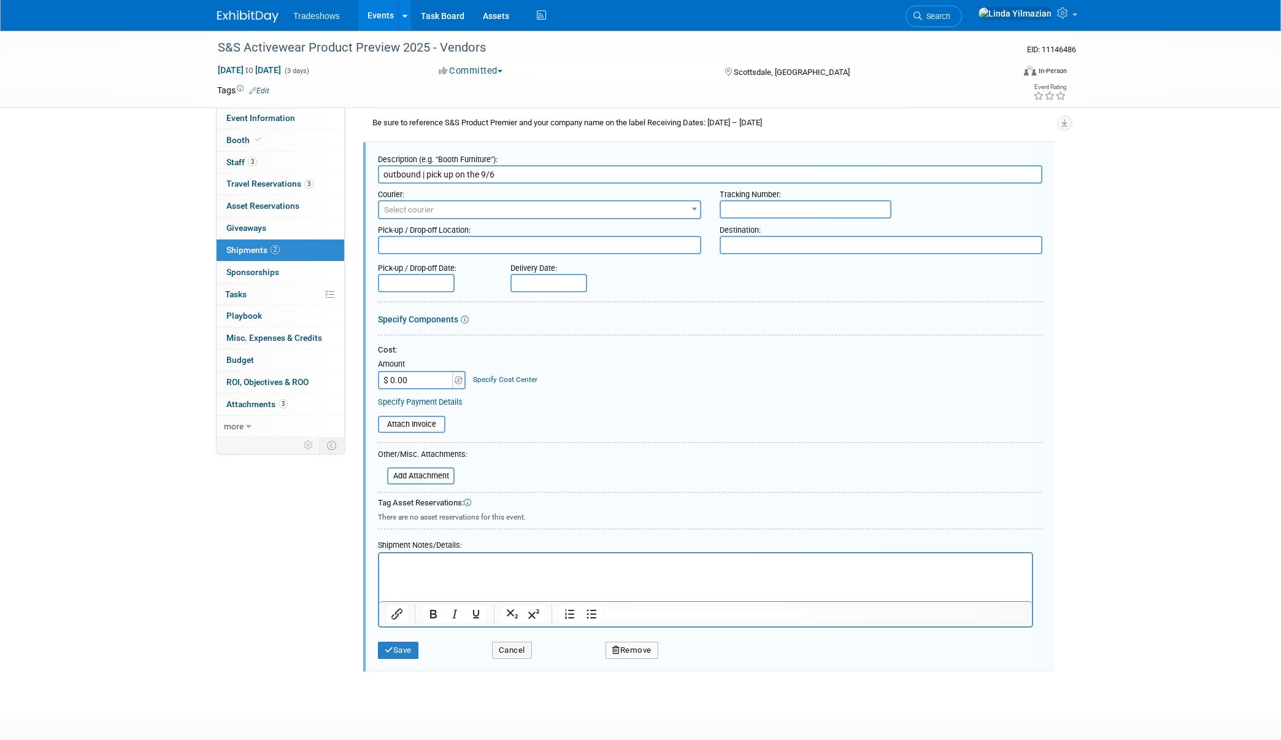
scroll to position [186, 0]
click at [406, 650] on button "Save" at bounding box center [398, 647] width 41 height 17
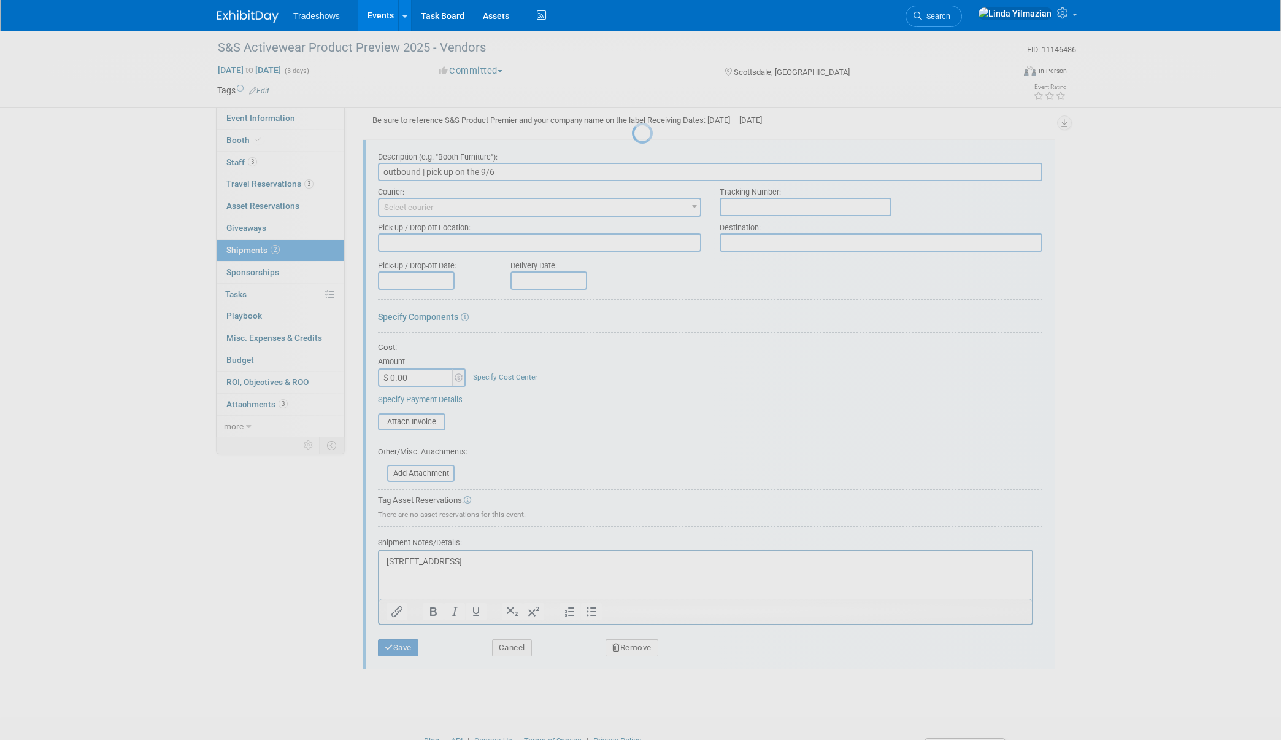
scroll to position [0, 0]
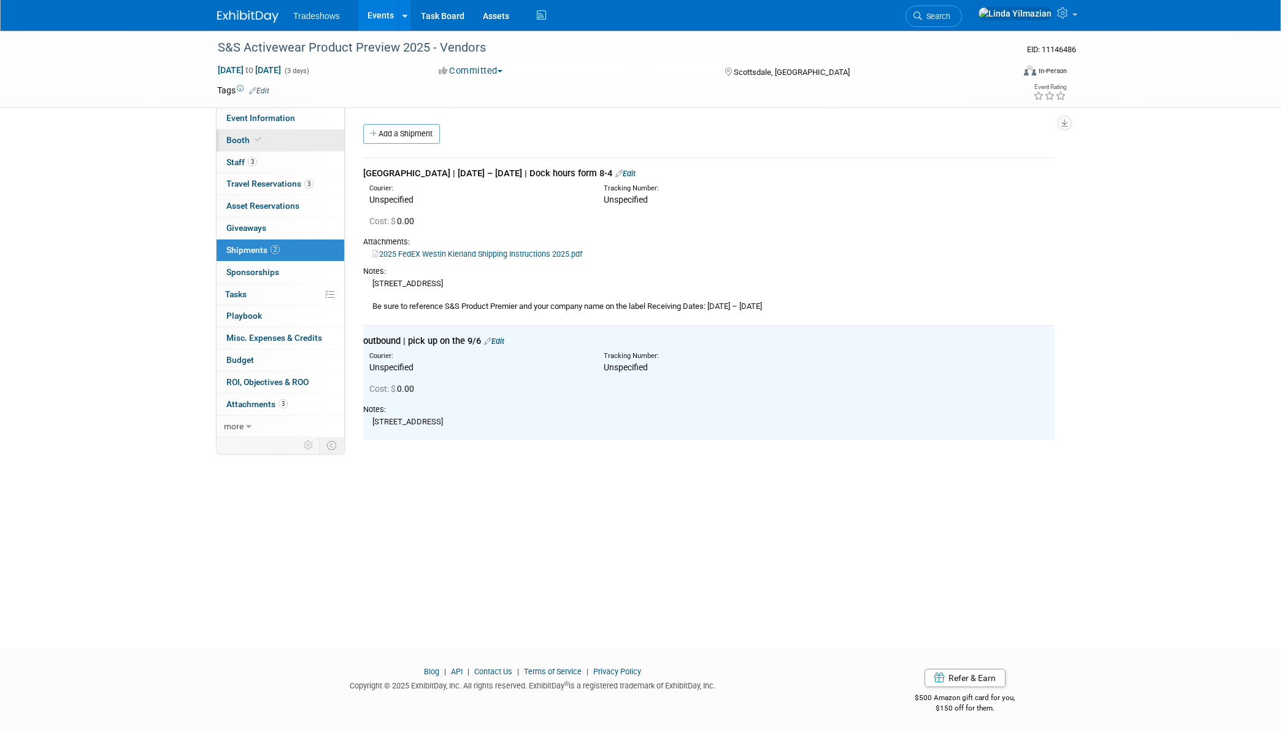
click at [238, 145] on link "Booth" at bounding box center [281, 139] width 128 height 21
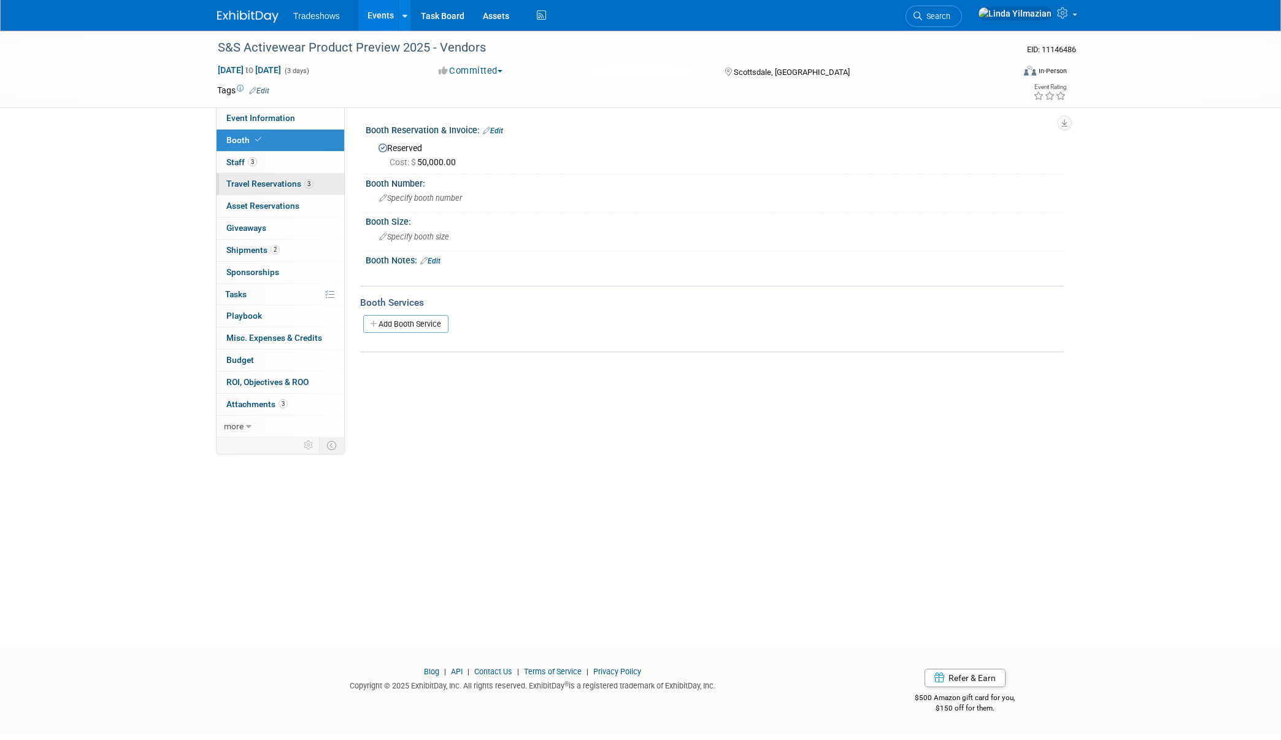
click at [240, 182] on span "Travel Reservations 3" at bounding box center [269, 184] width 87 height 10
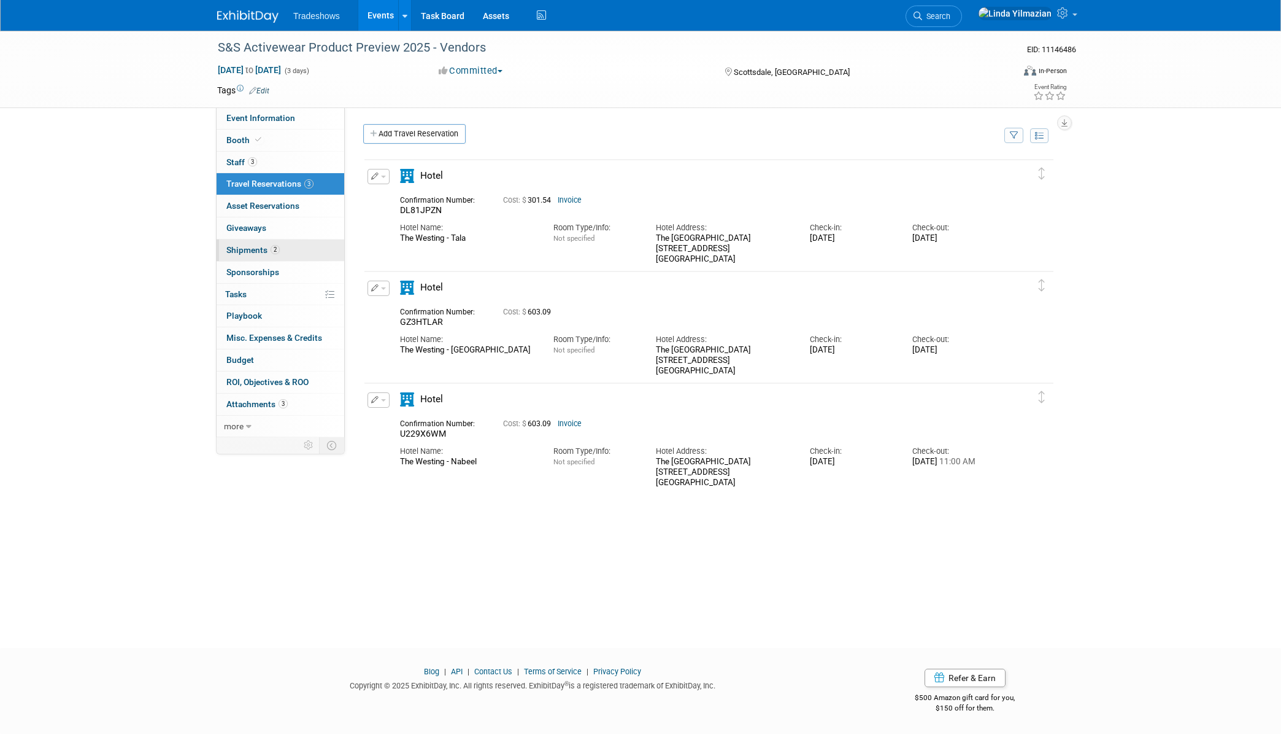
click at [239, 252] on span "Shipments 2" at bounding box center [252, 250] width 53 height 10
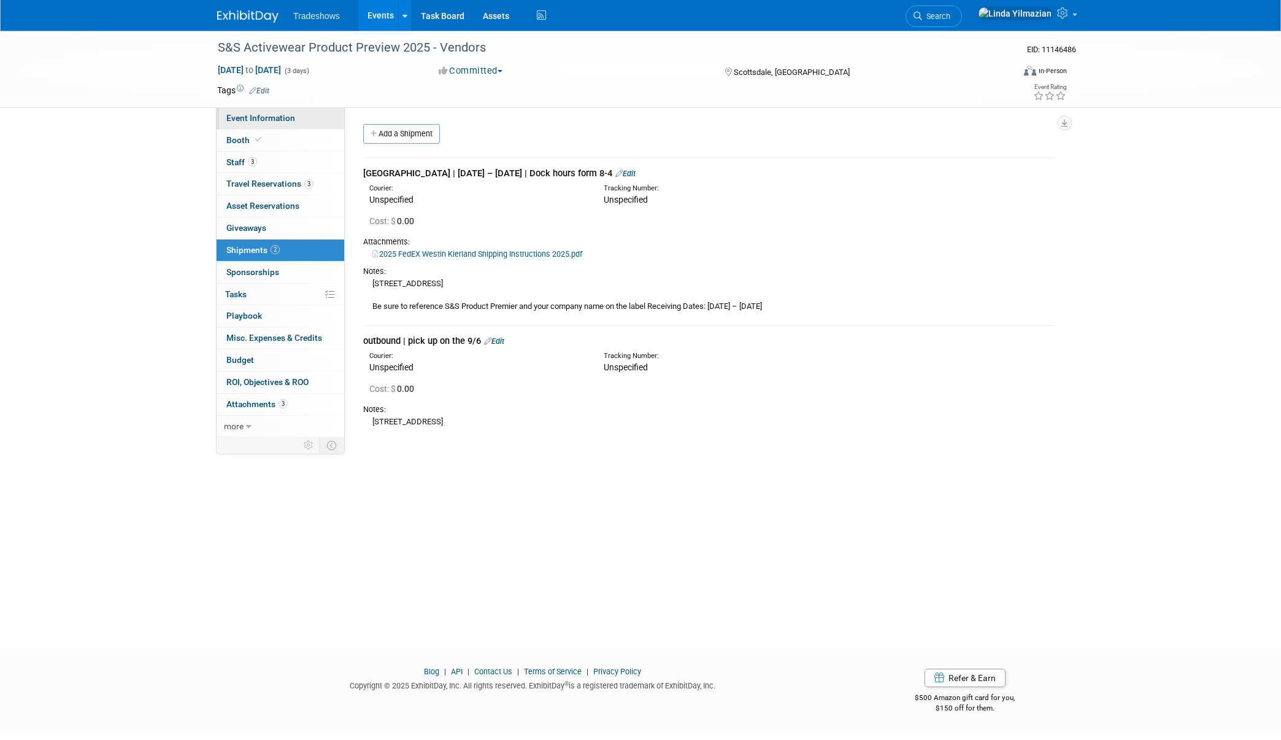
click at [254, 119] on span "Event Information" at bounding box center [260, 118] width 69 height 10
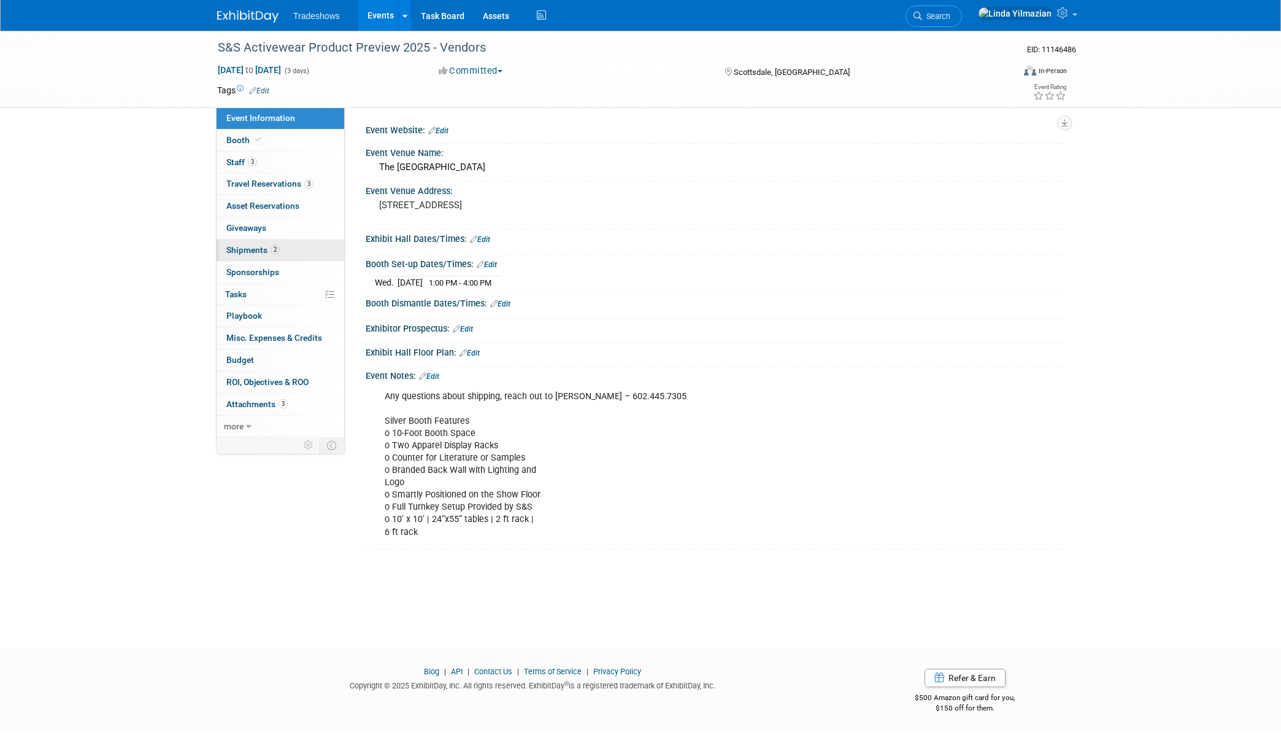
click at [237, 253] on span "Shipments 2" at bounding box center [252, 250] width 53 height 10
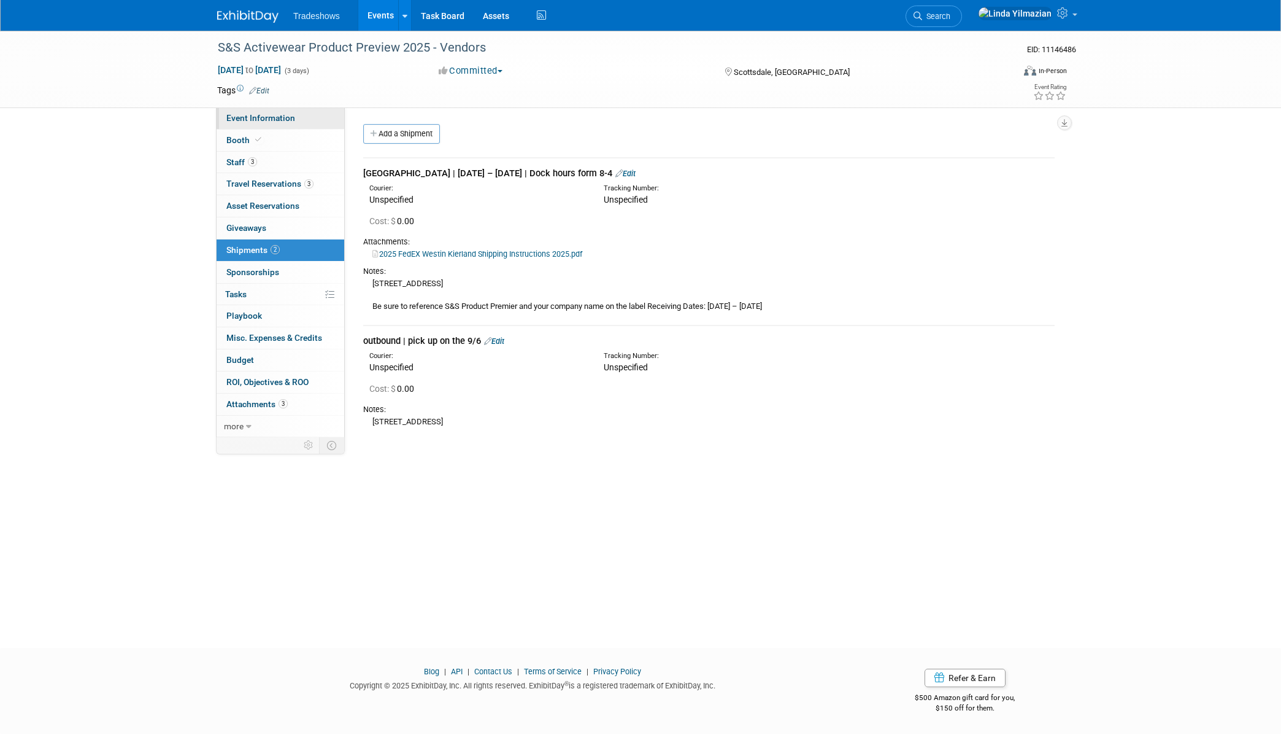
click at [252, 118] on span "Event Information" at bounding box center [260, 118] width 69 height 10
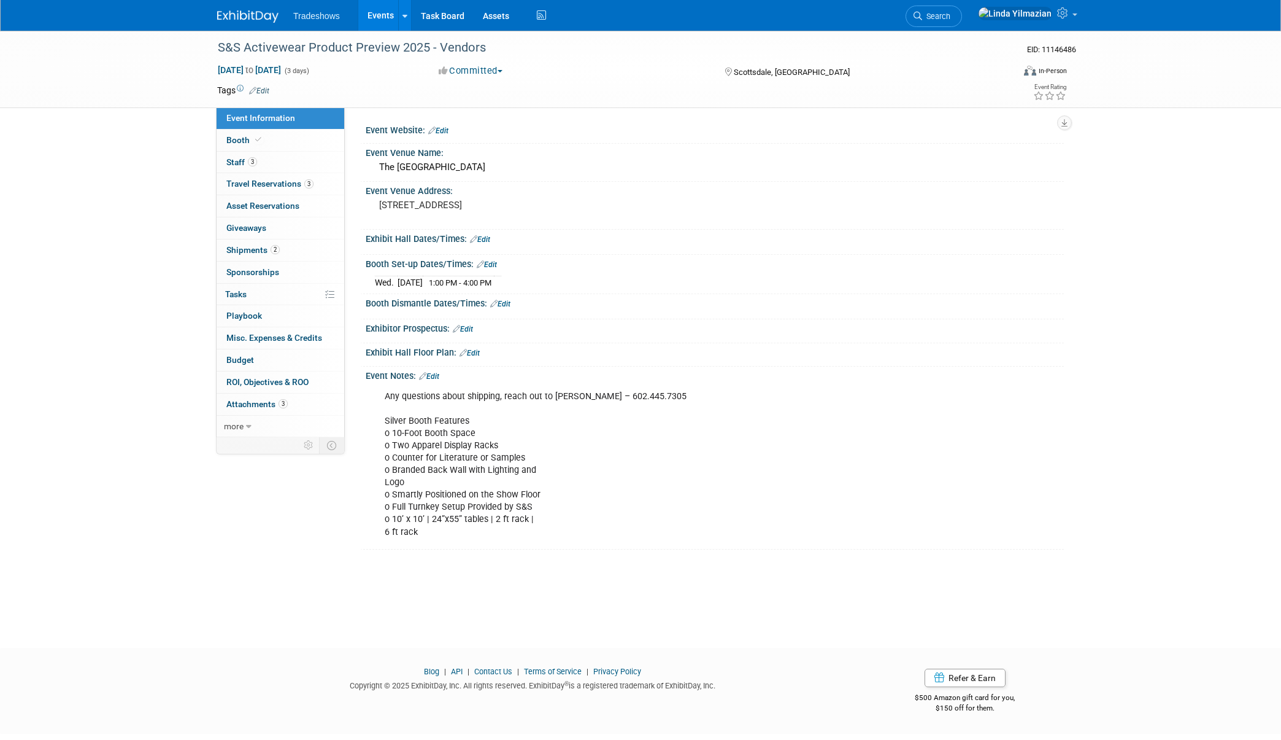
click at [439, 376] on link "Edit" at bounding box center [429, 376] width 20 height 9
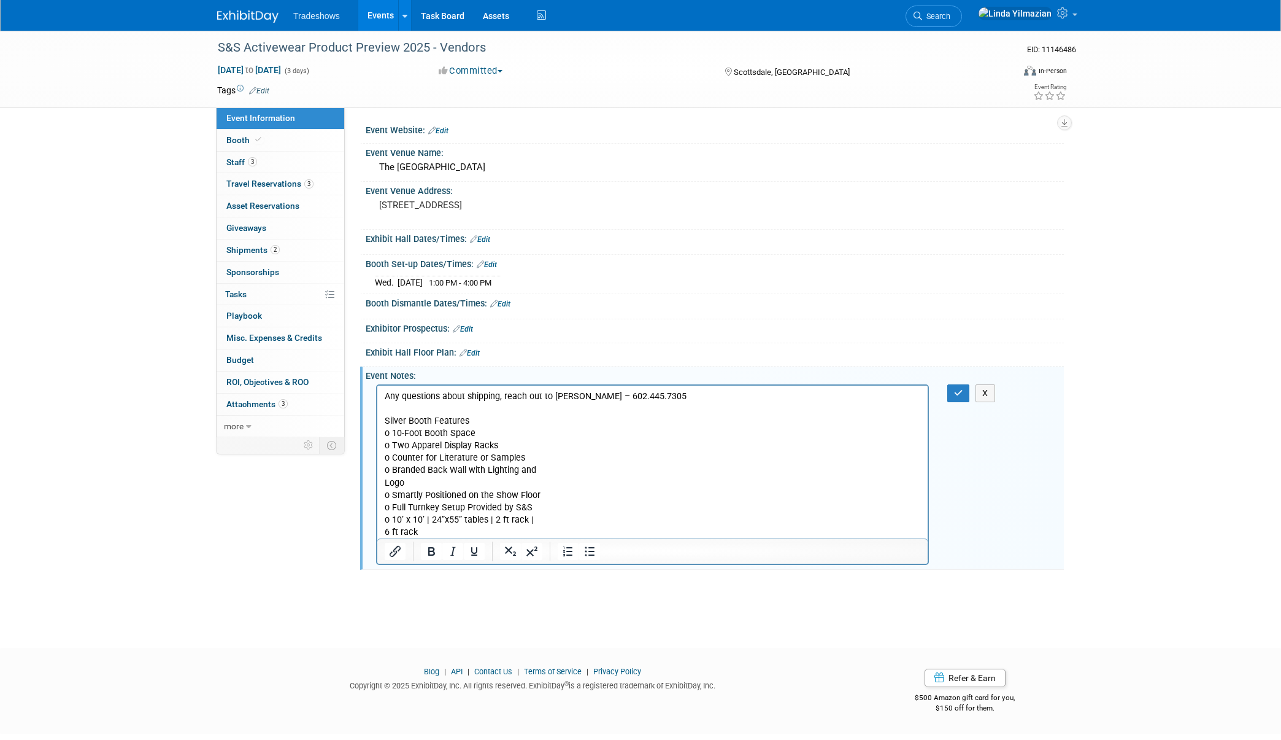
click at [706, 400] on p "Any questions about shipping, reach out to Carlos Castenda – 602.445.7305 Silve…" at bounding box center [653, 464] width 536 height 148
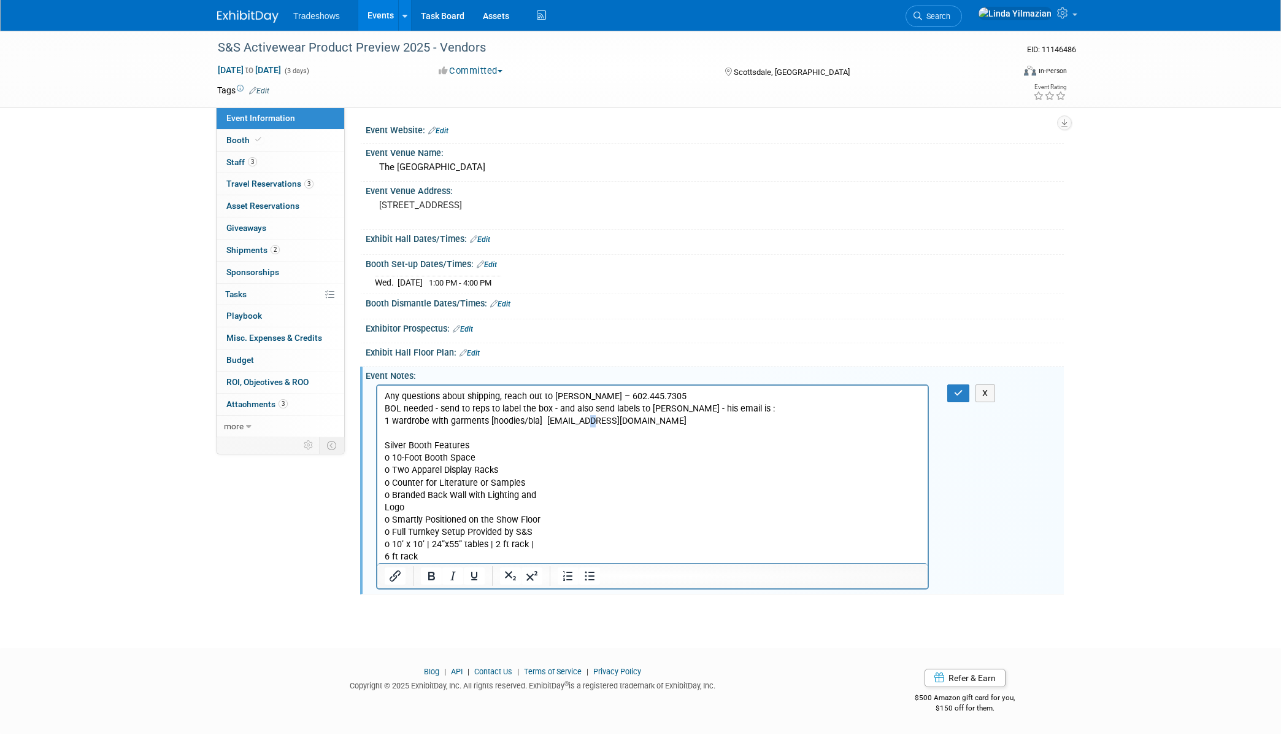
click at [585, 418] on p "1 wardrobe with garments [hoodies/bla] carlossr@SMScompanies.com Silver Booth F…" at bounding box center [653, 488] width 536 height 148
drag, startPoint x: 665, startPoint y: 421, endPoint x: 547, endPoint y: 425, distance: 117.9
click at [547, 425] on p "1 wardrobe with garments [hoodies/bla] carlossr@CMScompanies.com Silver Booth F…" at bounding box center [653, 488] width 536 height 148
drag, startPoint x: 546, startPoint y: 421, endPoint x: 655, endPoint y: 423, distance: 109.3
click at [670, 425] on p "1 wardrobe with garments [hoodies/bla] carlossr@CMScompanies.com Silver Booth F…" at bounding box center [653, 488] width 536 height 148
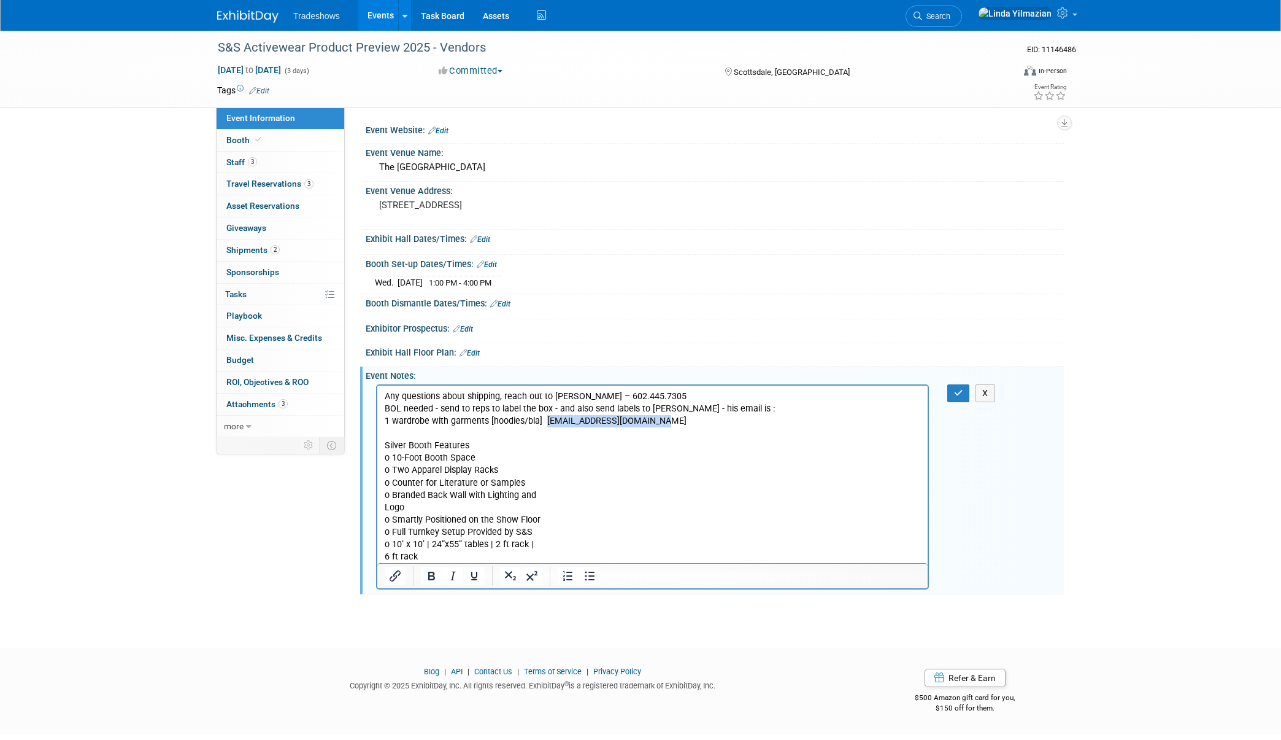
copy p "carlossr@CMScompanies.com"
drag, startPoint x: 220, startPoint y: 45, endPoint x: 393, endPoint y: 45, distance: 173.1
click at [393, 45] on div "S&S Activewear Product Preview 2025 - Vendors" at bounding box center [604, 48] width 781 height 22
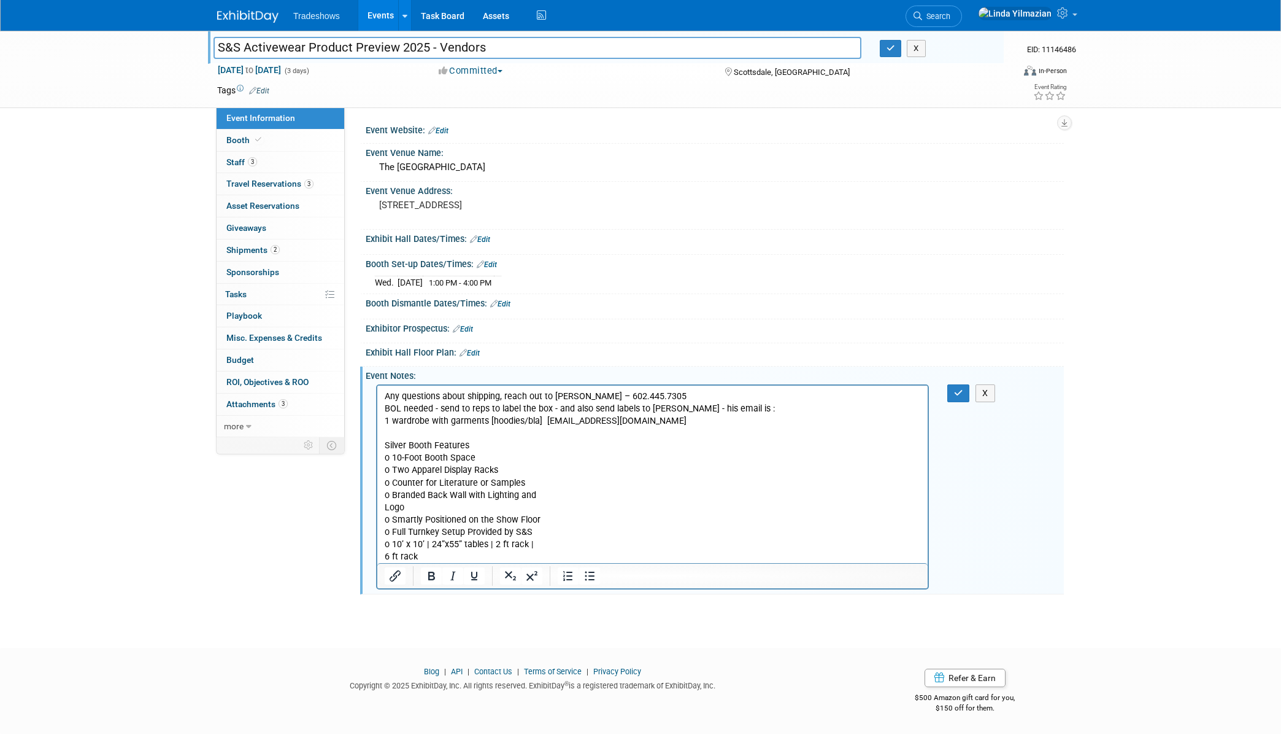
click at [479, 426] on p "1 wardrobe with garments [hoodies/bla] carlossr@CMScompanies.com Silver Booth F…" at bounding box center [653, 488] width 536 height 148
drag, startPoint x: 668, startPoint y: 422, endPoint x: 532, endPoint y: 422, distance: 135.6
click at [532, 422] on p "1 wardrobe with garments [hoodies/bla] carlossr@CMScompanies.com Silver Booth F…" at bounding box center [653, 488] width 536 height 148
click at [964, 387] on button "button" at bounding box center [959, 393] width 23 height 18
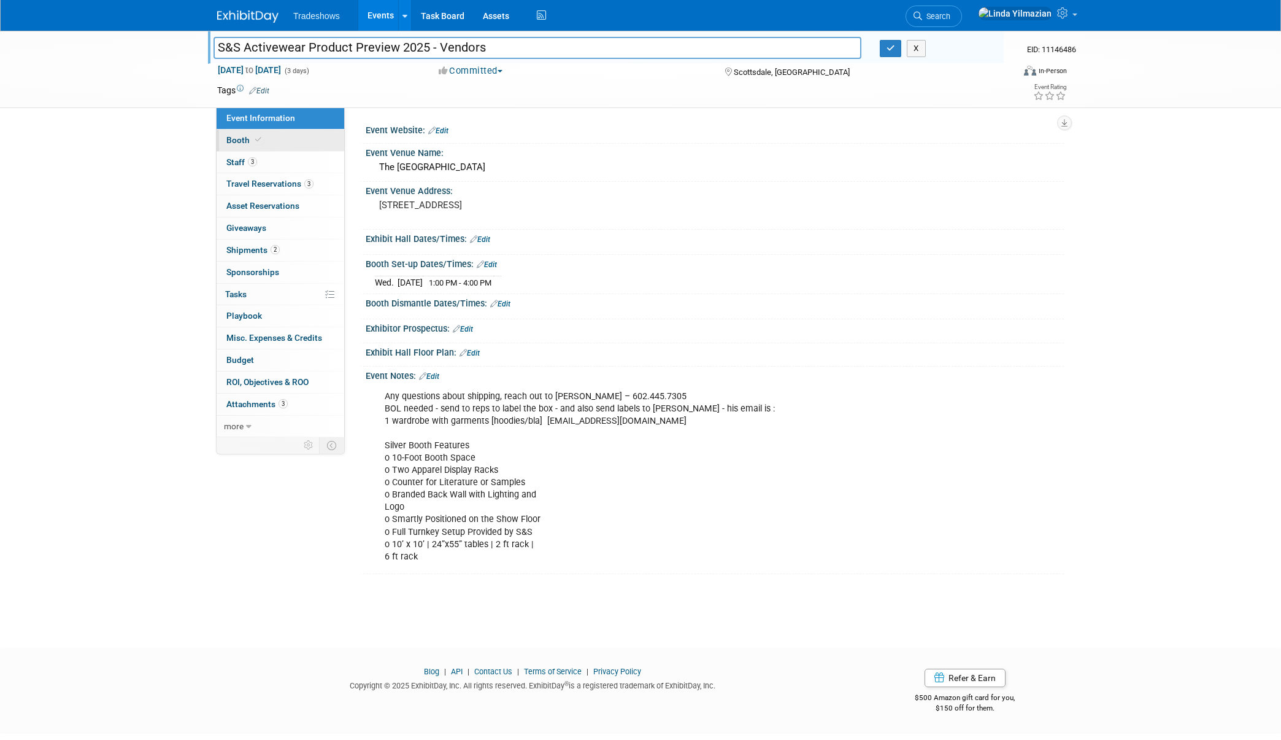
click at [234, 147] on link "Booth" at bounding box center [281, 139] width 128 height 21
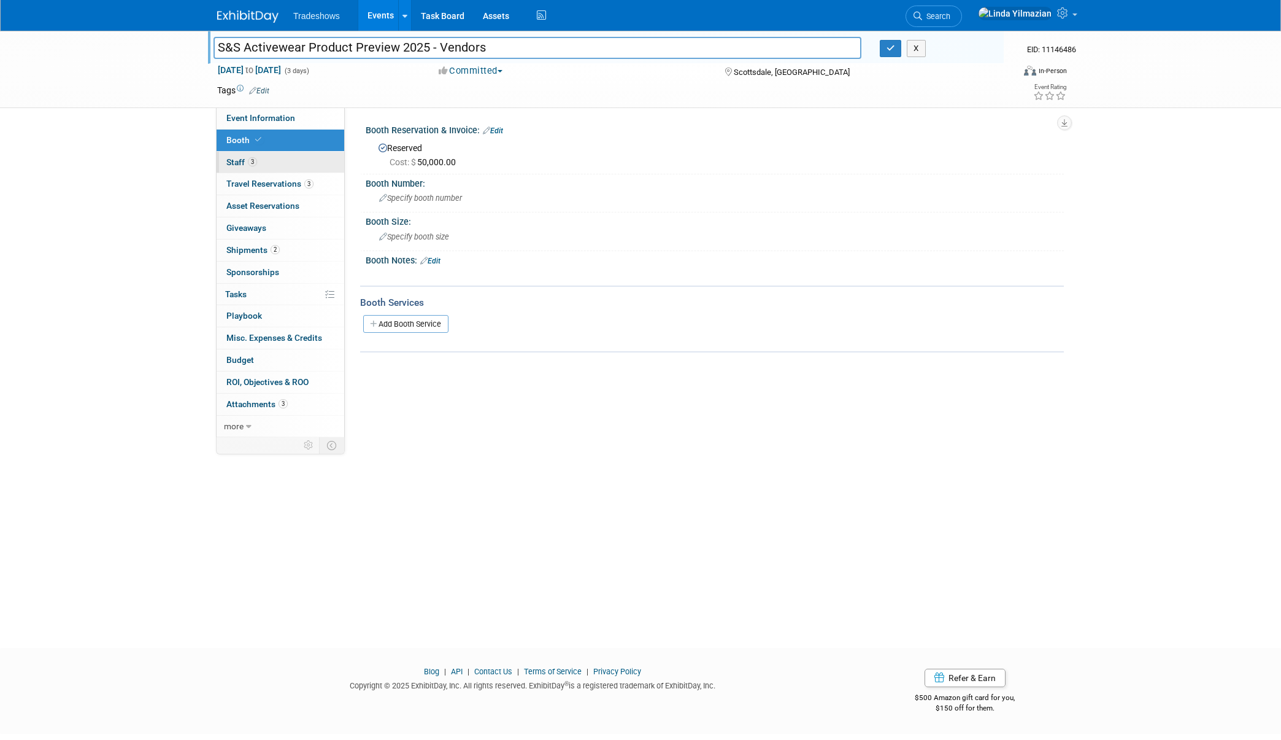
click at [237, 160] on span "Staff 3" at bounding box center [241, 162] width 31 height 10
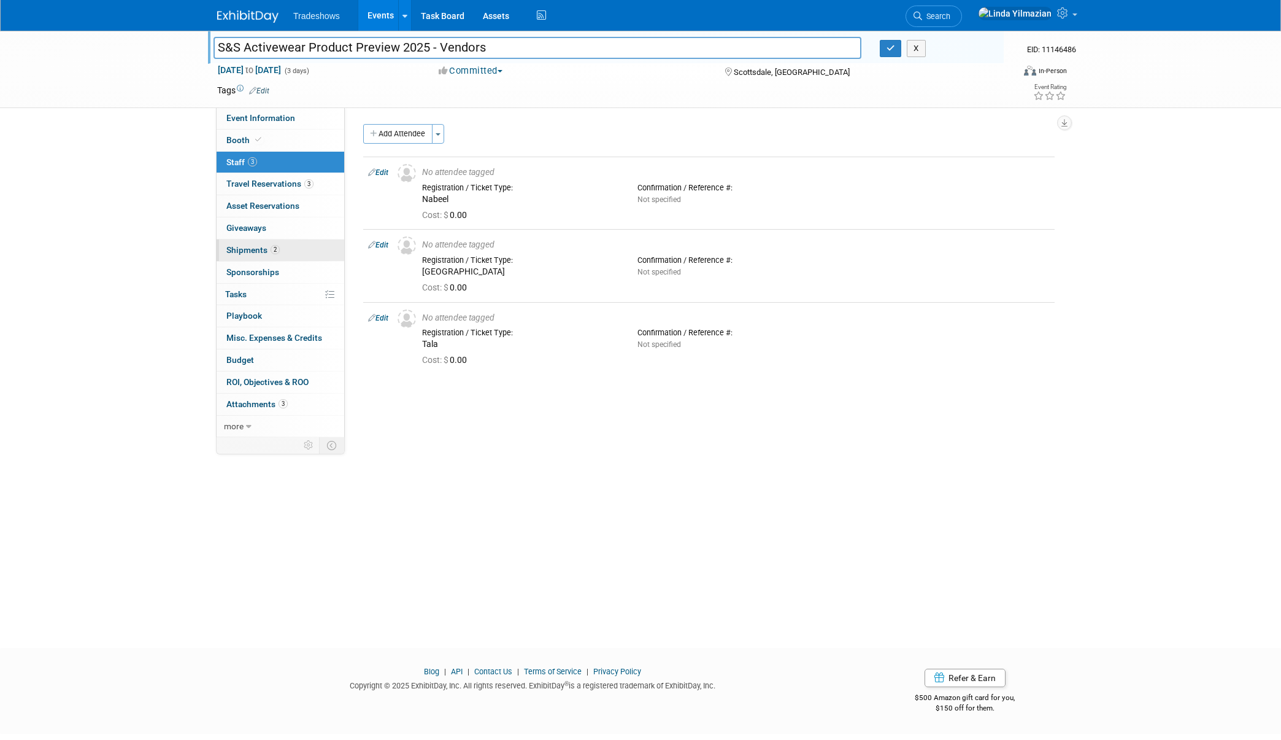
click at [249, 250] on span "Shipments 2" at bounding box center [252, 250] width 53 height 10
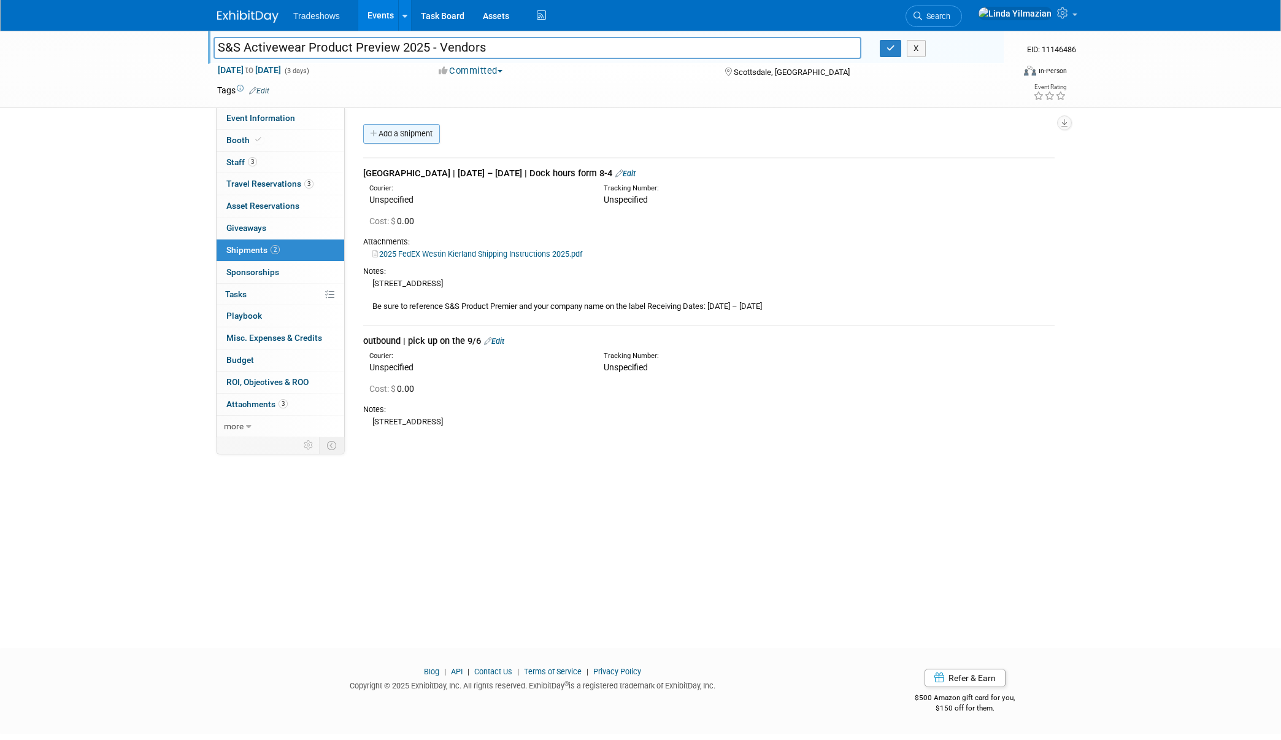
click at [387, 130] on link "Add a Shipment" at bounding box center [401, 134] width 77 height 20
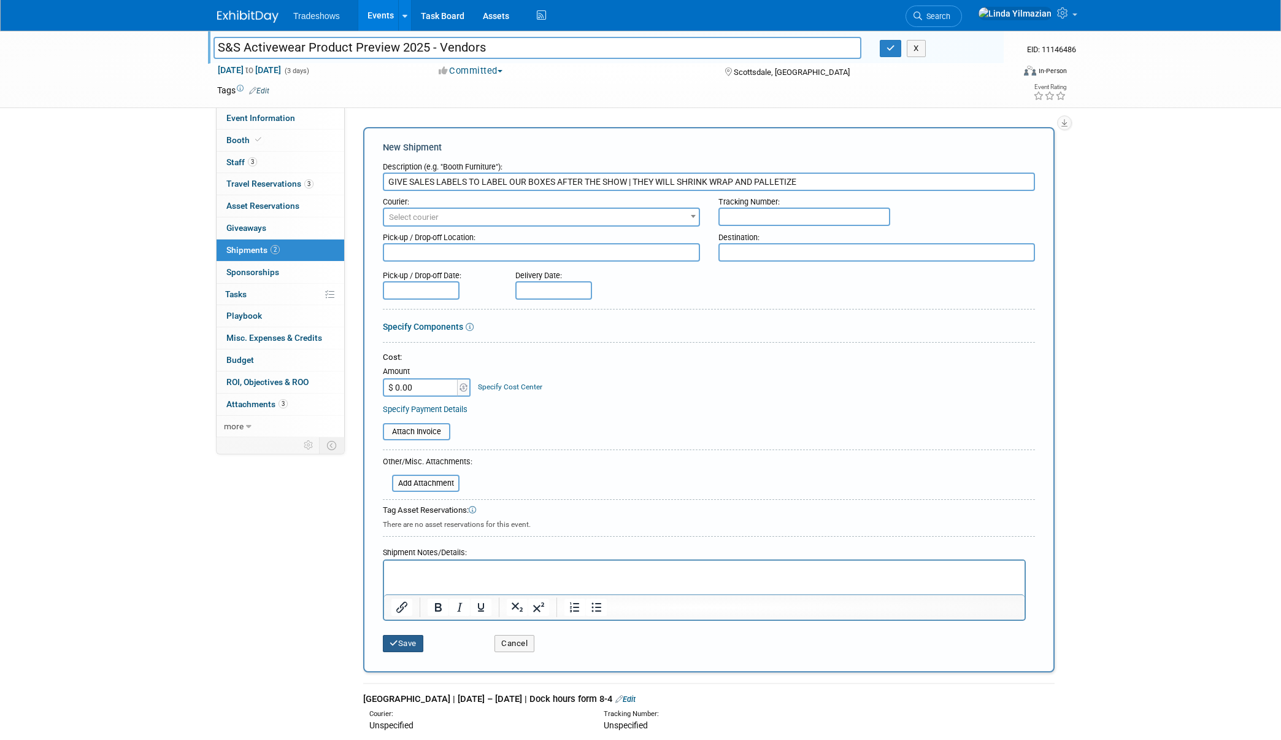
type input "GIVE SALES LABELS TO LABEL OUR BOXES AFTER THE SHOW | THEY WILL SHRINK WRAP AND…"
click at [408, 639] on button "Save" at bounding box center [403, 643] width 41 height 17
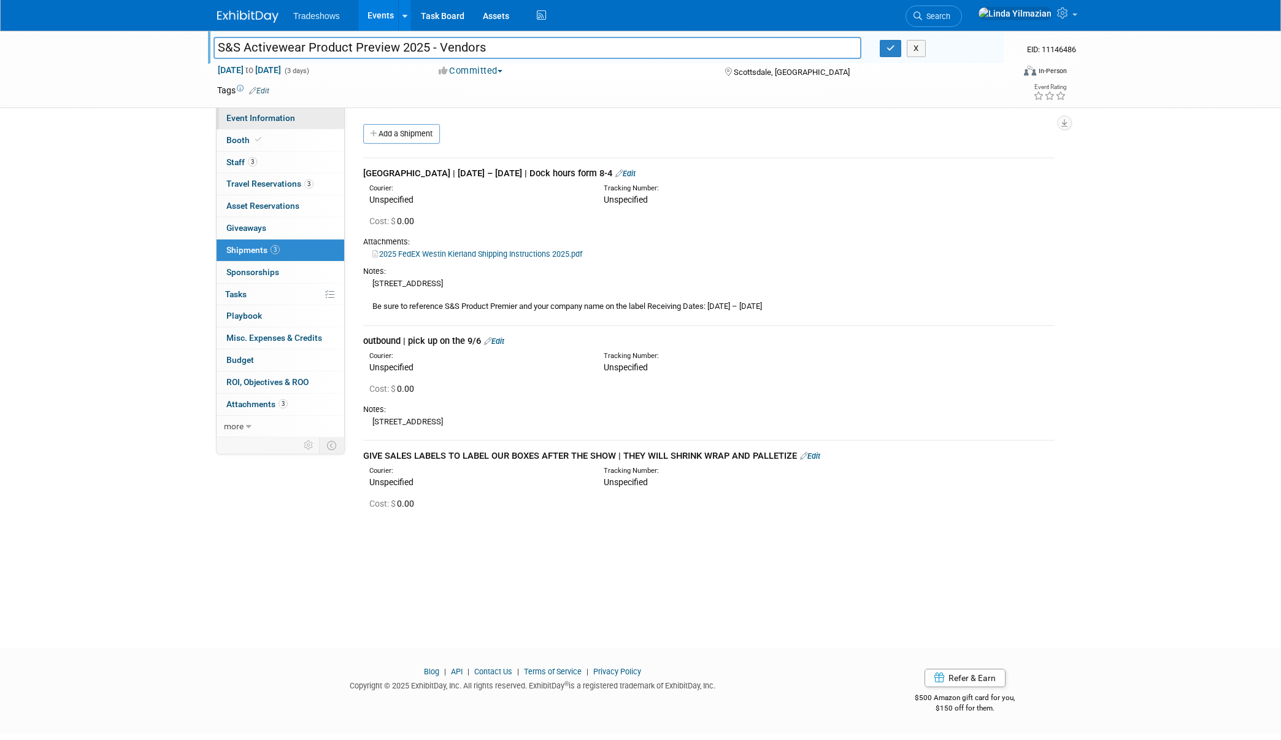
click at [246, 118] on span "Event Information" at bounding box center [260, 118] width 69 height 10
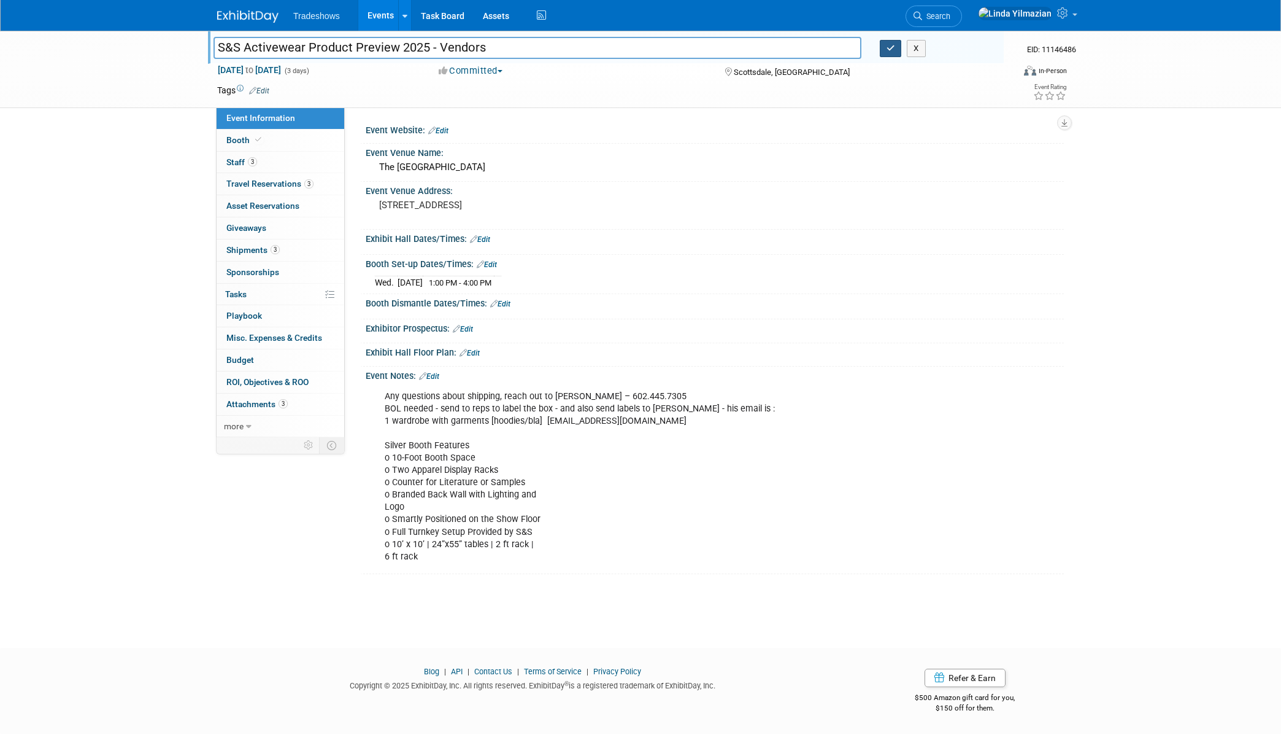
click at [897, 47] on button "button" at bounding box center [891, 48] width 22 height 17
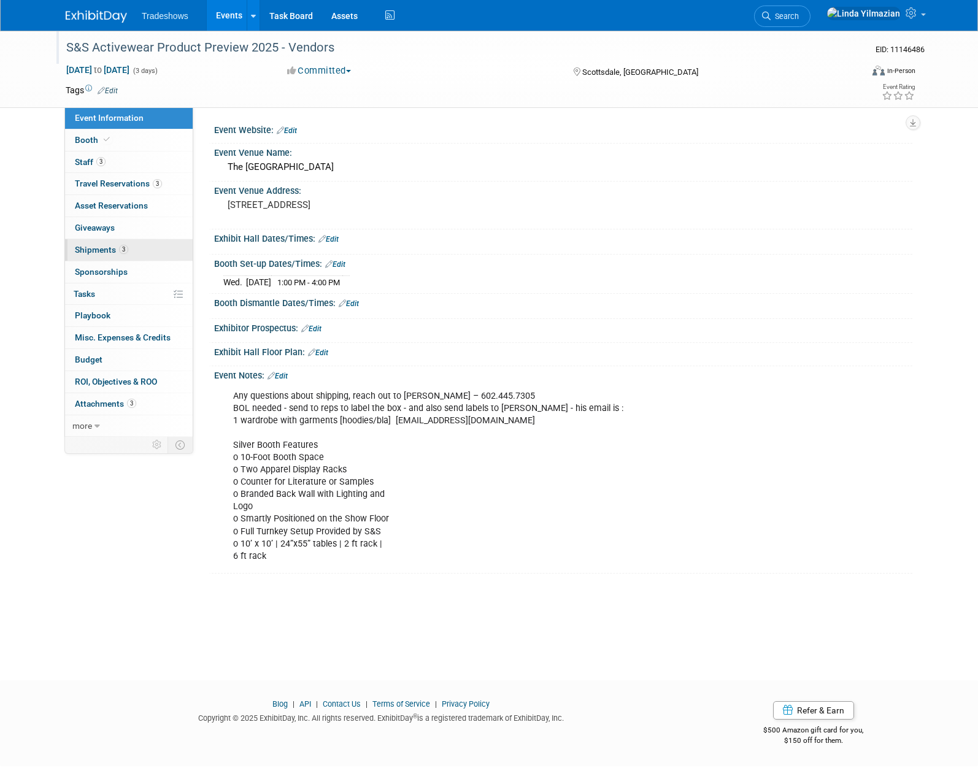
click at [98, 252] on span "Shipments 3" at bounding box center [101, 250] width 53 height 10
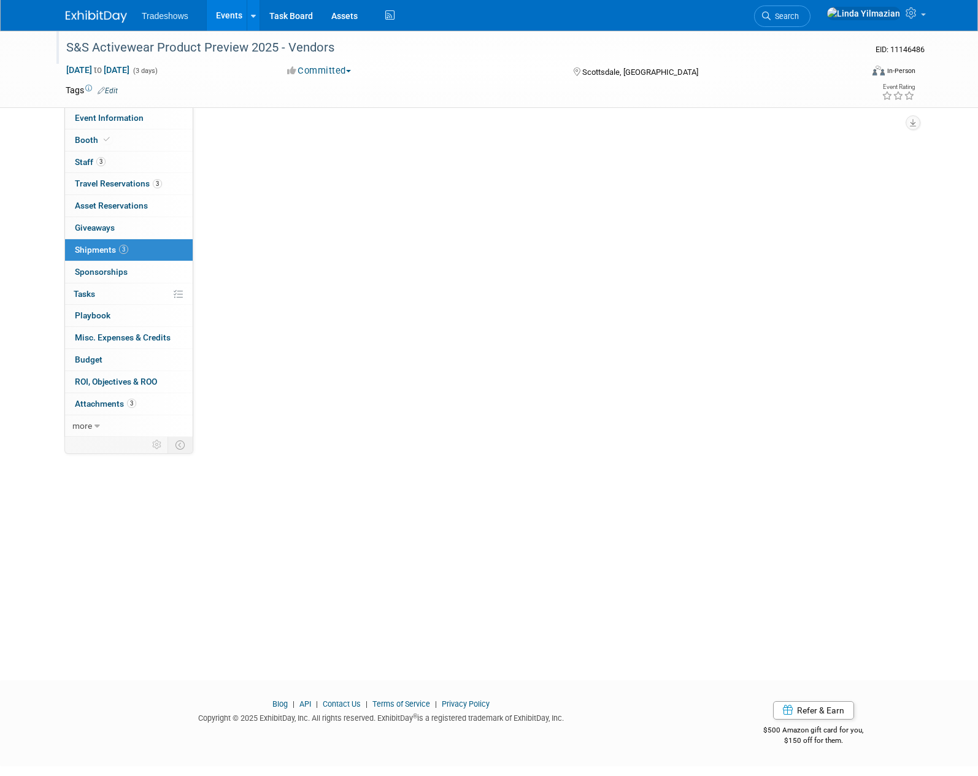
click at [98, 252] on span "Shipments 3" at bounding box center [101, 250] width 53 height 10
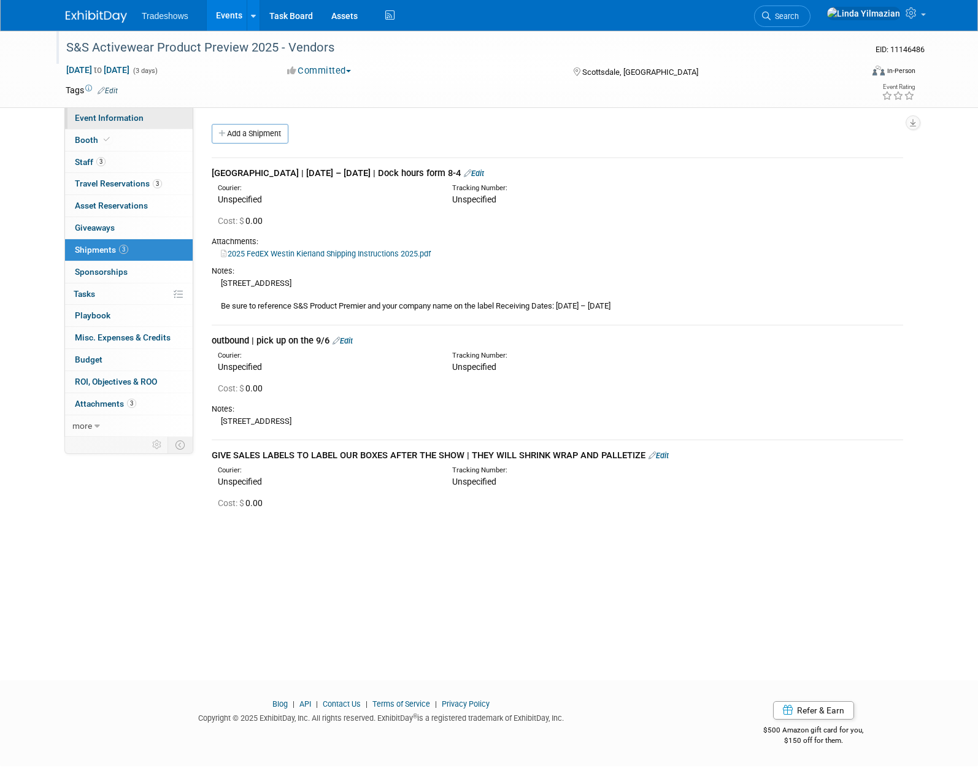
click at [111, 118] on span "Event Information" at bounding box center [109, 118] width 69 height 10
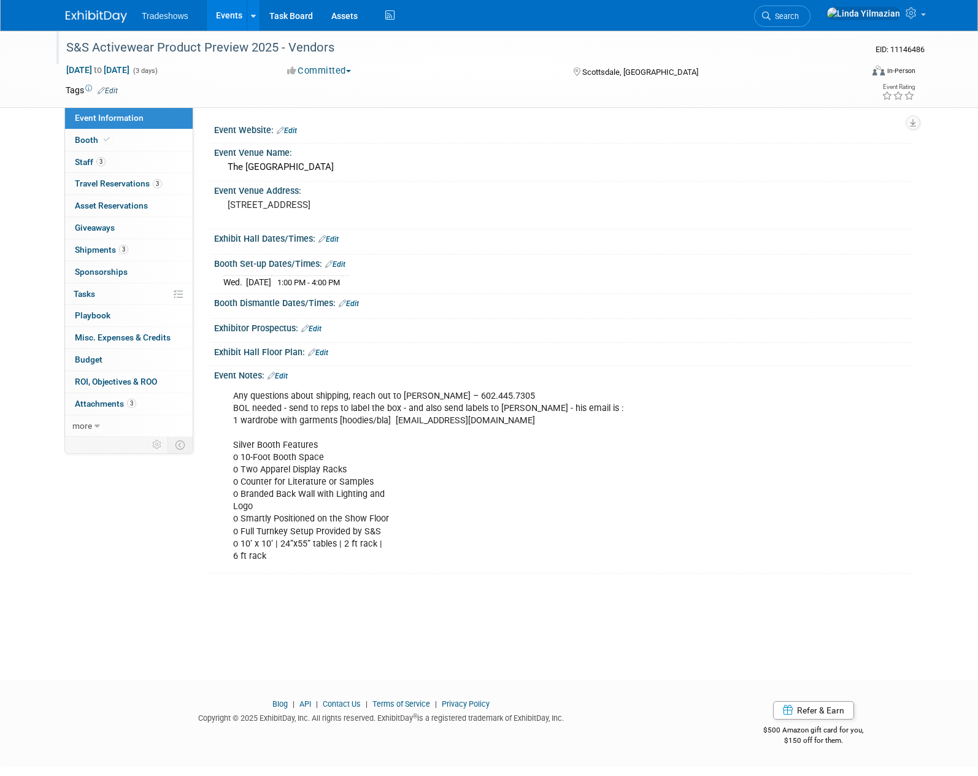
click at [359, 305] on link "Edit" at bounding box center [349, 303] width 20 height 9
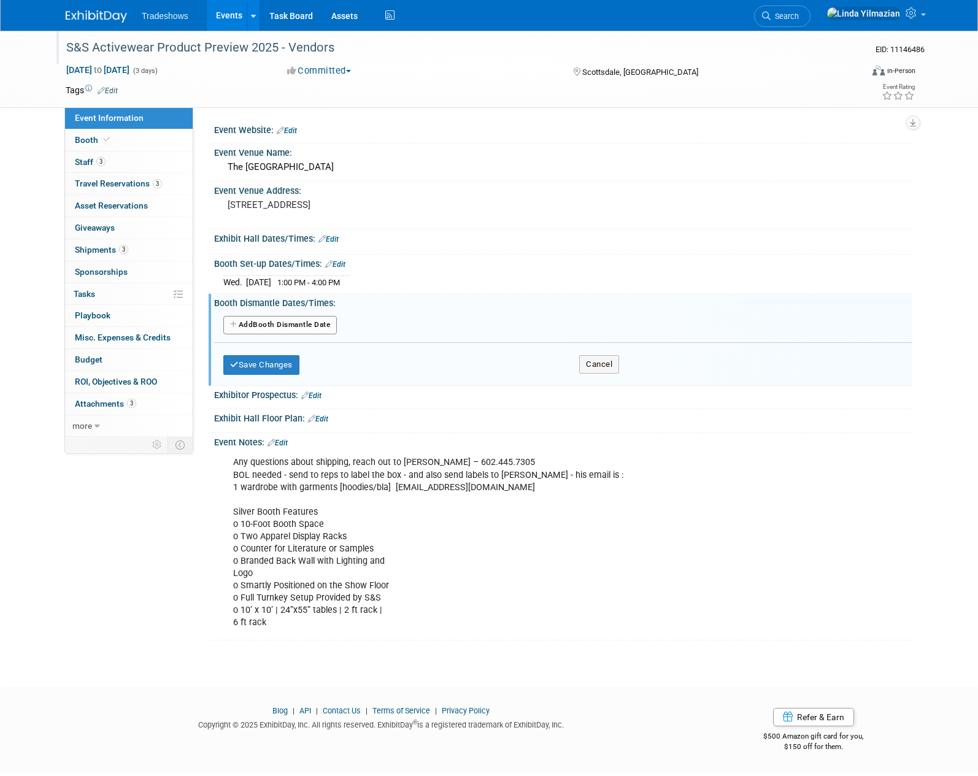
click at [282, 327] on button "Add Another Booth Dismantle Date" at bounding box center [280, 325] width 114 height 18
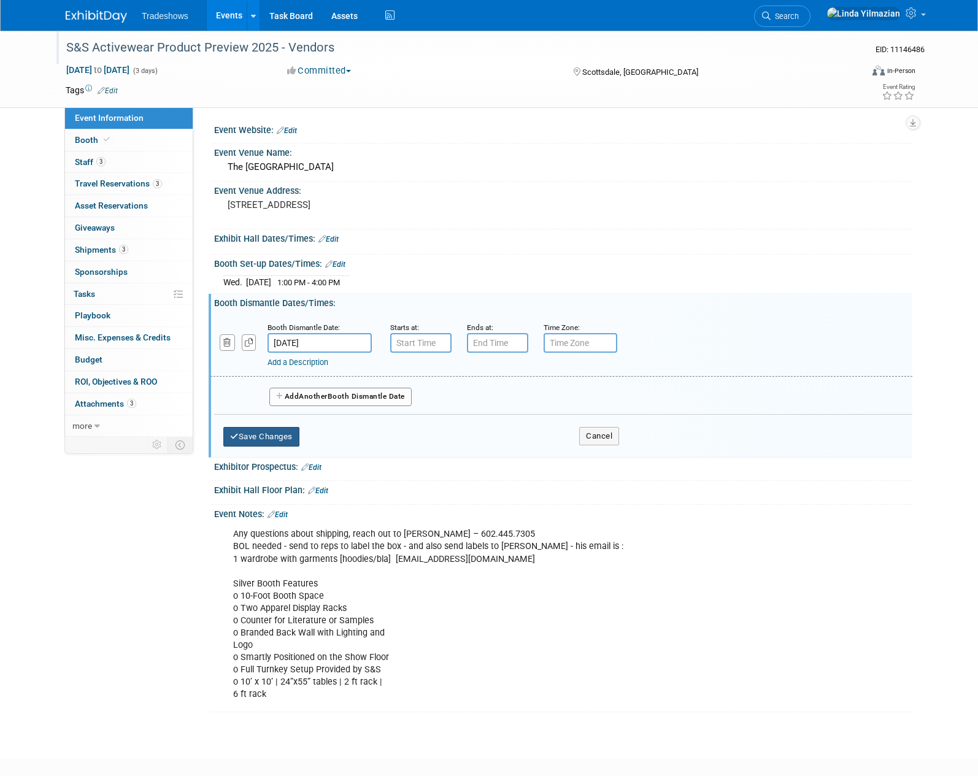
click at [247, 438] on button "Save Changes" at bounding box center [261, 437] width 76 height 20
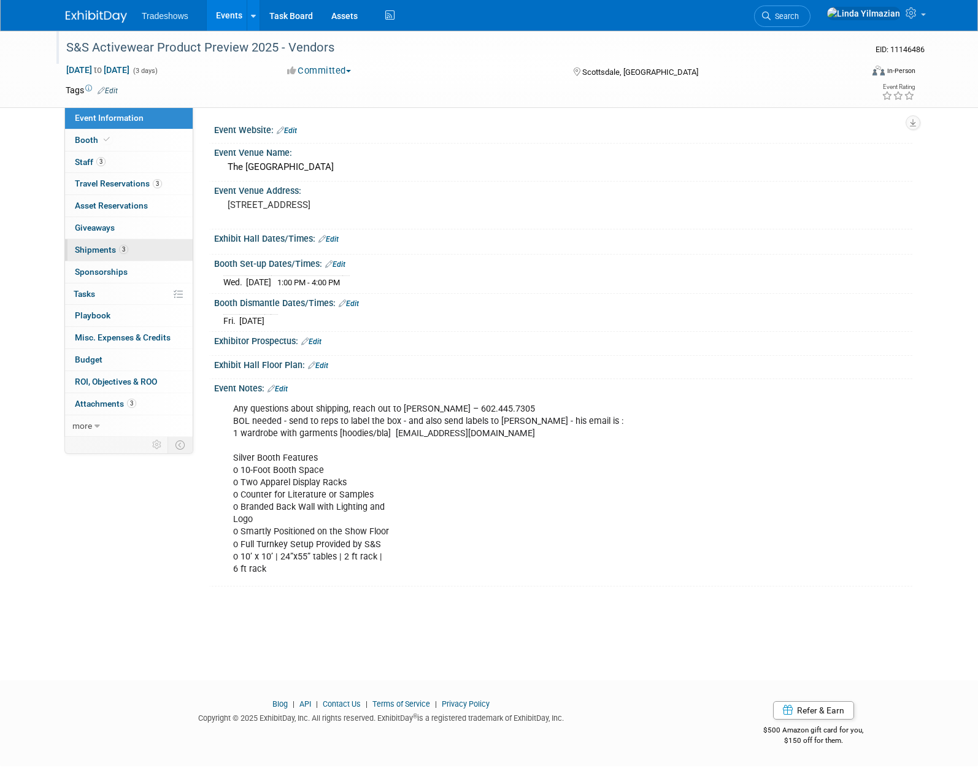
click at [88, 253] on span "Shipments 3" at bounding box center [101, 250] width 53 height 10
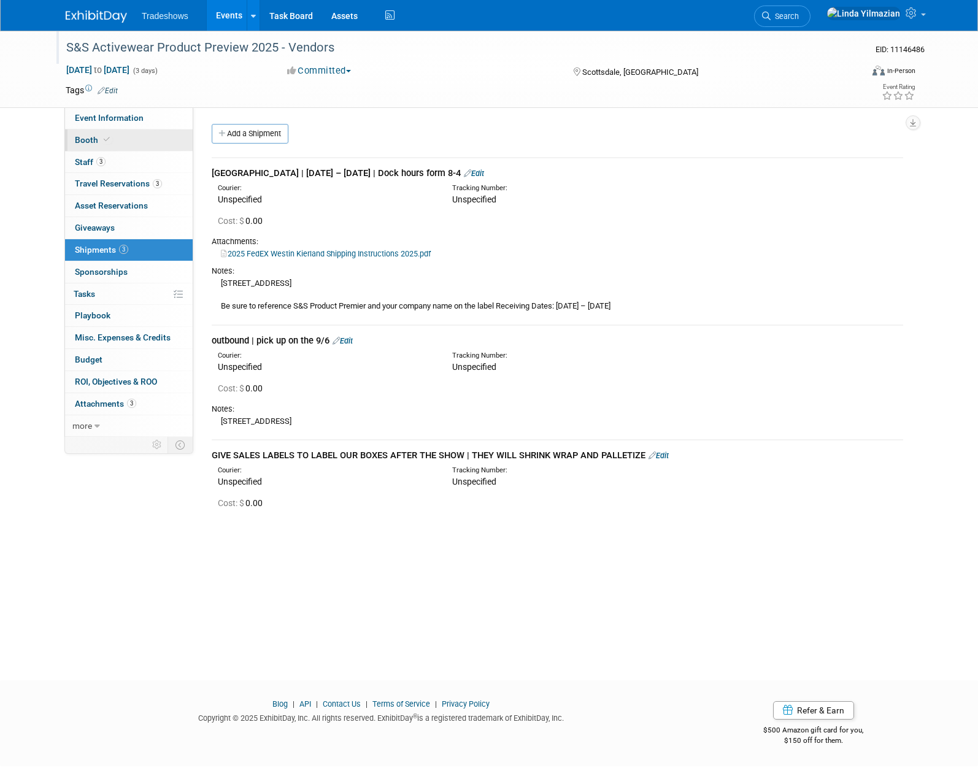
click at [89, 145] on link "Booth" at bounding box center [129, 139] width 128 height 21
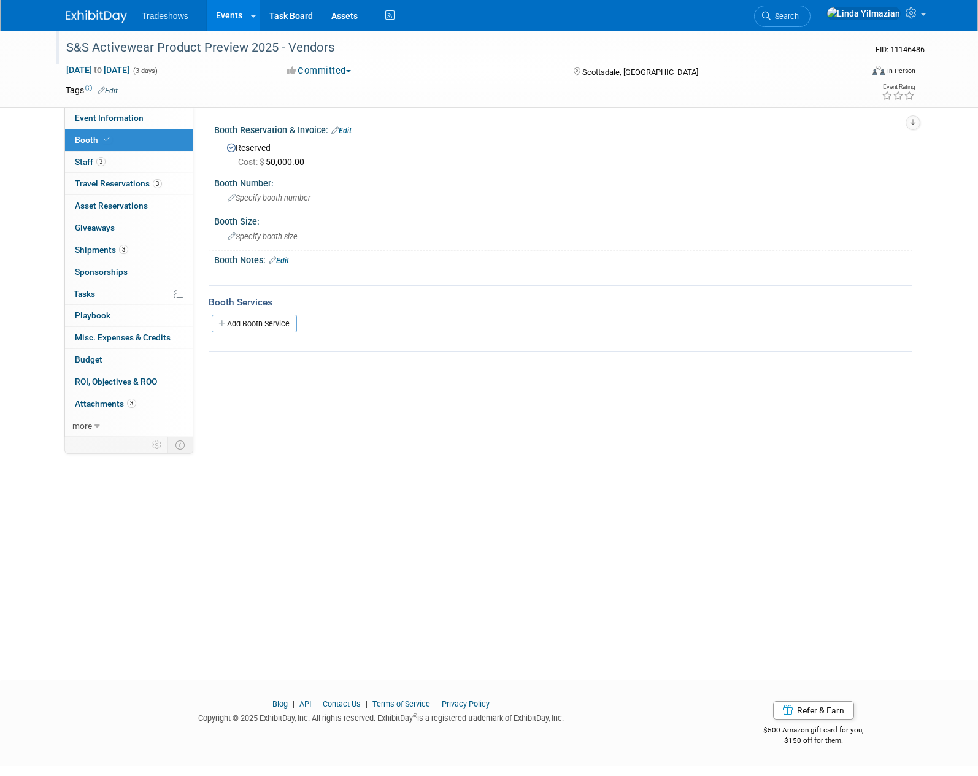
click at [233, 18] on link "Events" at bounding box center [229, 15] width 45 height 31
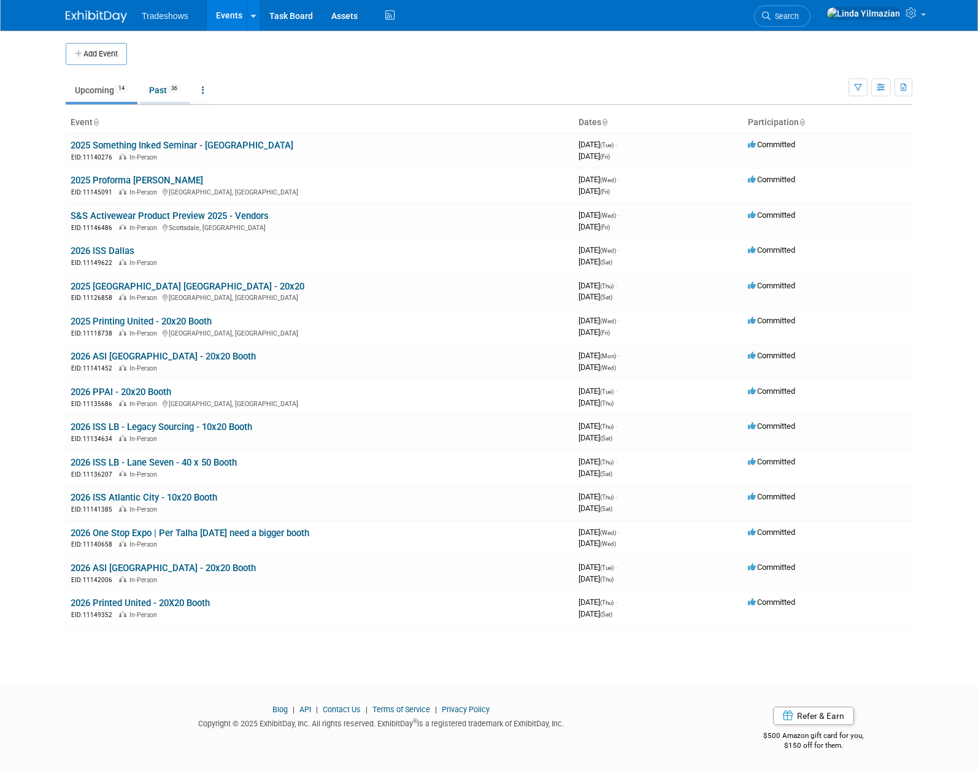
click at [164, 89] on link "Past 36" at bounding box center [165, 90] width 50 height 23
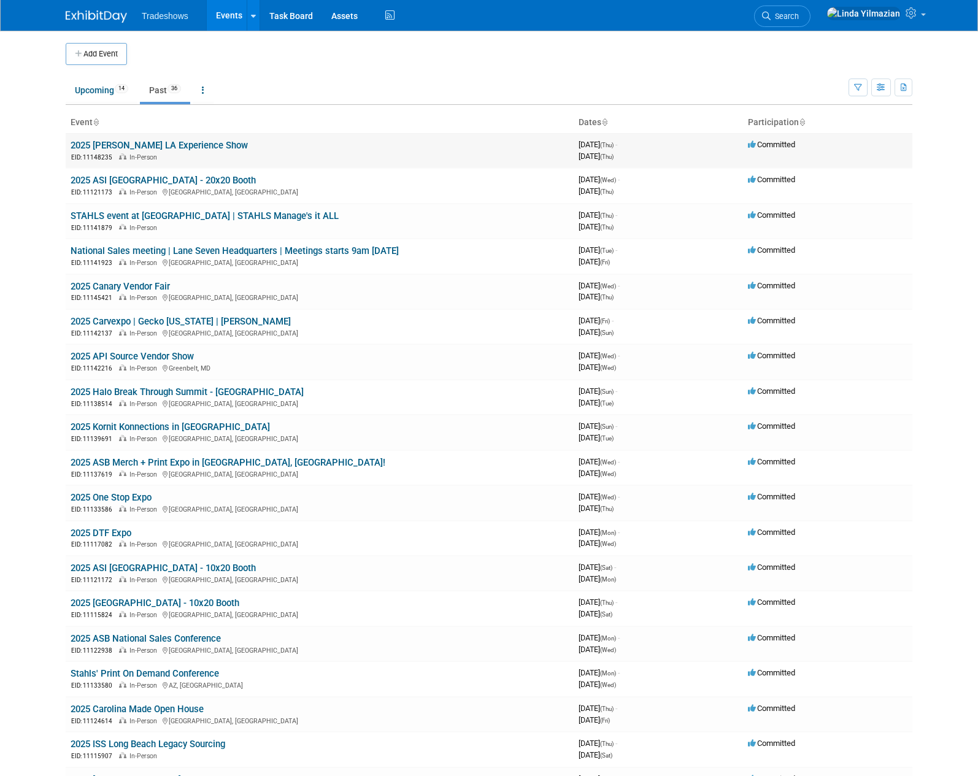
click at [161, 145] on link "2025 [PERSON_NAME] LA Experience Show" at bounding box center [159, 145] width 177 height 11
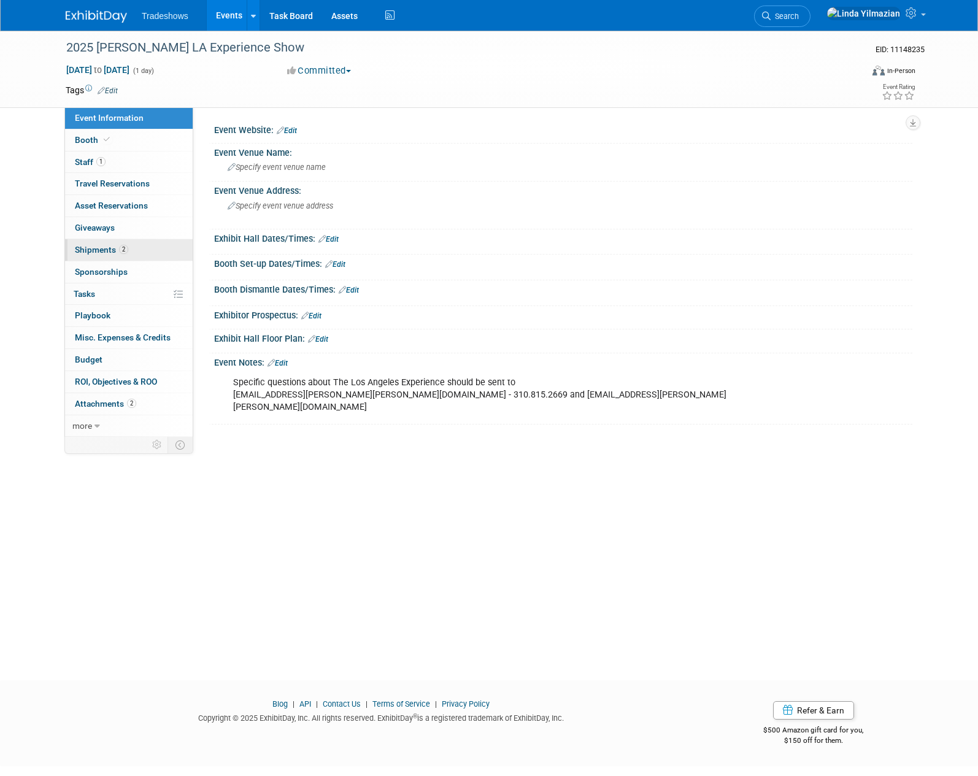
click at [99, 247] on span "Shipments 2" at bounding box center [101, 250] width 53 height 10
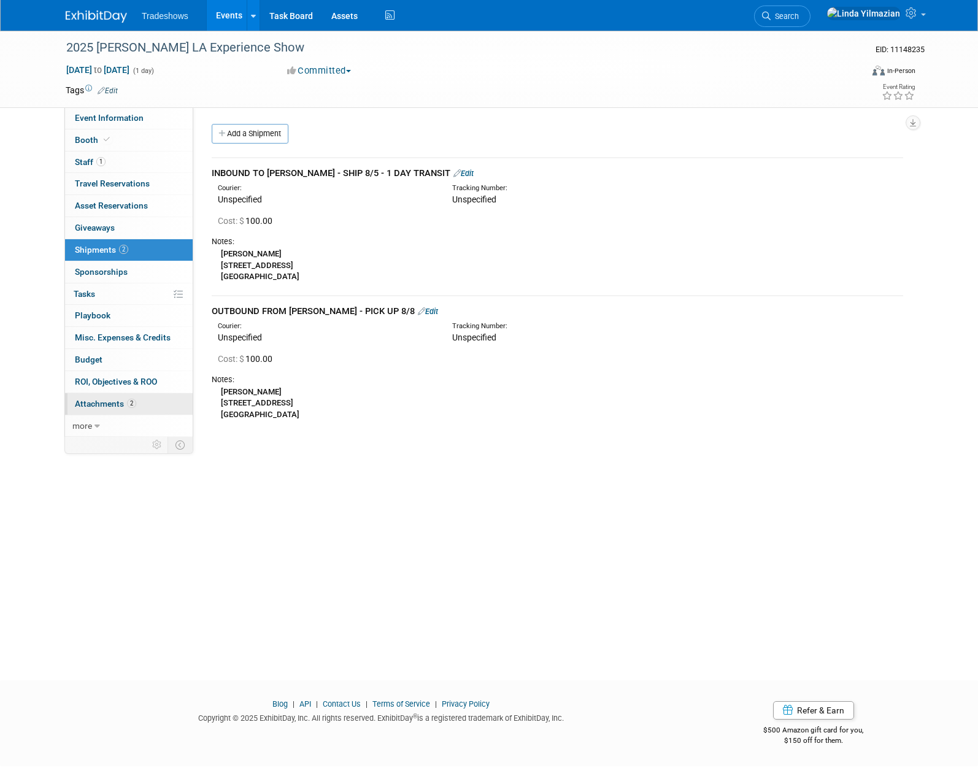
click at [110, 405] on span "Attachments 2" at bounding box center [105, 404] width 61 height 10
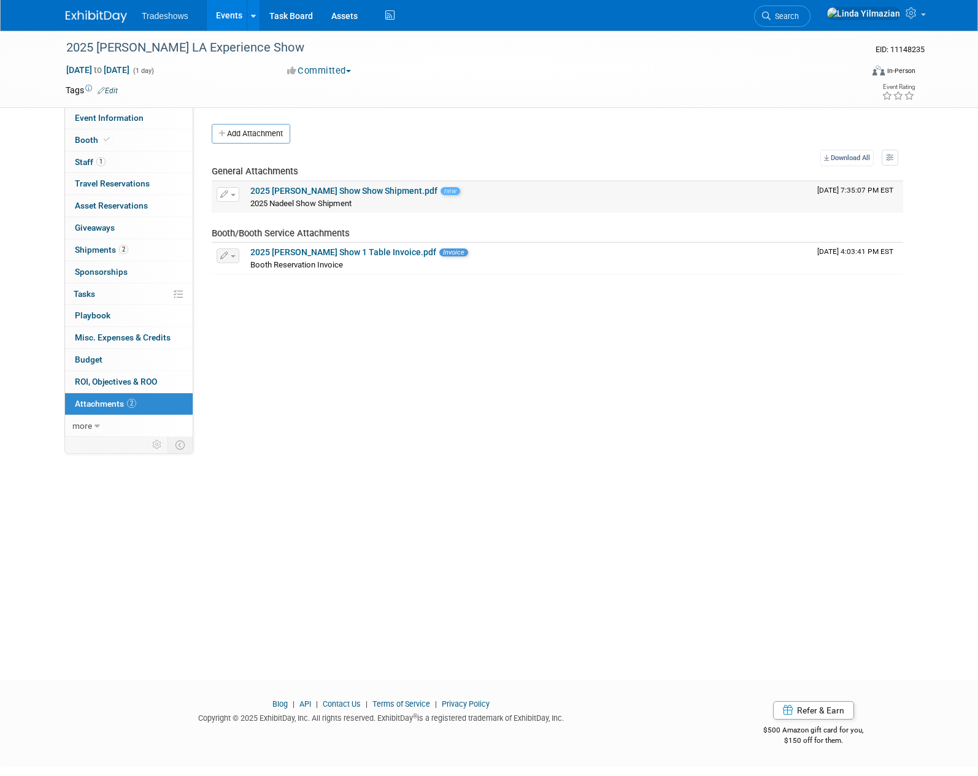
click at [441, 193] on span "new" at bounding box center [451, 191] width 20 height 8
click at [237, 11] on link "Events" at bounding box center [229, 15] width 45 height 31
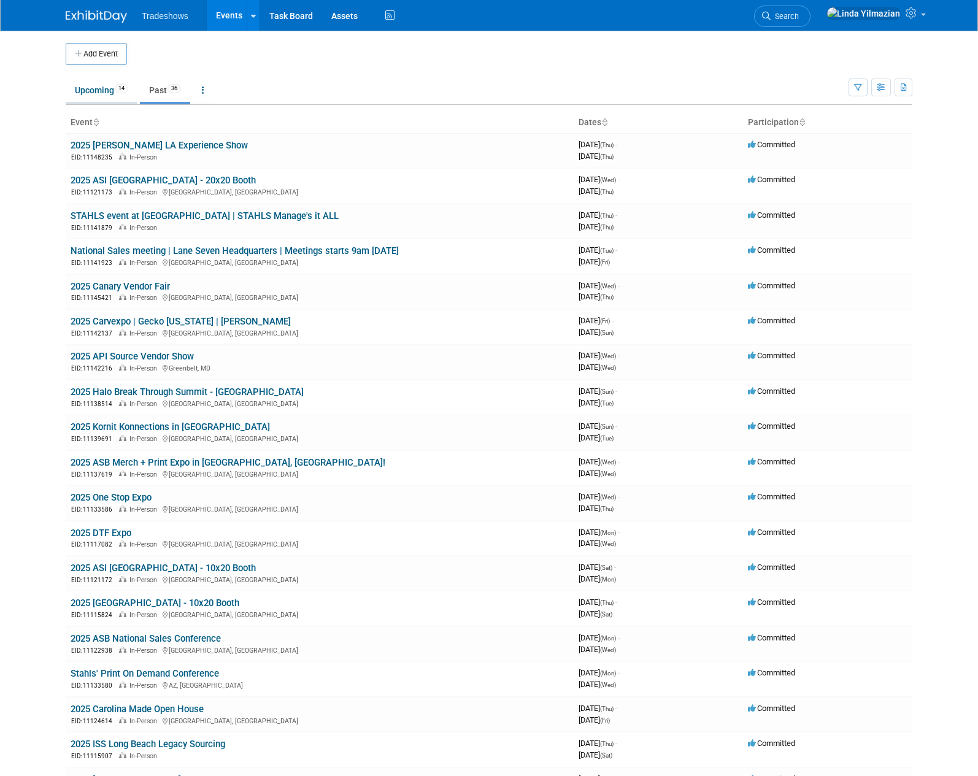
click at [96, 92] on link "Upcoming 14" at bounding box center [102, 90] width 72 height 23
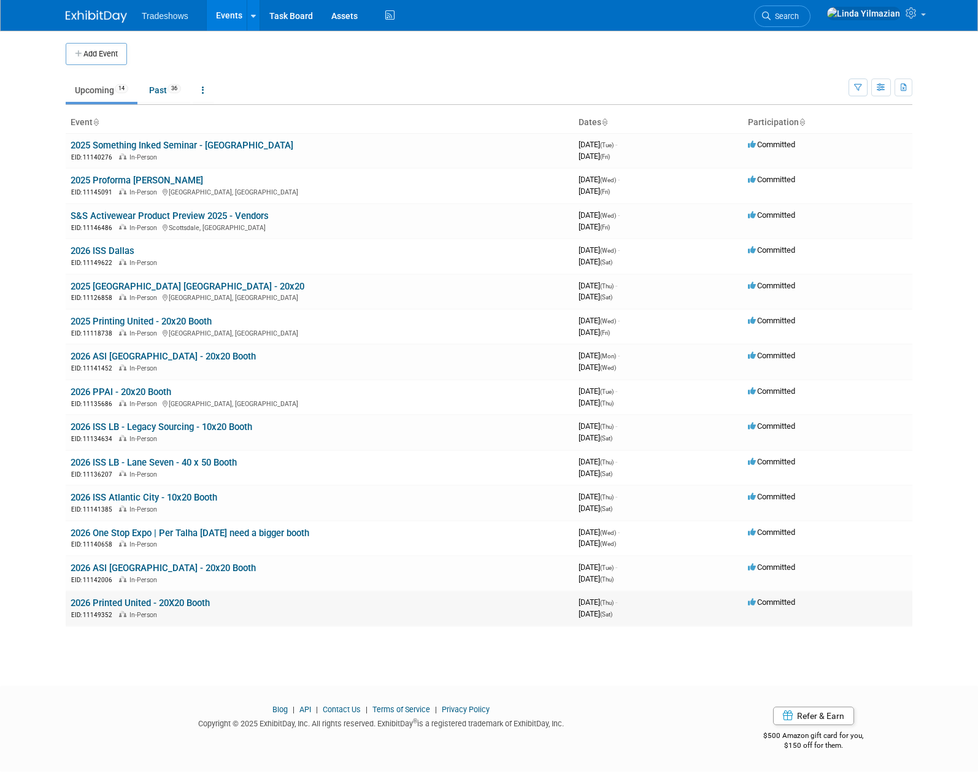
click at [120, 604] on link "2026 Printed United - 20X20 Booth" at bounding box center [140, 603] width 139 height 11
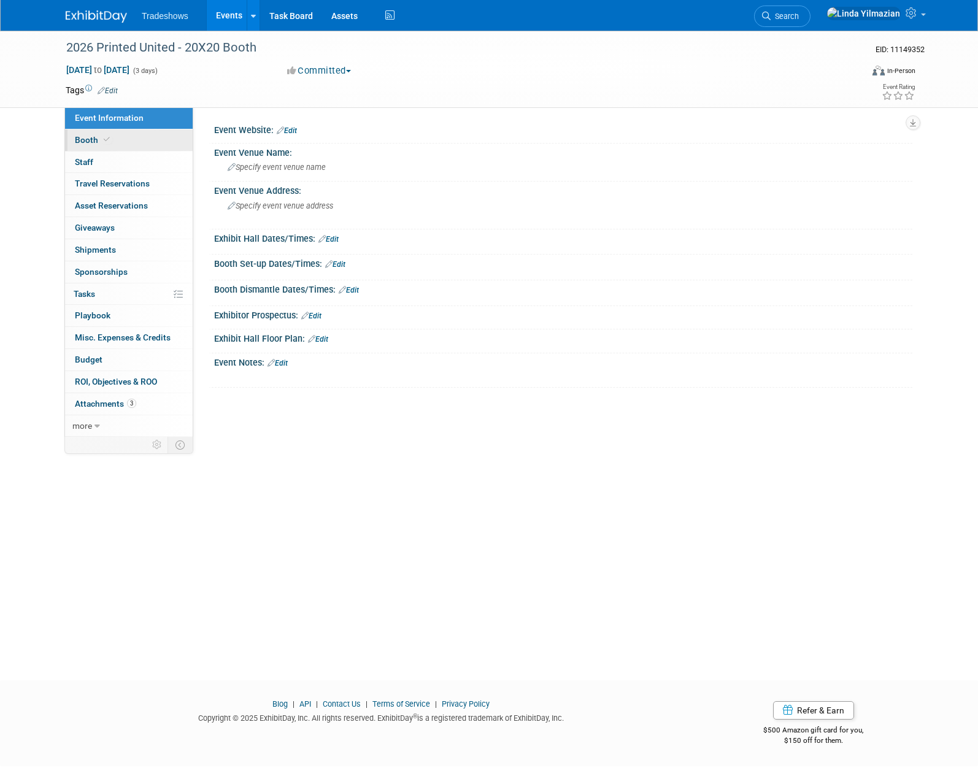
click at [80, 141] on span "Booth" at bounding box center [93, 140] width 37 height 10
